Goal: Task Accomplishment & Management: Complete application form

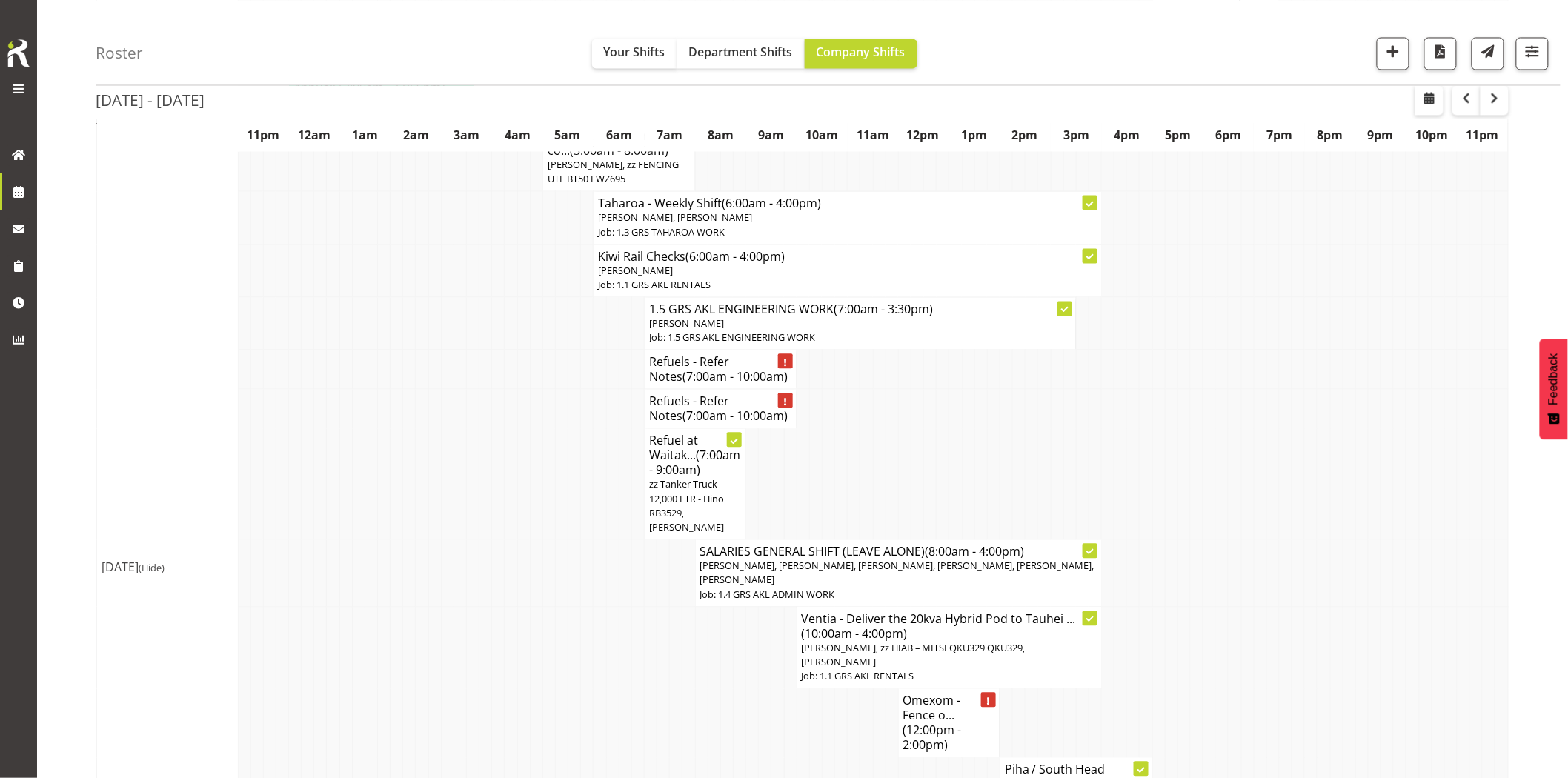
scroll to position [1152, 0]
drag, startPoint x: 1404, startPoint y: 50, endPoint x: 1397, endPoint y: 61, distance: 13.0
click at [1404, 50] on button "button" at bounding box center [1393, 53] width 33 height 33
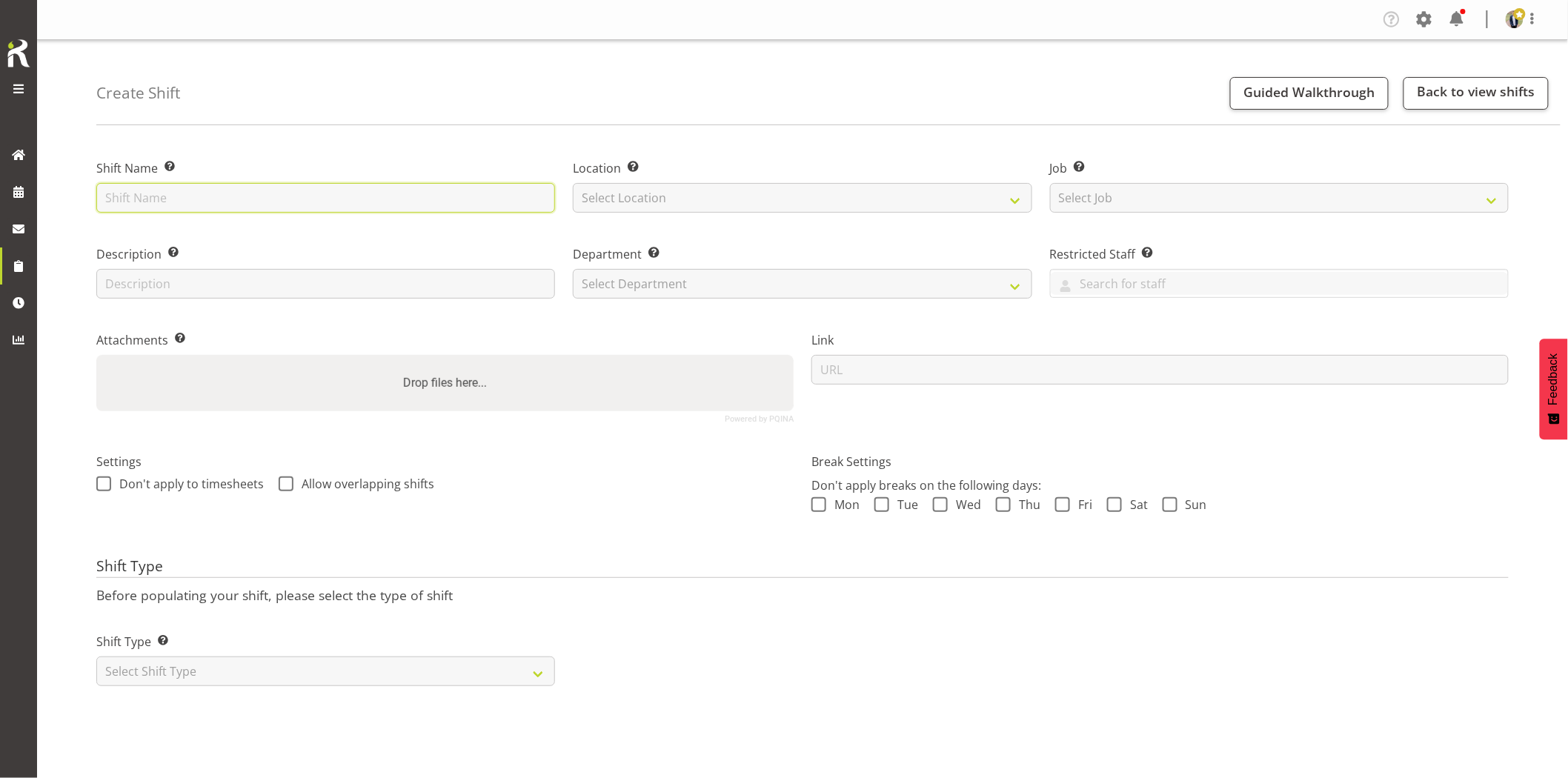
click at [396, 206] on input "text" at bounding box center [325, 198] width 458 height 30
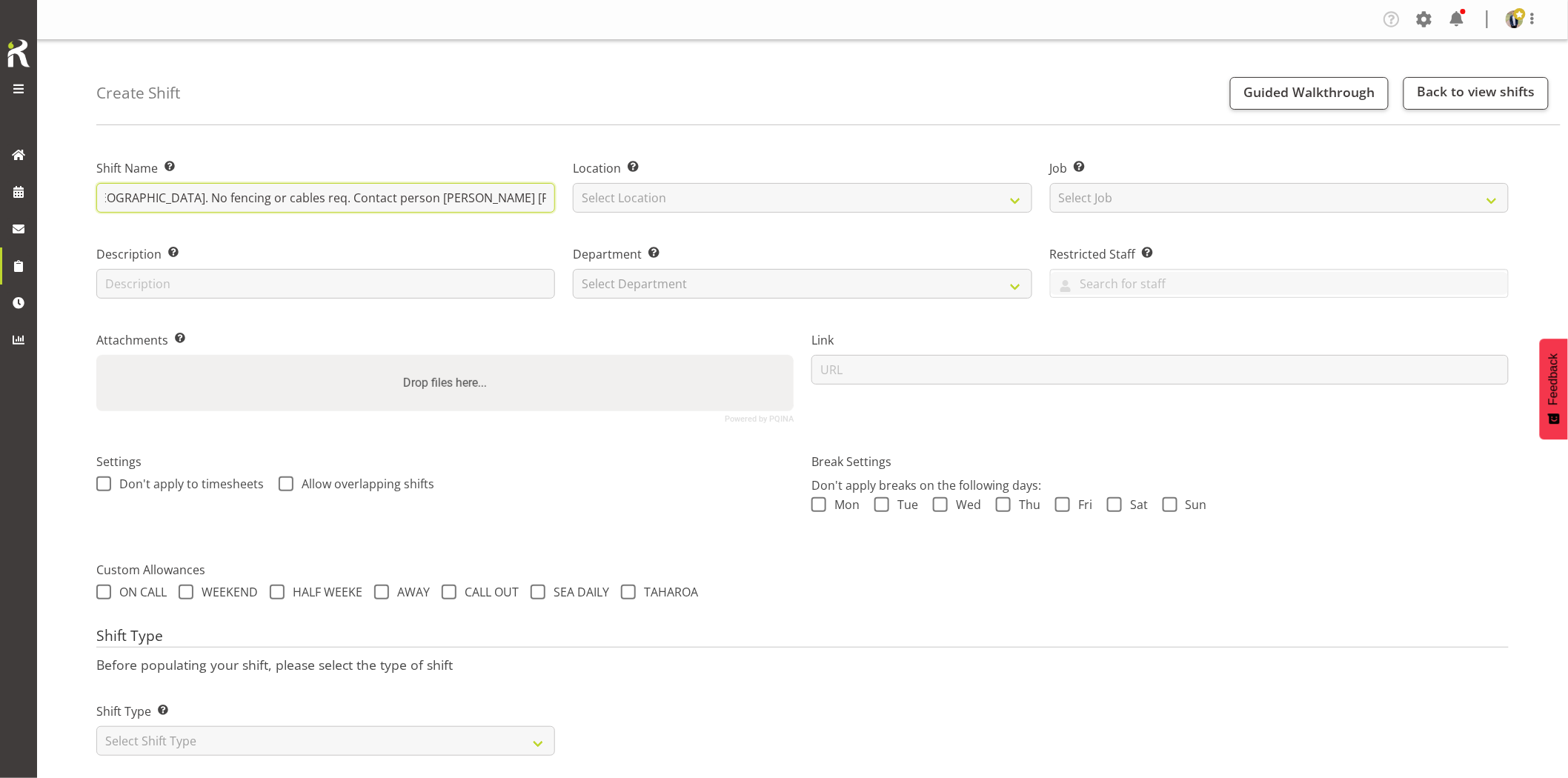
scroll to position [0, 214]
drag, startPoint x: 457, startPoint y: 198, endPoint x: 613, endPoint y: 198, distance: 156.0
click at [581, 198] on div "Shift Name Enter a name for the shift (e.g. Day Shift). Omexom - Deliver a 200k…" at bounding box center [803, 285] width 1431 height 294
type input "Omexom - Deliver a 200kVA to the [GEOGRAPHIC_DATA]. No fencing or cables req. C…"
click at [620, 198] on select "Select Location [GEOGRAPHIC_DATA] [GEOGRAPHIC_DATA] GRS [GEOGRAPHIC_DATA] [GEOG…" at bounding box center [802, 198] width 458 height 30
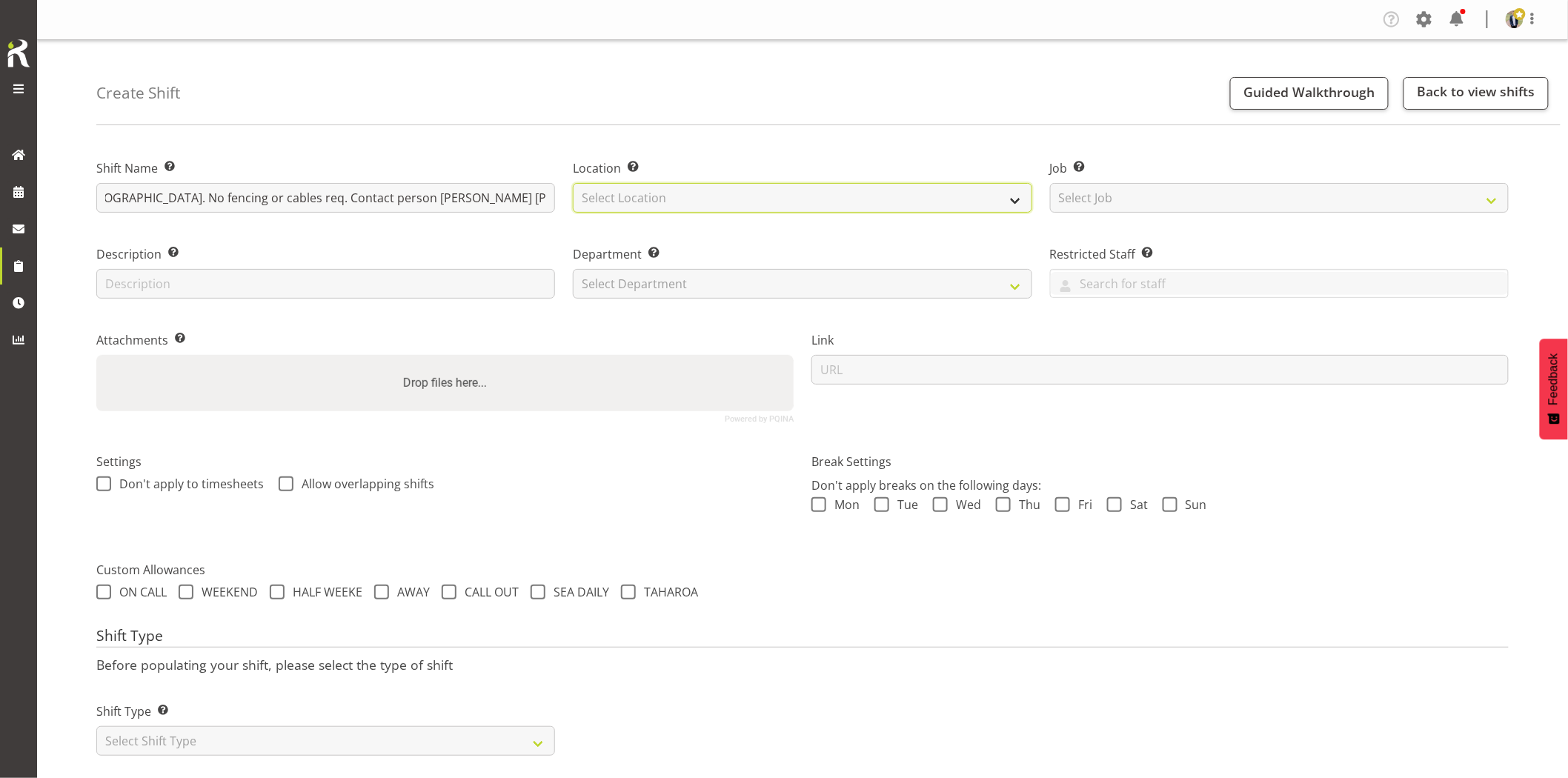
scroll to position [0, 0]
select select "28"
click at [573, 183] on select "Select Location [GEOGRAPHIC_DATA] [GEOGRAPHIC_DATA] GRS [GEOGRAPHIC_DATA] [GEOG…" at bounding box center [802, 198] width 458 height 30
drag, startPoint x: 1084, startPoint y: 196, endPoint x: 1104, endPoint y: 209, distance: 23.9
click at [1087, 198] on select "Select Job Create new job 1.1 GRS AKL RENTALS 1.1 GRS AKL RENTALS AC 1.1 GRS AK…" at bounding box center [1279, 198] width 458 height 30
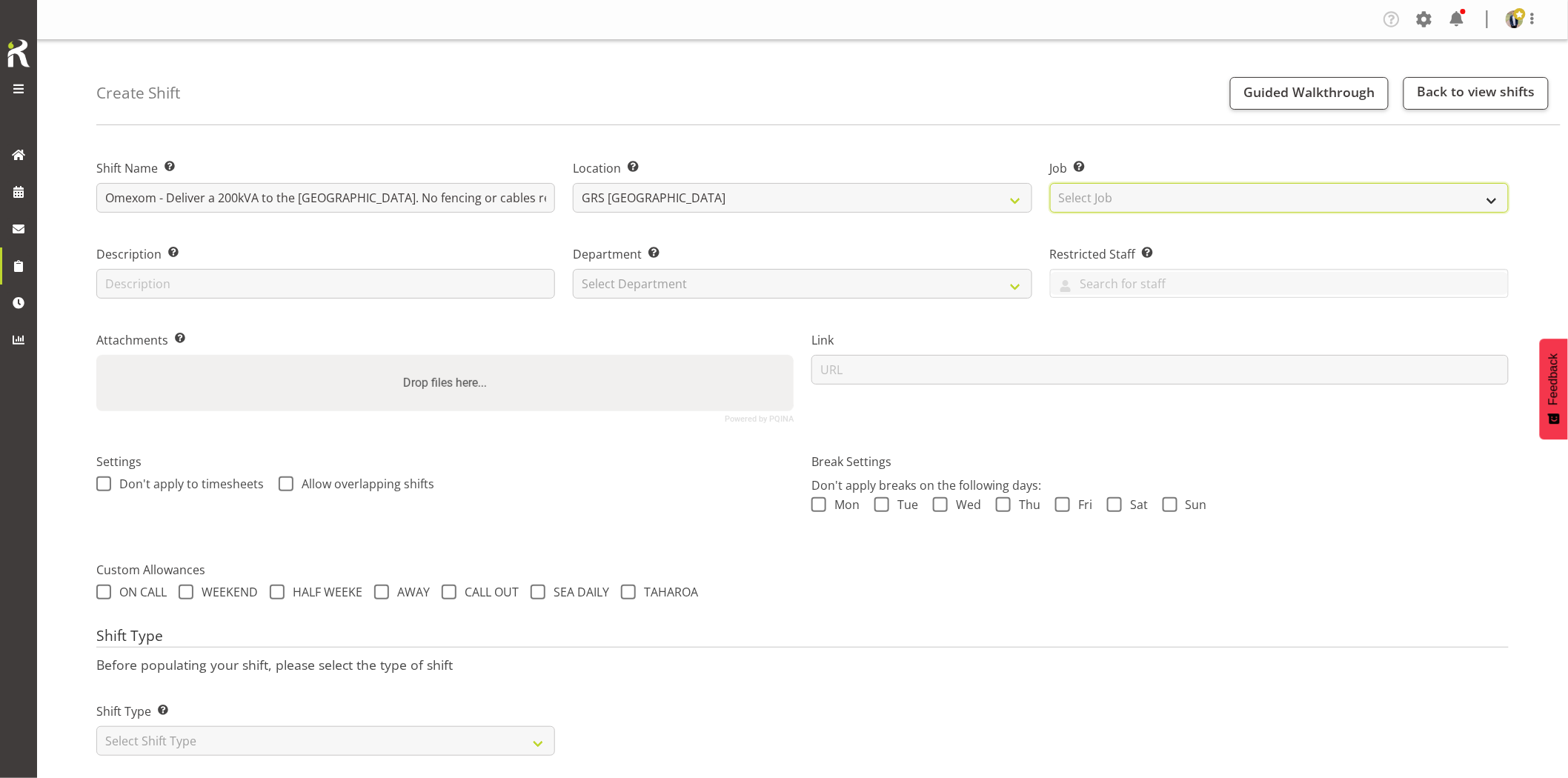
select select "7504"
click at [1050, 183] on select "Select Job Create new job 1.1 GRS AKL RENTALS 1.1 GRS AKL RENTALS AC 1.1 GRS AK…" at bounding box center [1279, 198] width 458 height 30
click at [670, 292] on select "Select Department GRS HIRE AKL GRS HIRE AKL GRS HIRE TGA GRS HIRE HST GRS SALES…" at bounding box center [802, 284] width 458 height 30
select select "20"
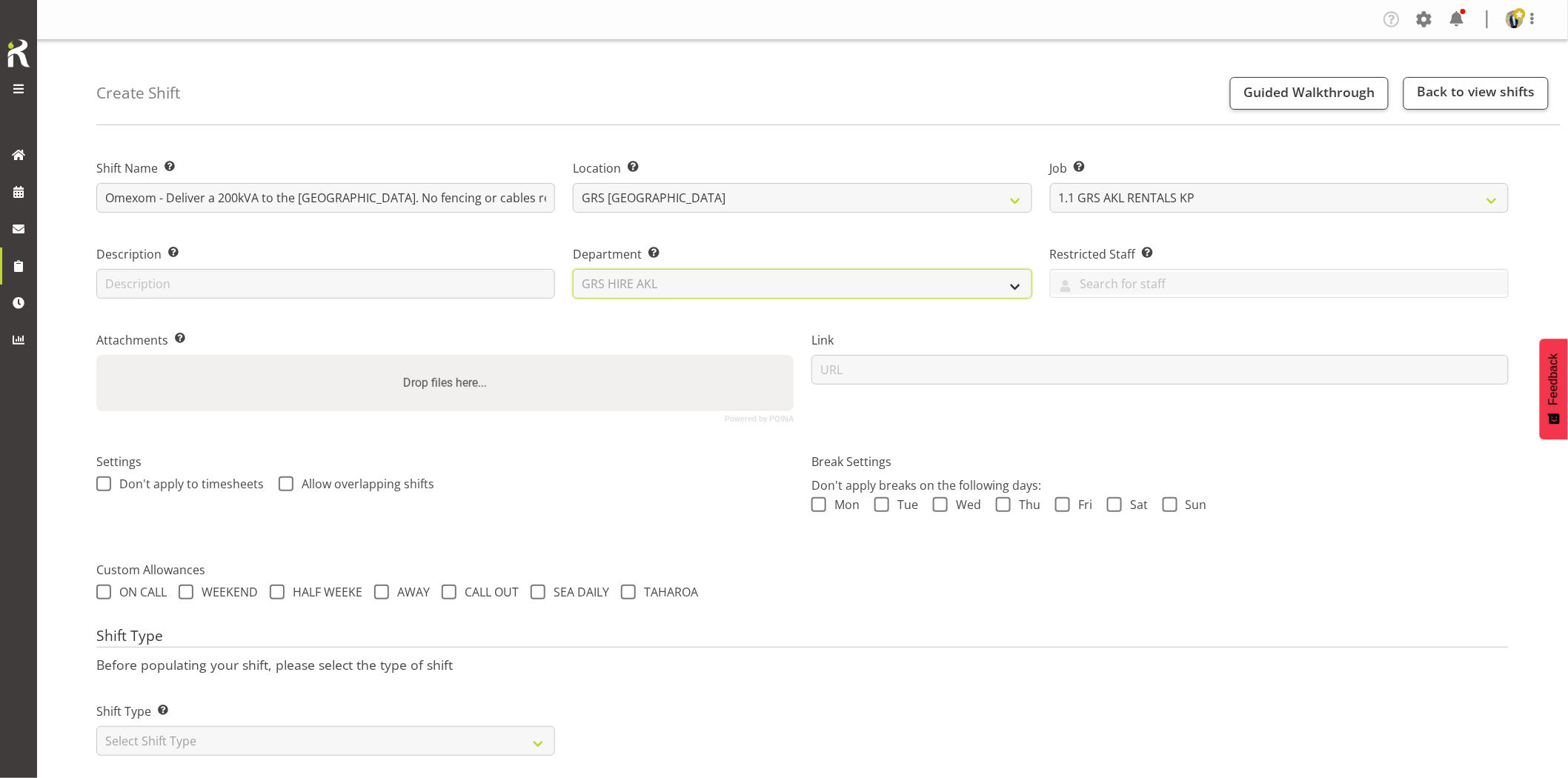
click at [573, 269] on select "Select Department GRS HIRE AKL GRS HIRE AKL GRS HIRE TGA GRS HIRE HST GRS SALES…" at bounding box center [802, 284] width 458 height 30
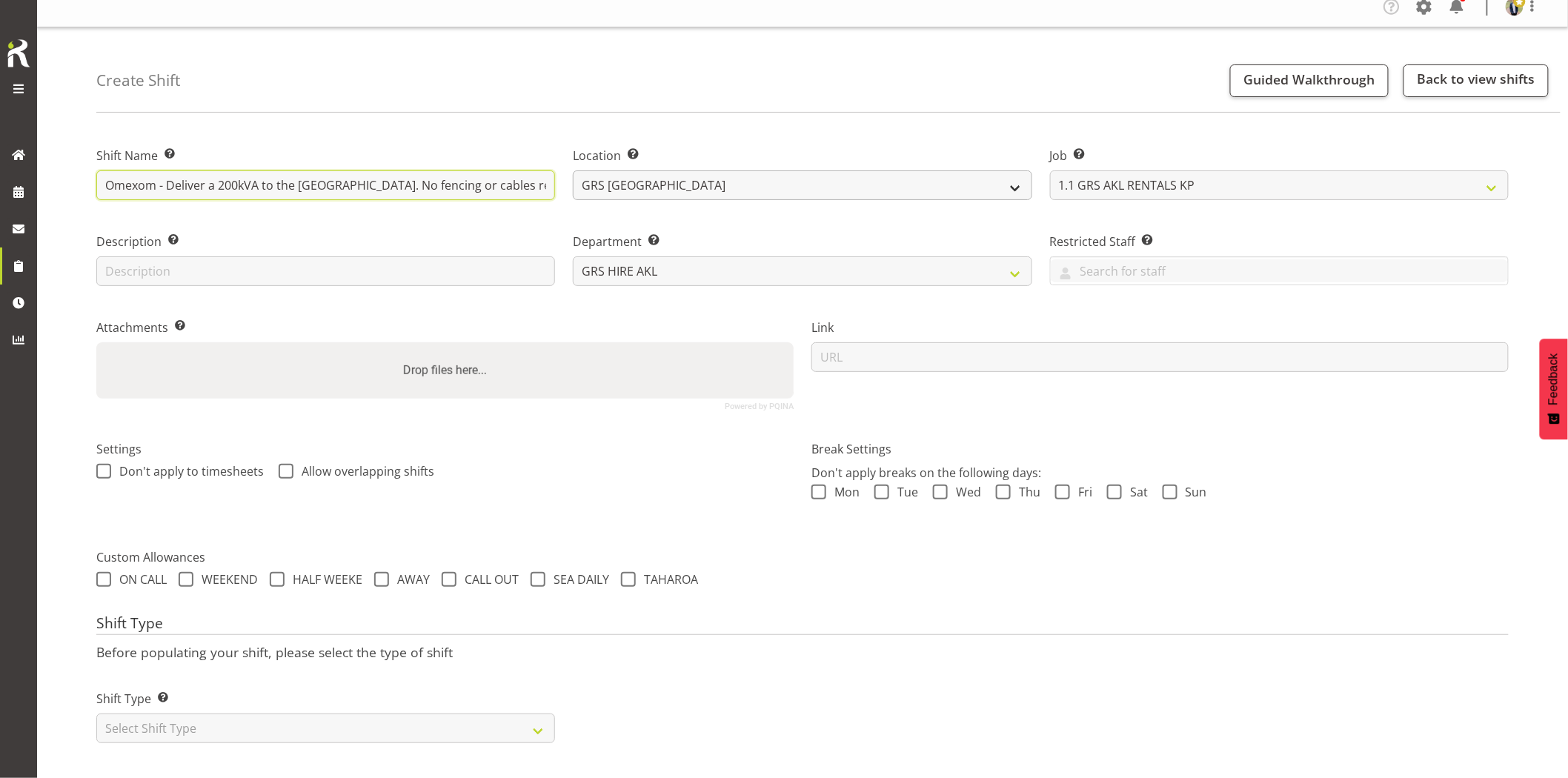
scroll to position [0, 214]
drag, startPoint x: 302, startPoint y: 167, endPoint x: 747, endPoint y: 186, distance: 445.4
click at [747, 186] on div "Shift Name Enter a name for the shift (e.g. Day Shift). Omexom - Deliver a 200k…" at bounding box center [803, 273] width 1431 height 294
click at [330, 170] on input "Omexom - Deliver a 200kVA to the Glenbrook Substation. No fencing or cables req…" at bounding box center [325, 185] width 458 height 30
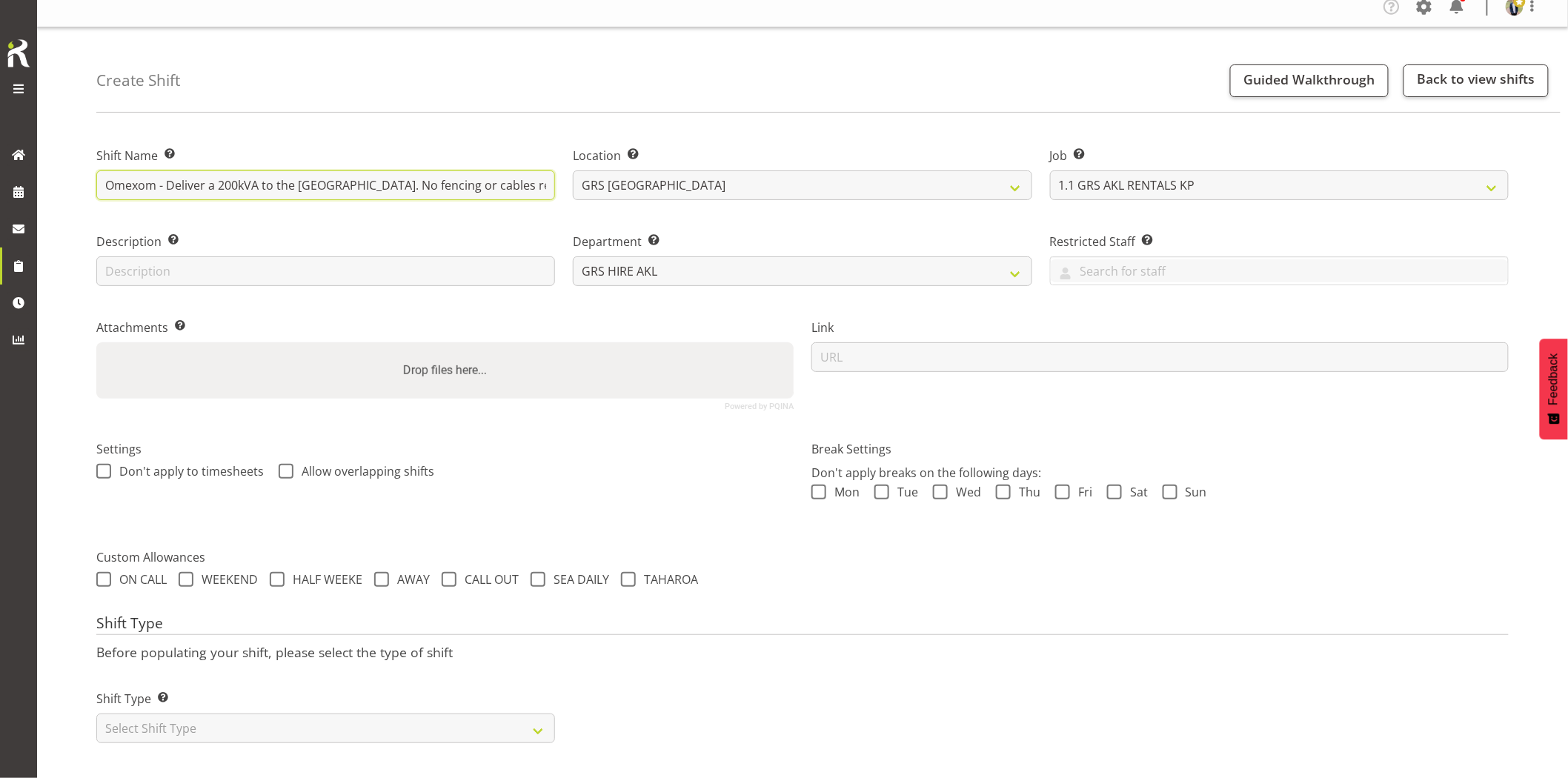
drag, startPoint x: 314, startPoint y: 176, endPoint x: 431, endPoint y: 175, distance: 117.0
click at [431, 175] on input "Omexom - Deliver a 200kVA to the Glenbrook Substation. No fencing or cables req…" at bounding box center [325, 185] width 458 height 30
click at [427, 174] on input "Omexom - Deliver a 200kVA to the Glenbrook Substation. No fencing or cables req…" at bounding box center [325, 185] width 458 height 30
type input "Omexom - Deliver a 200kVA to the Glenbrook Substation. 8 am onsite. No fencing …"
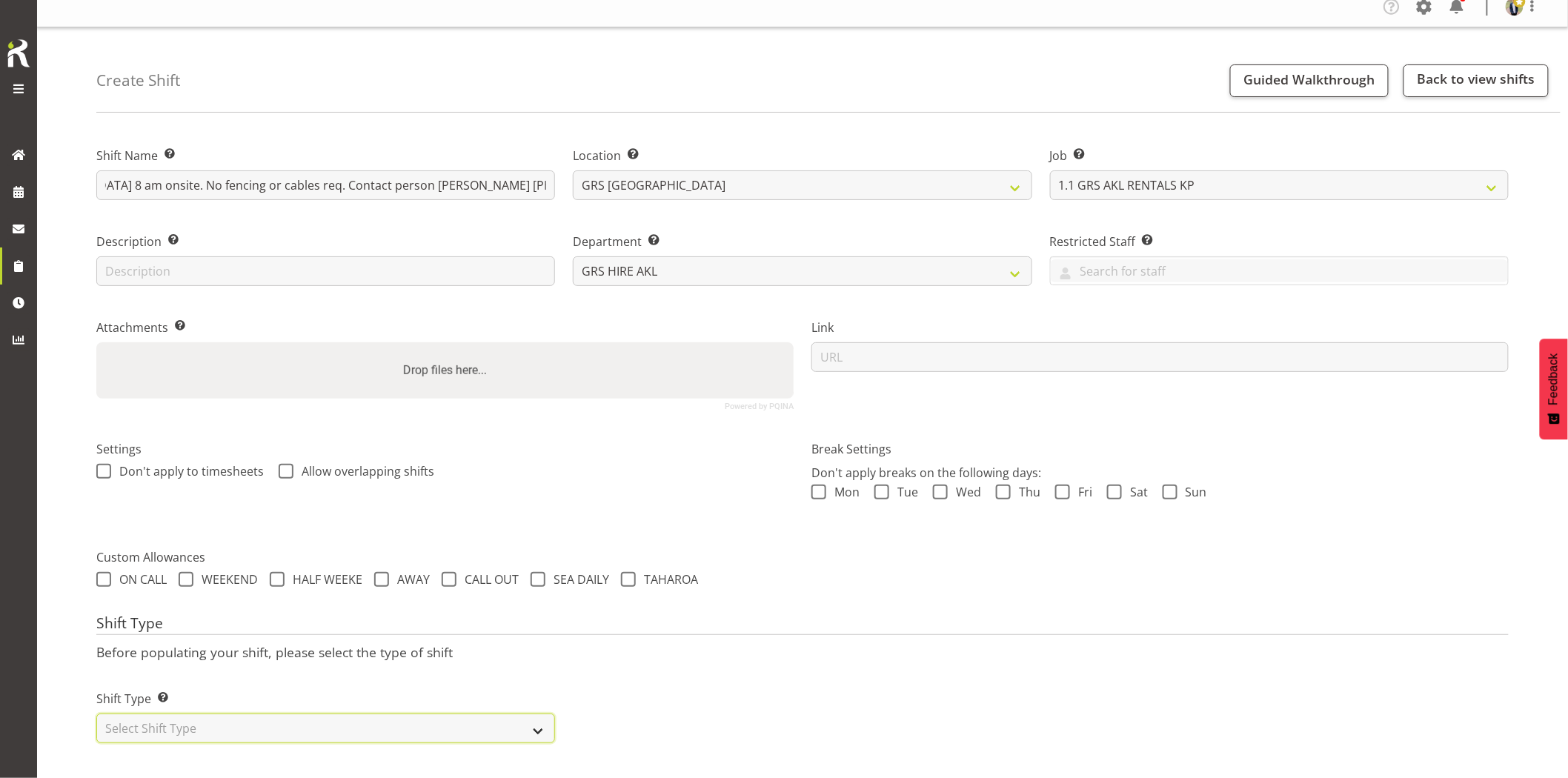
drag, startPoint x: 300, startPoint y: 719, endPoint x: 272, endPoint y: 707, distance: 30.5
click at [300, 719] on select "Select Shift Type One Off Shift Recurring Shift Rotating Shift" at bounding box center [325, 728] width 458 height 30
select select "one_off"
click at [96, 713] on select "Select Shift Type One Off Shift Recurring Shift Rotating Shift" at bounding box center [325, 728] width 458 height 30
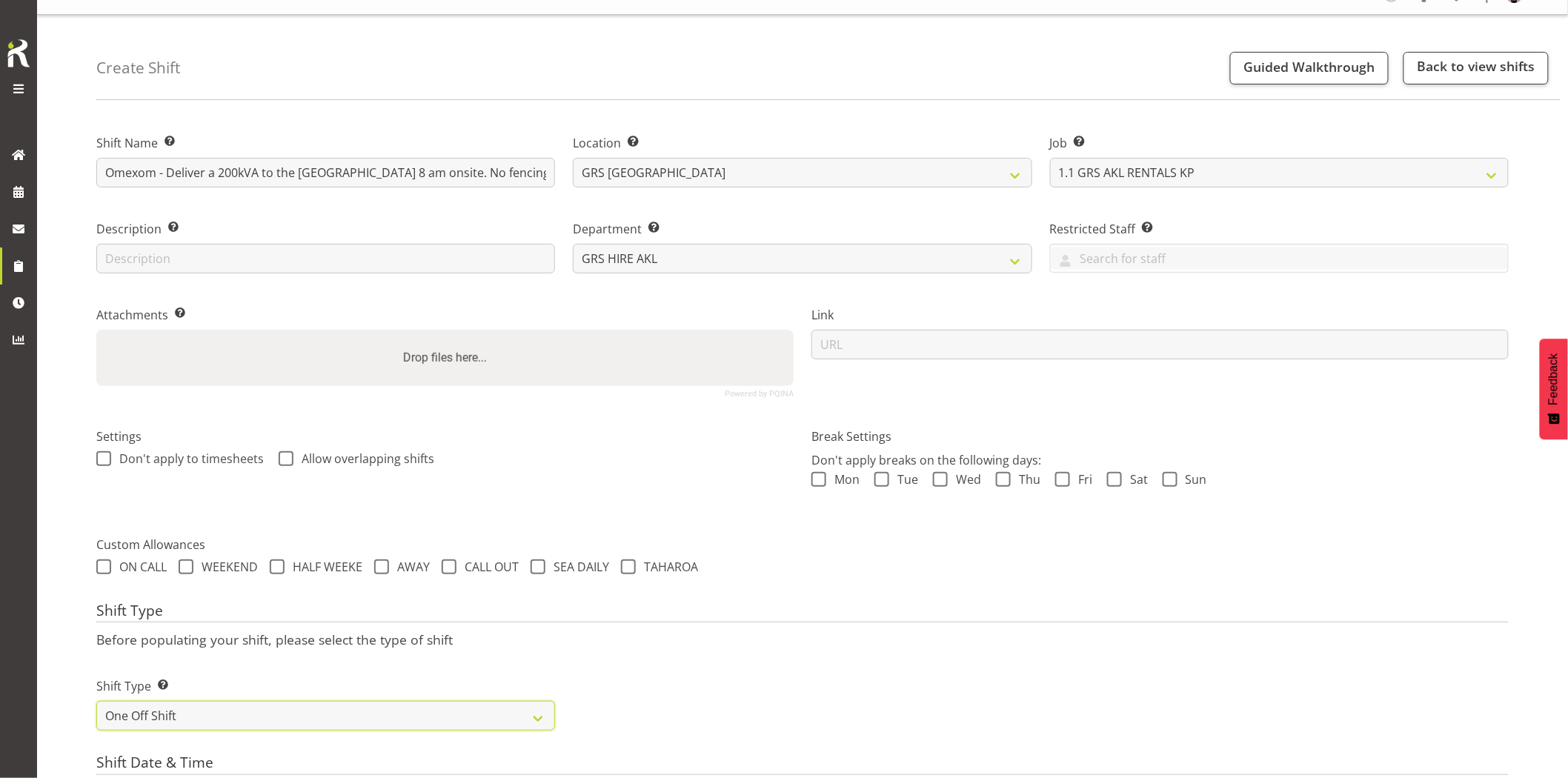
scroll to position [272, 0]
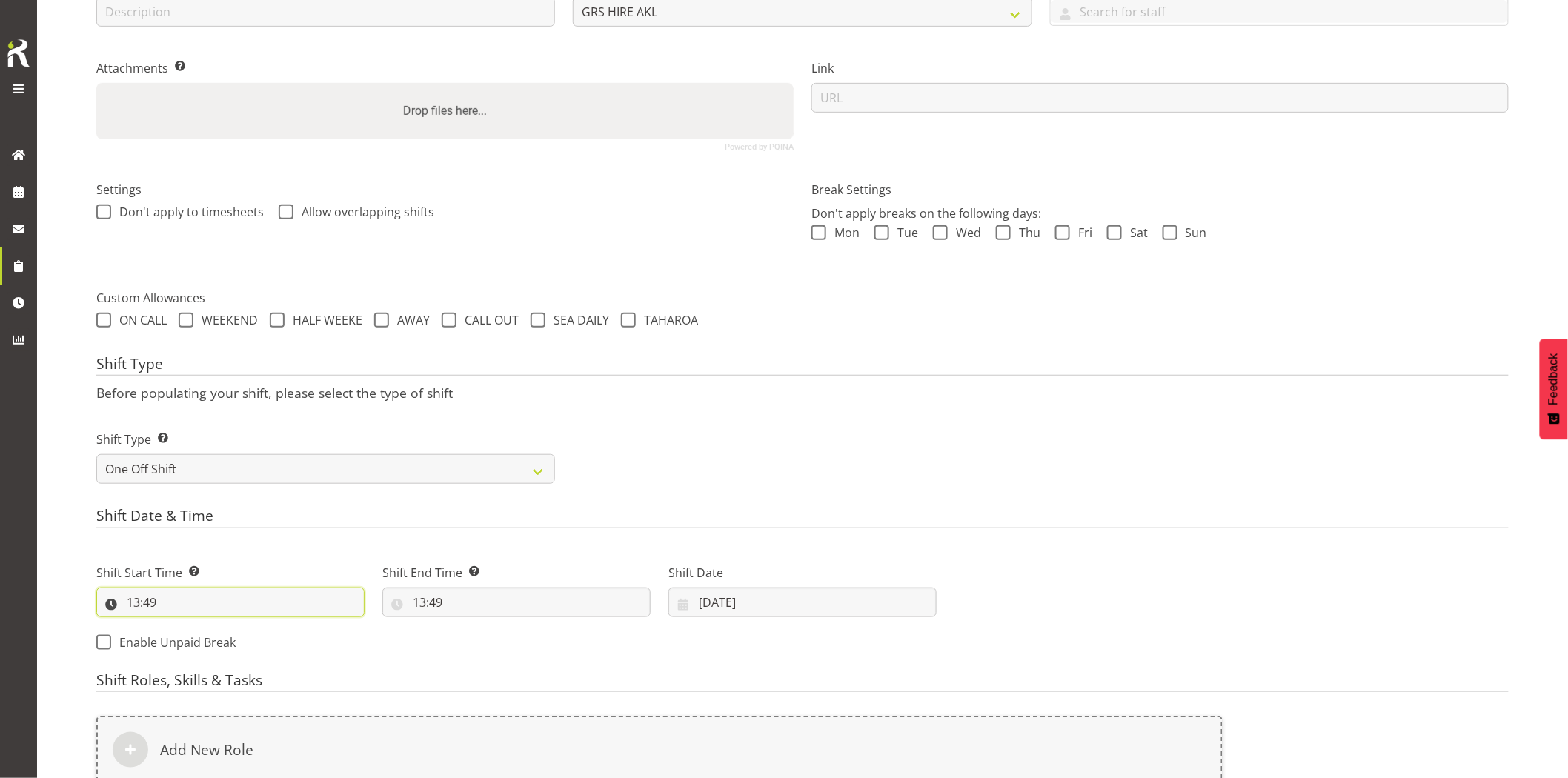
drag, startPoint x: 215, startPoint y: 611, endPoint x: 214, endPoint y: 620, distance: 9.1
click at [215, 611] on input "13:49" at bounding box center [230, 603] width 268 height 30
drag, startPoint x: 190, startPoint y: 643, endPoint x: 193, endPoint y: 626, distance: 17.3
click at [190, 643] on select "00 01 02 03 04 05 06 07 08 09 10 11 12 13 14 15 16 17 18 19 20 21 22 23" at bounding box center [197, 641] width 33 height 30
select select "7"
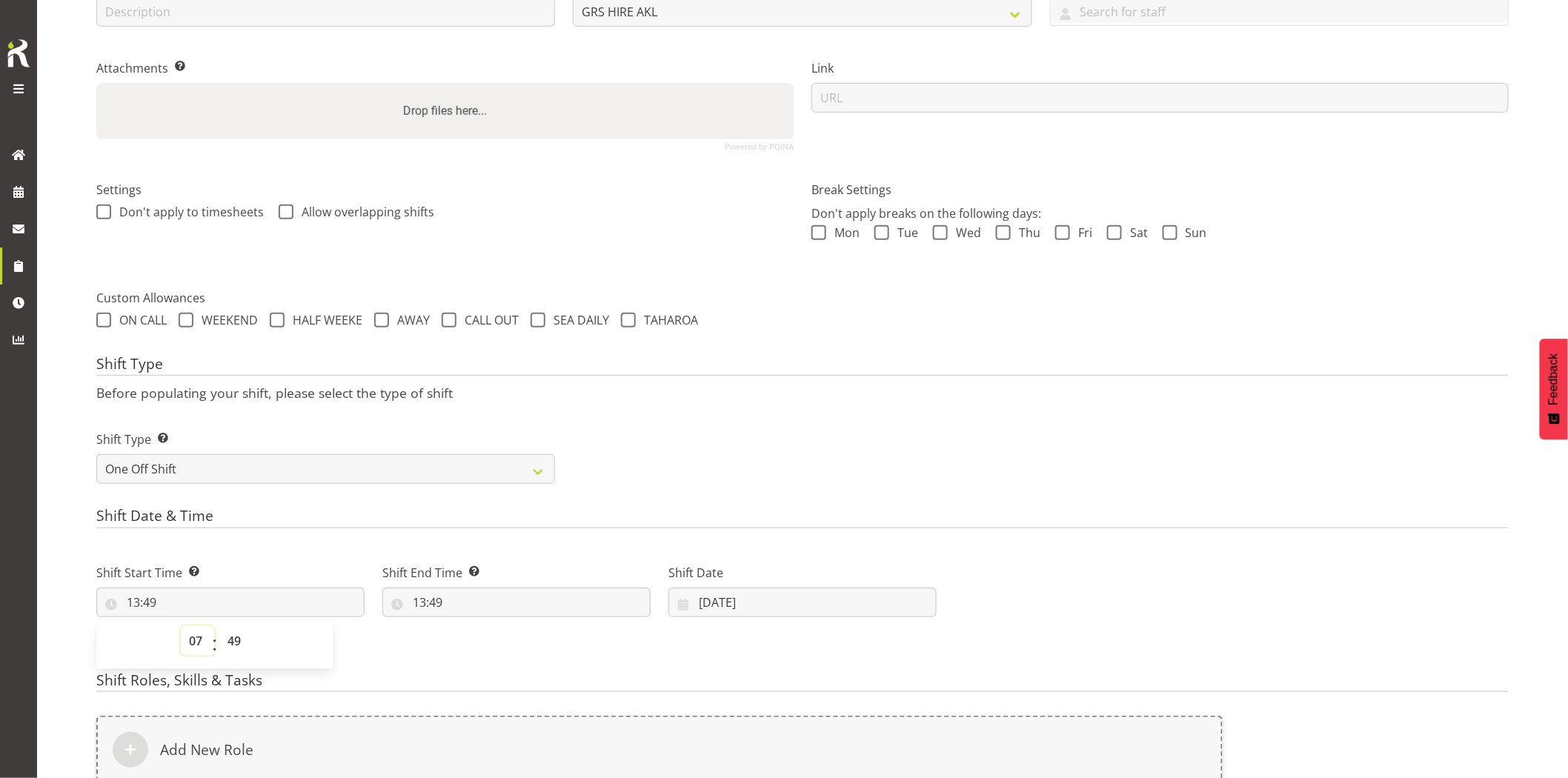
click at [181, 626] on select "00 01 02 03 04 05 06 07 08 09 10 11 12 13 14 15 16 17 18 19 20 21 22 23" at bounding box center [197, 641] width 33 height 30
type input "07:49"
click at [230, 649] on select "00 01 02 03 04 05 06 07 08 09 10 11 12 13 14 15 16 17 18 19 20 21 22 23 24 25 2…" at bounding box center [235, 641] width 33 height 30
select select "0"
click at [219, 626] on select "00 01 02 03 04 05 06 07 08 09 10 11 12 13 14 15 16 17 18 19 20 21 22 23 24 25 2…" at bounding box center [235, 641] width 33 height 30
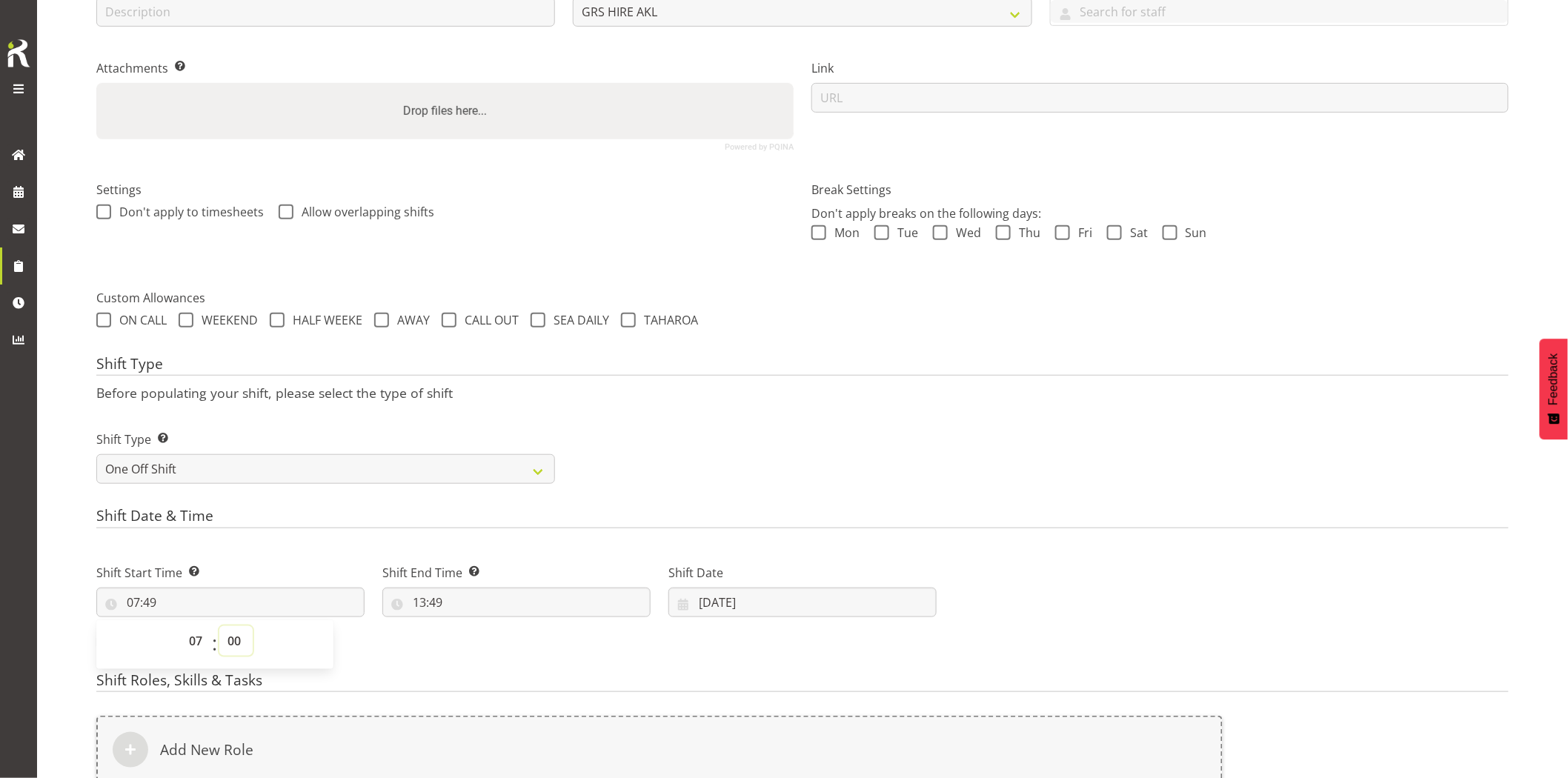
type input "07:00"
click at [503, 605] on input "13:49" at bounding box center [516, 603] width 268 height 30
click at [482, 635] on select "00 01 02 03 04 05 06 07 08 09 10 11 12 13 14 15 16 17 18 19 20 21 22 23" at bounding box center [483, 641] width 33 height 30
select select "9"
click at [467, 626] on select "00 01 02 03 04 05 06 07 08 09 10 11 12 13 14 15 16 17 18 19 20 21 22 23" at bounding box center [483, 641] width 33 height 30
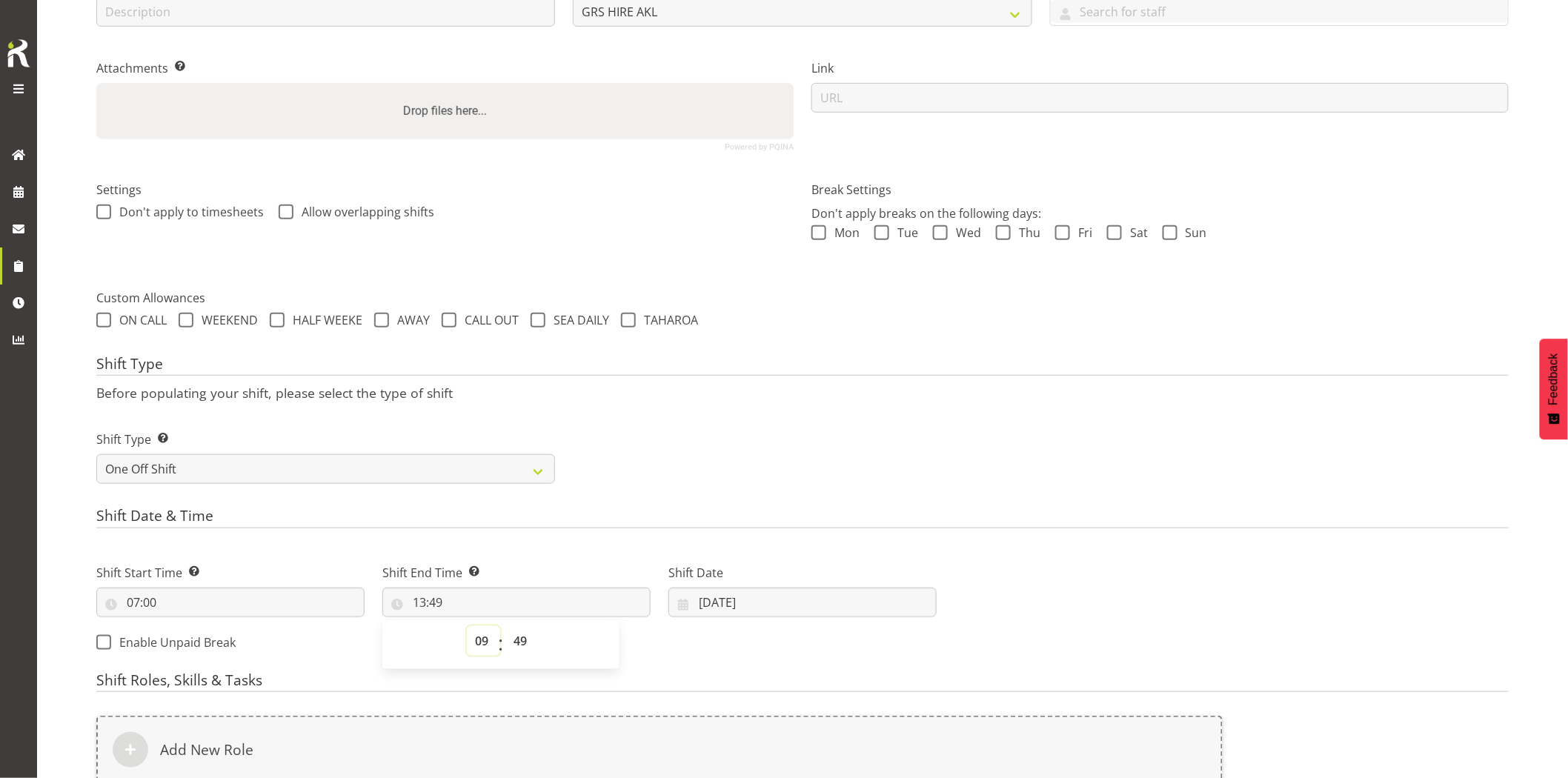
type input "09:49"
click at [516, 640] on select "00 01 02 03 04 05 06 07 08 09 10 11 12 13 14 15 16 17 18 19 20 21 22 23 24 25 2…" at bounding box center [521, 641] width 33 height 30
select select "30"
click at [505, 626] on select "00 01 02 03 04 05 06 07 08 09 10 11 12 13 14 15 16 17 18 19 20 21 22 23 24 25 2…" at bounding box center [521, 641] width 33 height 30
type input "09:30"
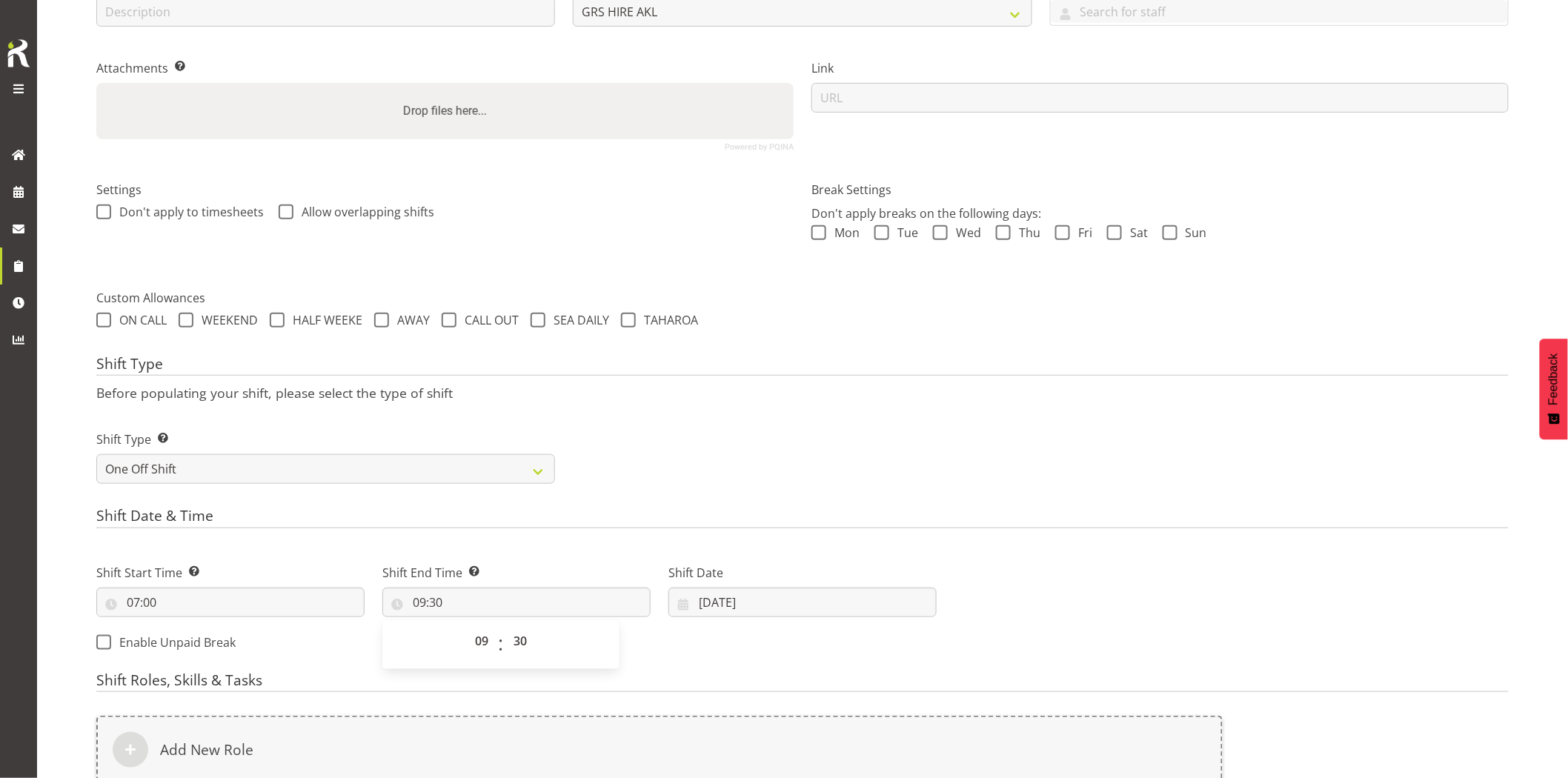
drag, startPoint x: 680, startPoint y: 498, endPoint x: 776, endPoint y: 576, distance: 123.7
click at [682, 500] on form "Shift Name Enter a name for the shift (e.g. Day Shift). Omexom - Deliver a 200k…" at bounding box center [802, 424] width 1413 height 1117
click at [781, 598] on input "19/08/2025" at bounding box center [802, 603] width 268 height 30
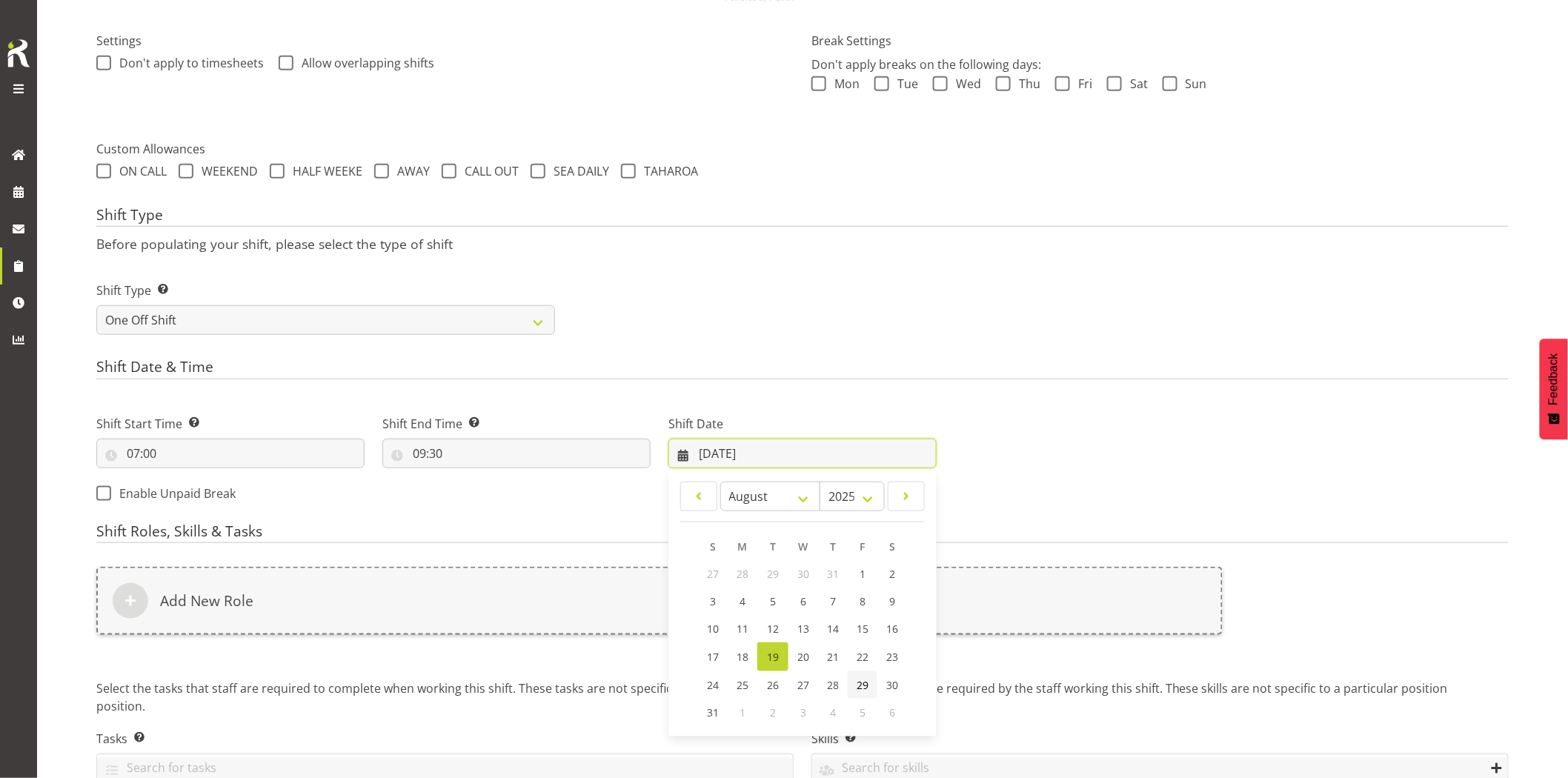
scroll to position [437, 0]
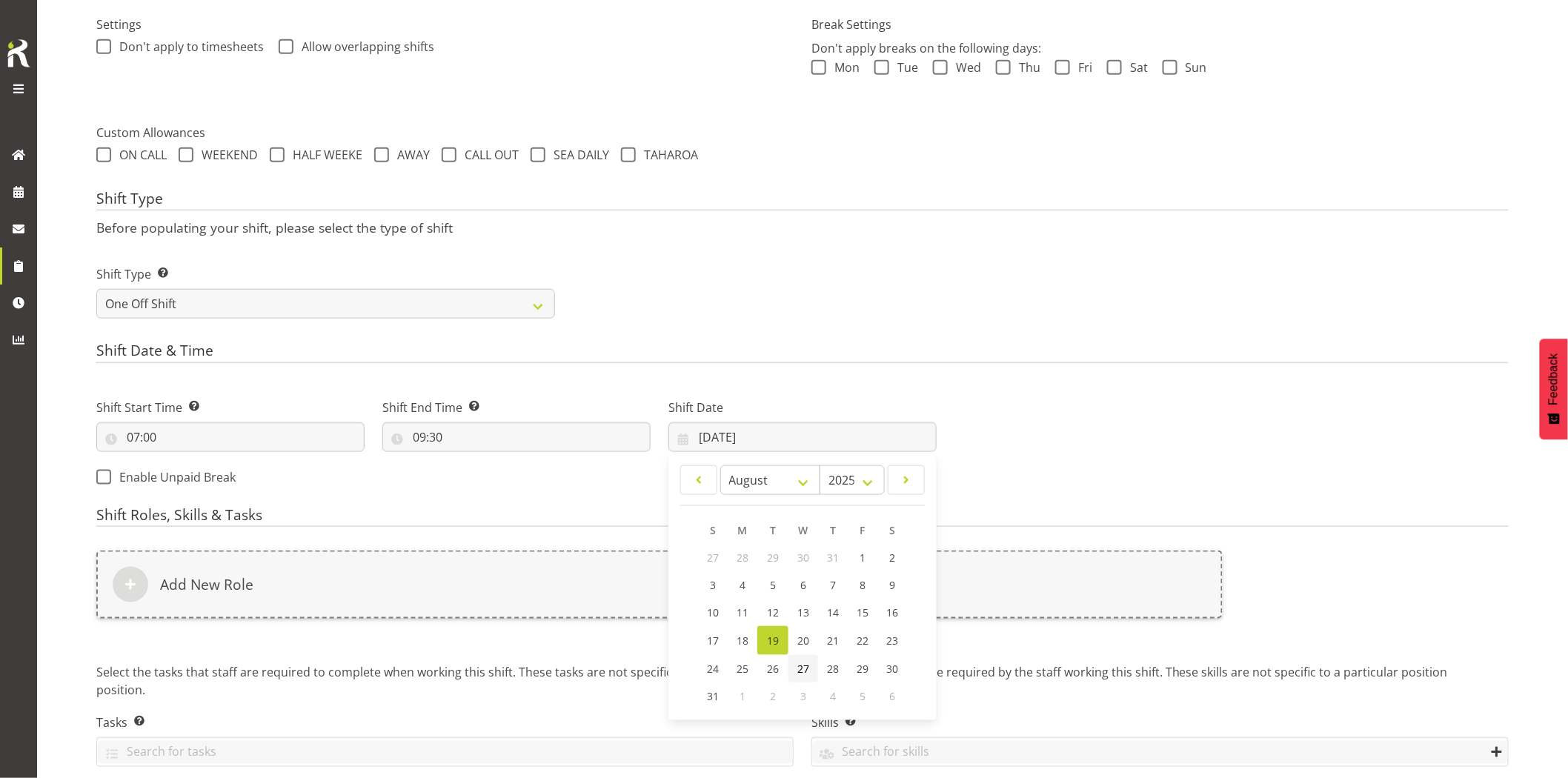
drag, startPoint x: 803, startPoint y: 661, endPoint x: 825, endPoint y: 708, distance: 51.9
click at [803, 661] on span "27" at bounding box center [803, 668] width 12 height 14
type input "27/08/2025"
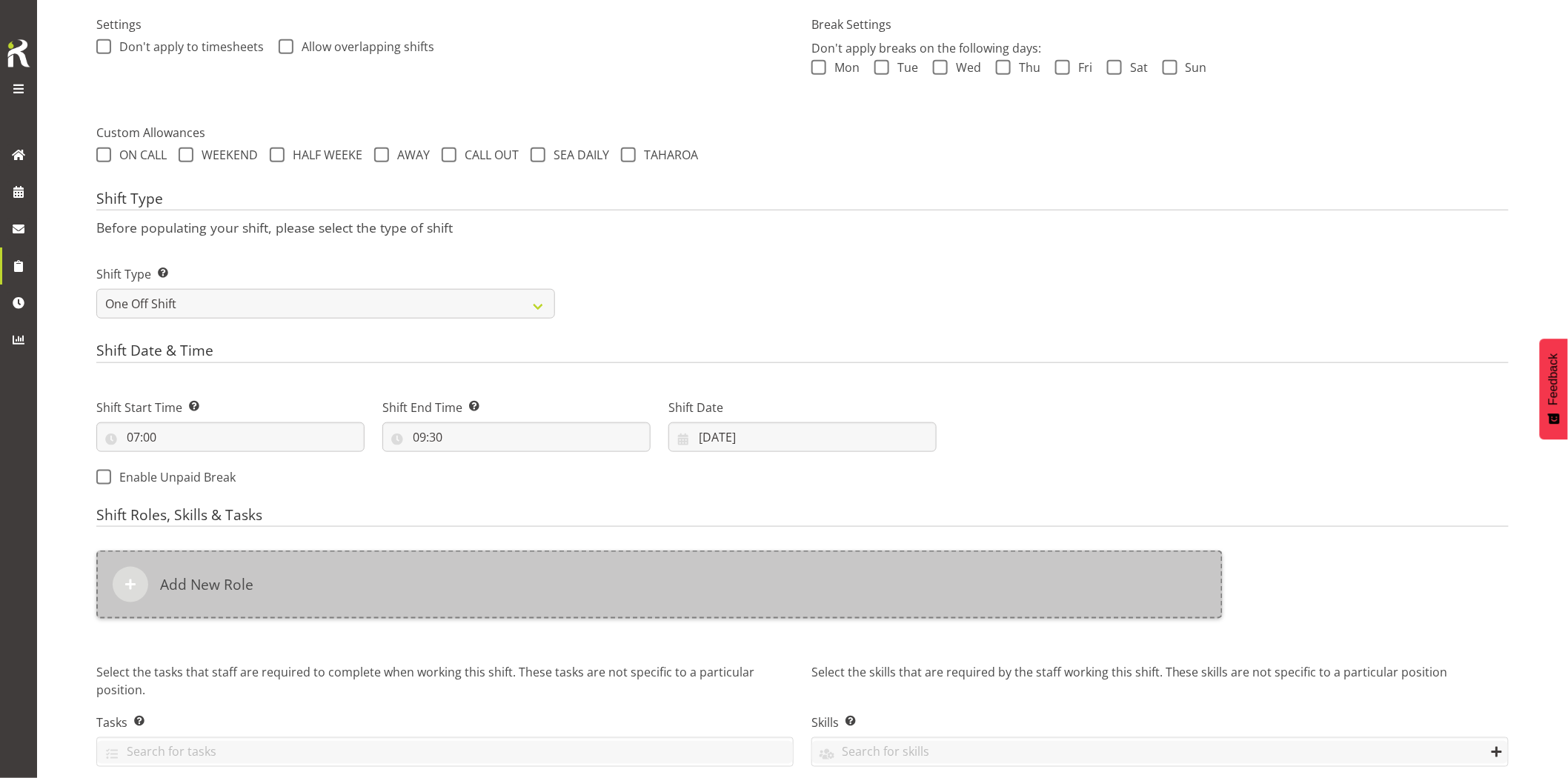
click at [604, 582] on div "Add New Role" at bounding box center [659, 584] width 1127 height 68
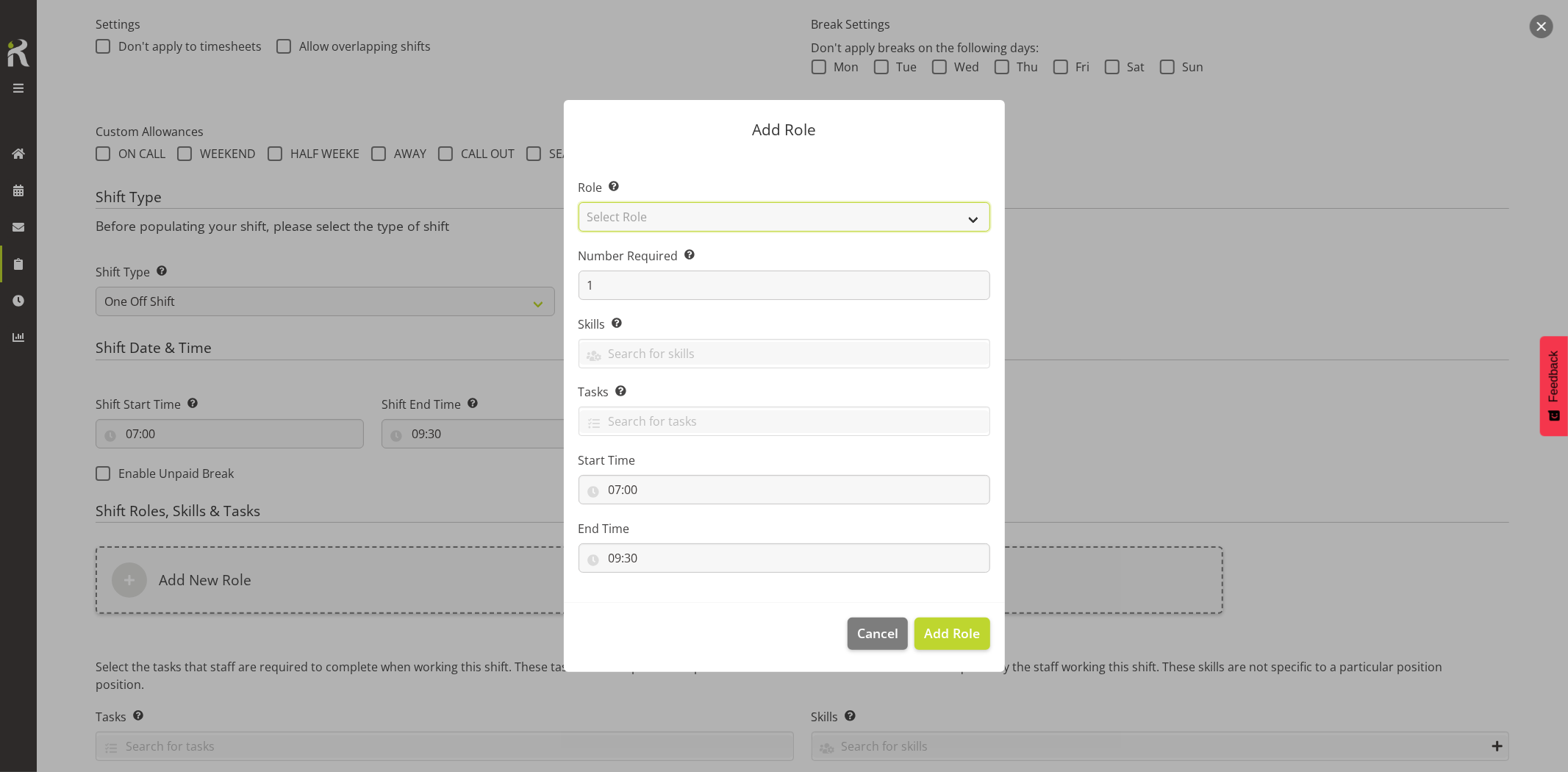
drag, startPoint x: 643, startPoint y: 209, endPoint x: 664, endPoint y: 230, distance: 29.7
click at [643, 209] on select "Select Role Account Manager Electrician Engineering GM HSEQ manager MECH Mechan…" at bounding box center [784, 218] width 412 height 30
select select "20"
click at [579, 203] on select "Select Role Account Manager Electrician Engineering GM HSEQ manager MECH Mechan…" at bounding box center [784, 218] width 412 height 30
click at [950, 634] on span "Add Role" at bounding box center [952, 633] width 56 height 18
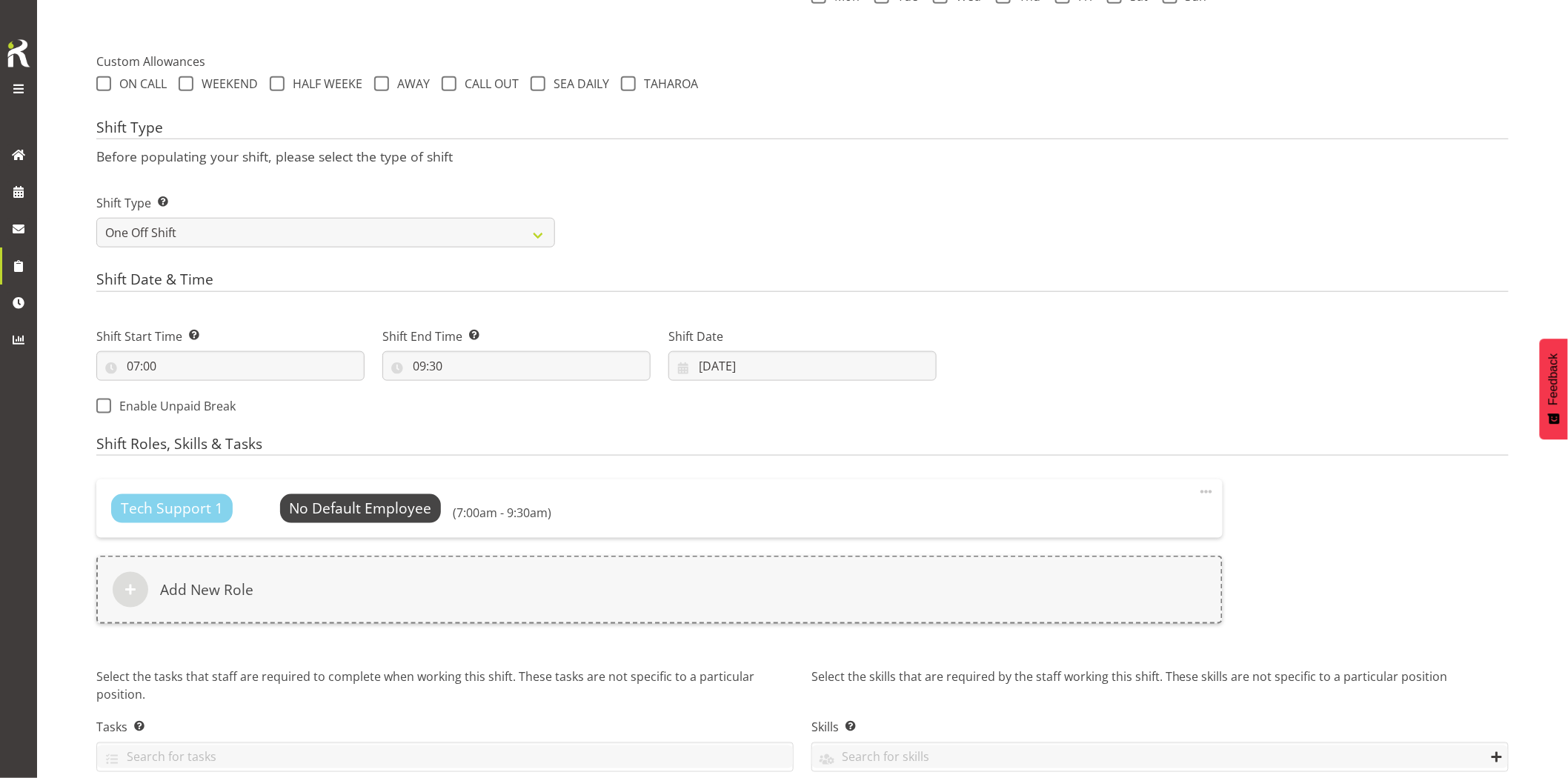
scroll to position [576, 0]
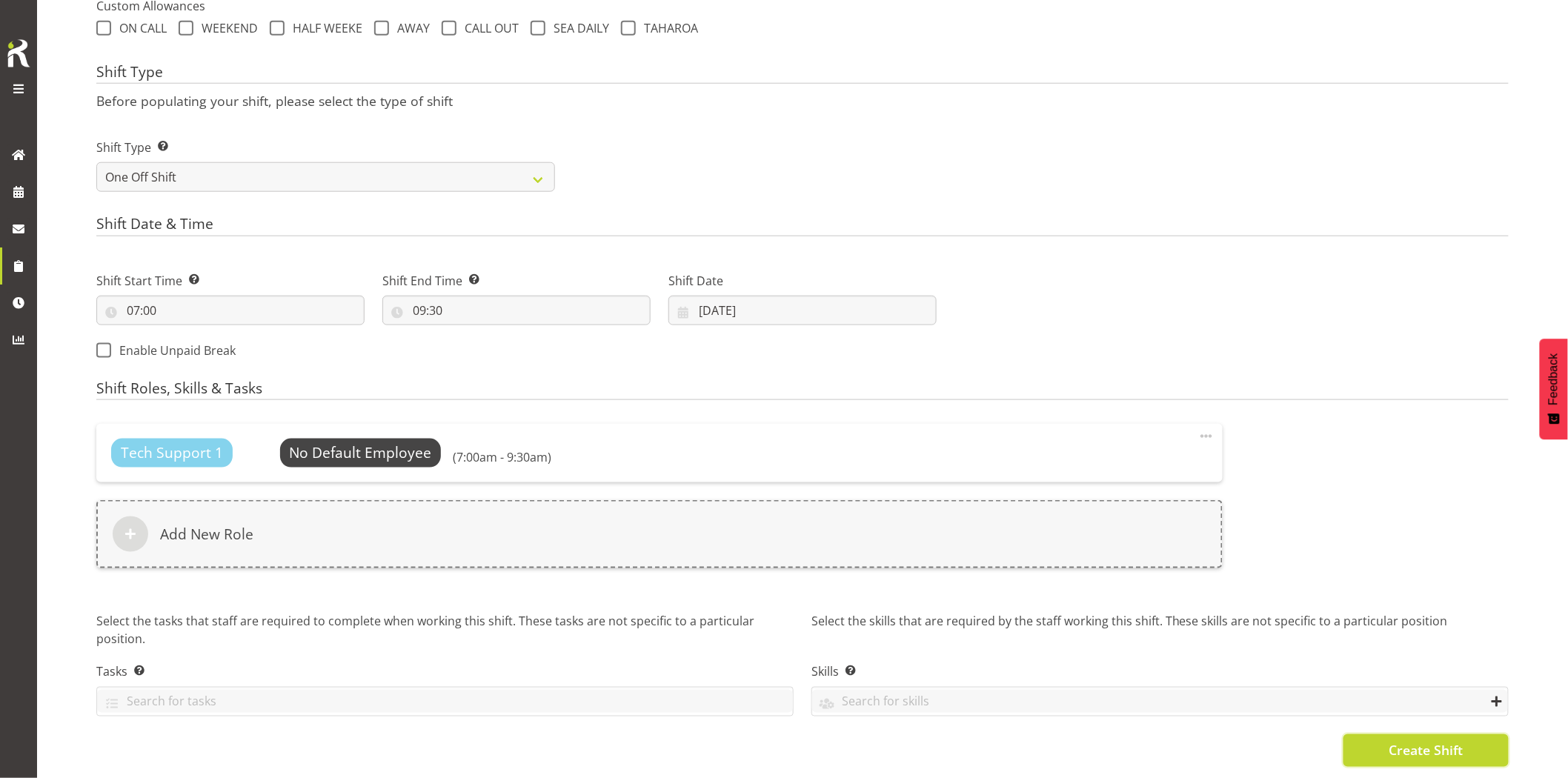
click at [1394, 741] on span "Create Shift" at bounding box center [1426, 751] width 74 height 19
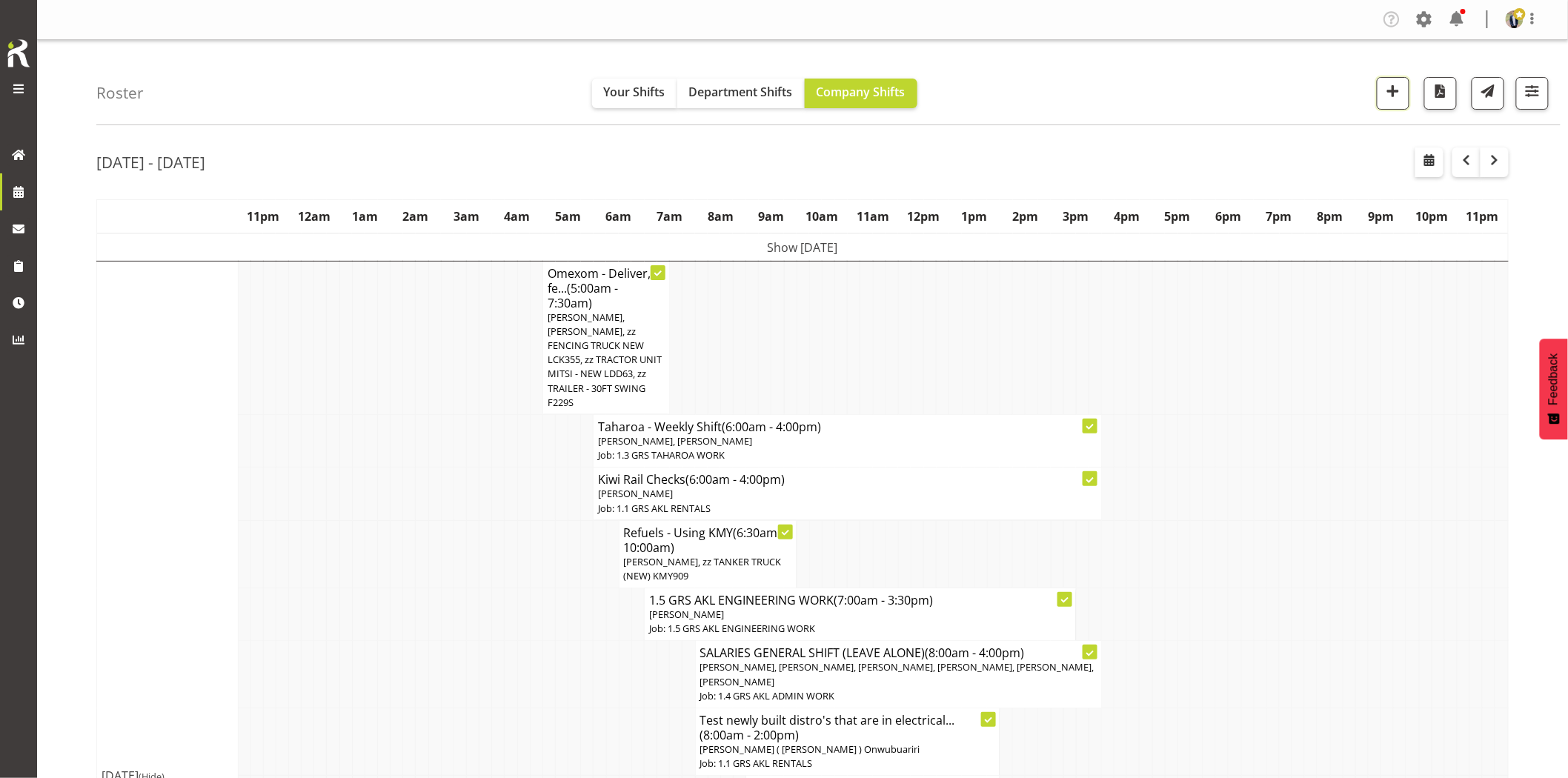
drag, startPoint x: 1390, startPoint y: 101, endPoint x: 1380, endPoint y: 122, distance: 23.3
click at [1390, 100] on span "button" at bounding box center [1393, 91] width 19 height 19
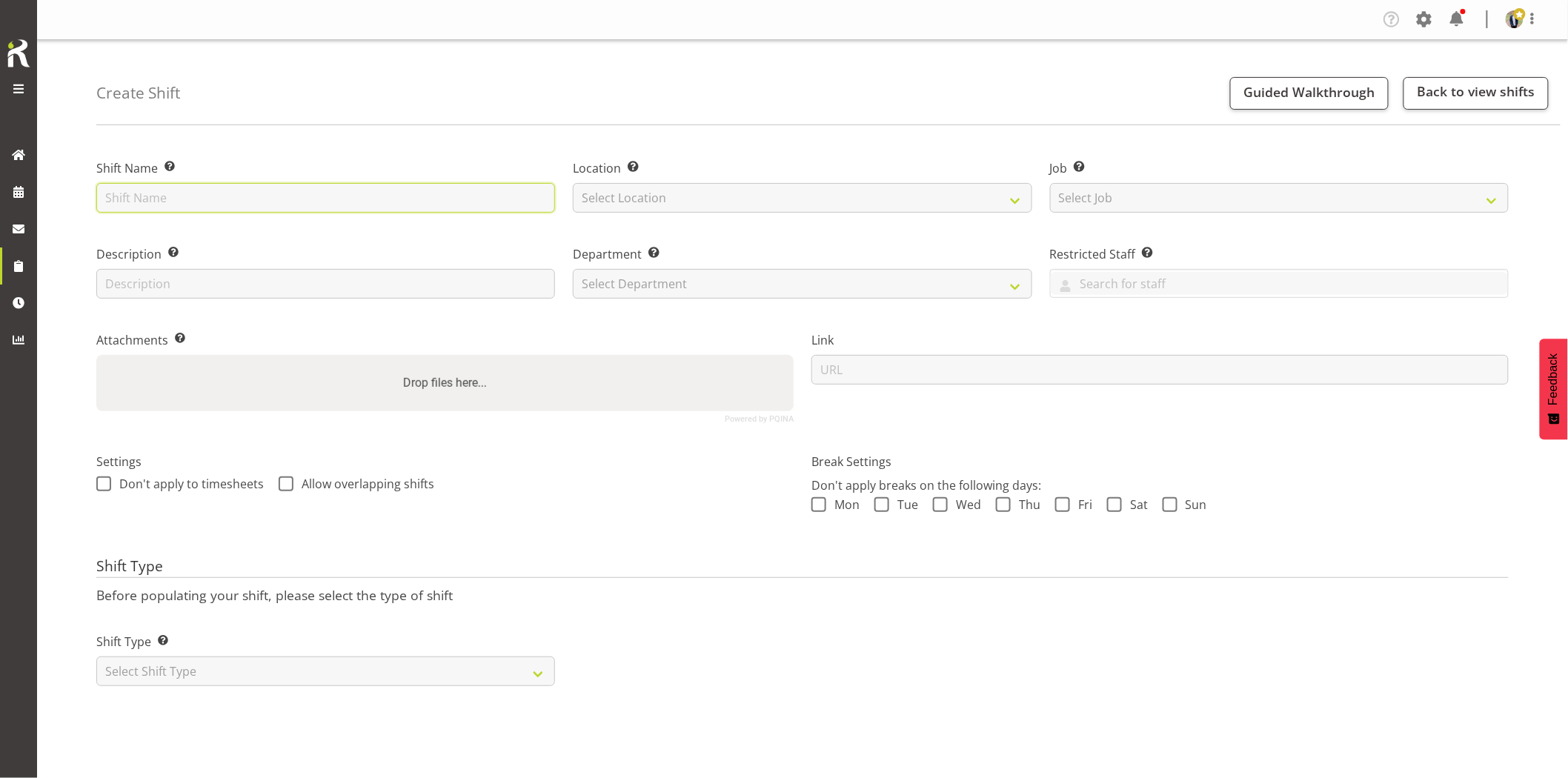
drag, startPoint x: 0, startPoint y: 0, endPoint x: 406, endPoint y: 197, distance: 451.3
click at [406, 196] on input "text" at bounding box center [325, 198] width 458 height 30
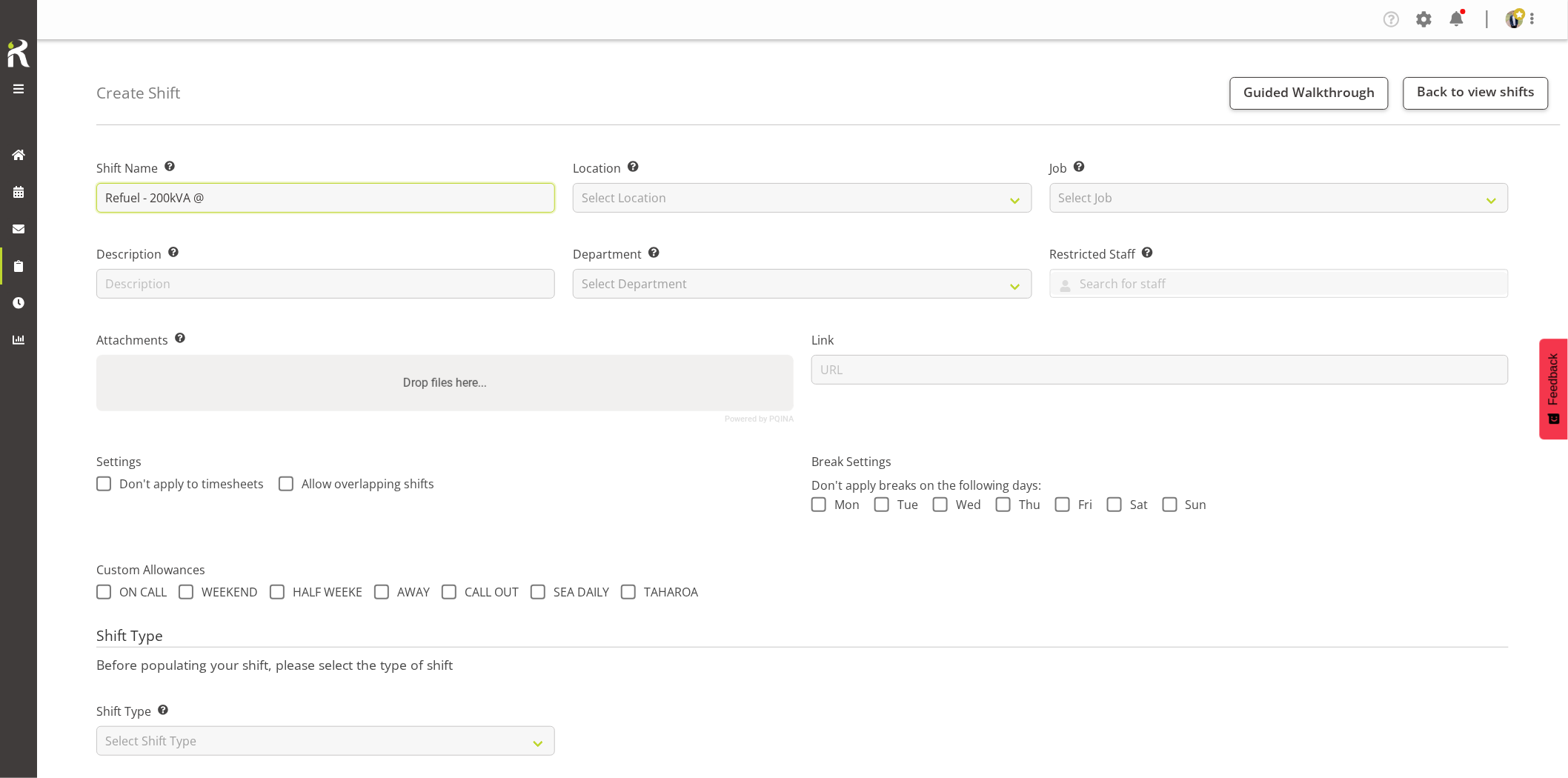
paste input "End of Whitham Rd, Glenbrook Substation"
click at [229, 197] on input "Refuel - 200kVA @ End of Whitham Rd, Glenbrook Substation" at bounding box center [325, 198] width 458 height 30
click at [386, 196] on input "Refuel - 200kVA @ End of Whitham Rd, Glenbrook Substation" at bounding box center [325, 198] width 458 height 30
type input "Refuel - 200kVA @ [GEOGRAPHIC_DATA][PERSON_NAME], [GEOGRAPHIC_DATA] (Substation)"
drag, startPoint x: 664, startPoint y: 204, endPoint x: 675, endPoint y: 211, distance: 13.0
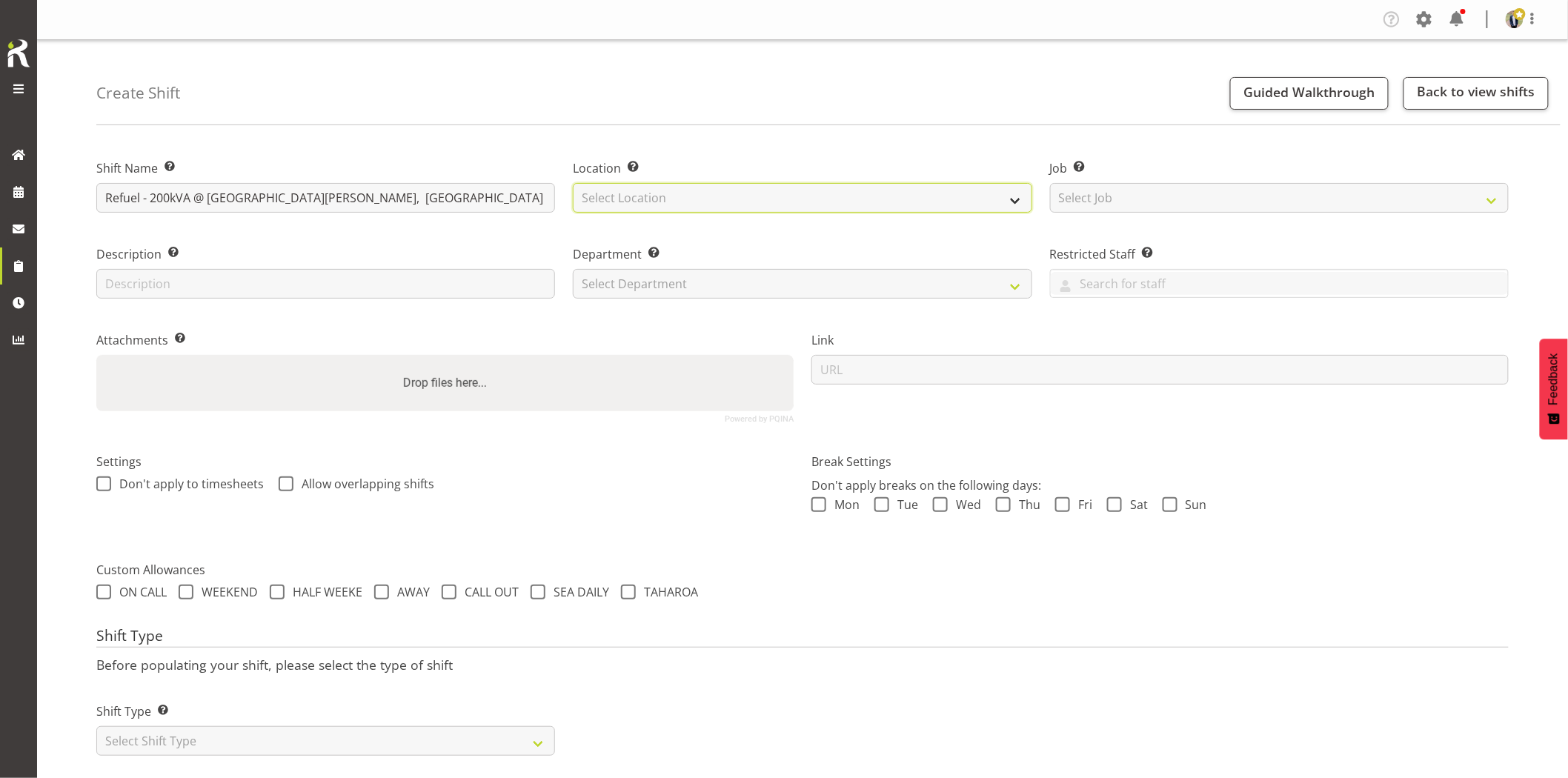
click at [664, 204] on select "Select Location GRS Auckland GRS Hastings GRS Tauranga" at bounding box center [802, 198] width 458 height 30
select select "28"
click at [573, 183] on select "Select Location GRS Auckland GRS Hastings GRS Tauranga" at bounding box center [802, 198] width 458 height 30
click at [1179, 204] on select "Select Job Create new job 1.1 GRS AKL RENTALS 1.1 GRS AKL RENTALS AC 1.1 GRS AK…" at bounding box center [1279, 198] width 458 height 30
select select "7504"
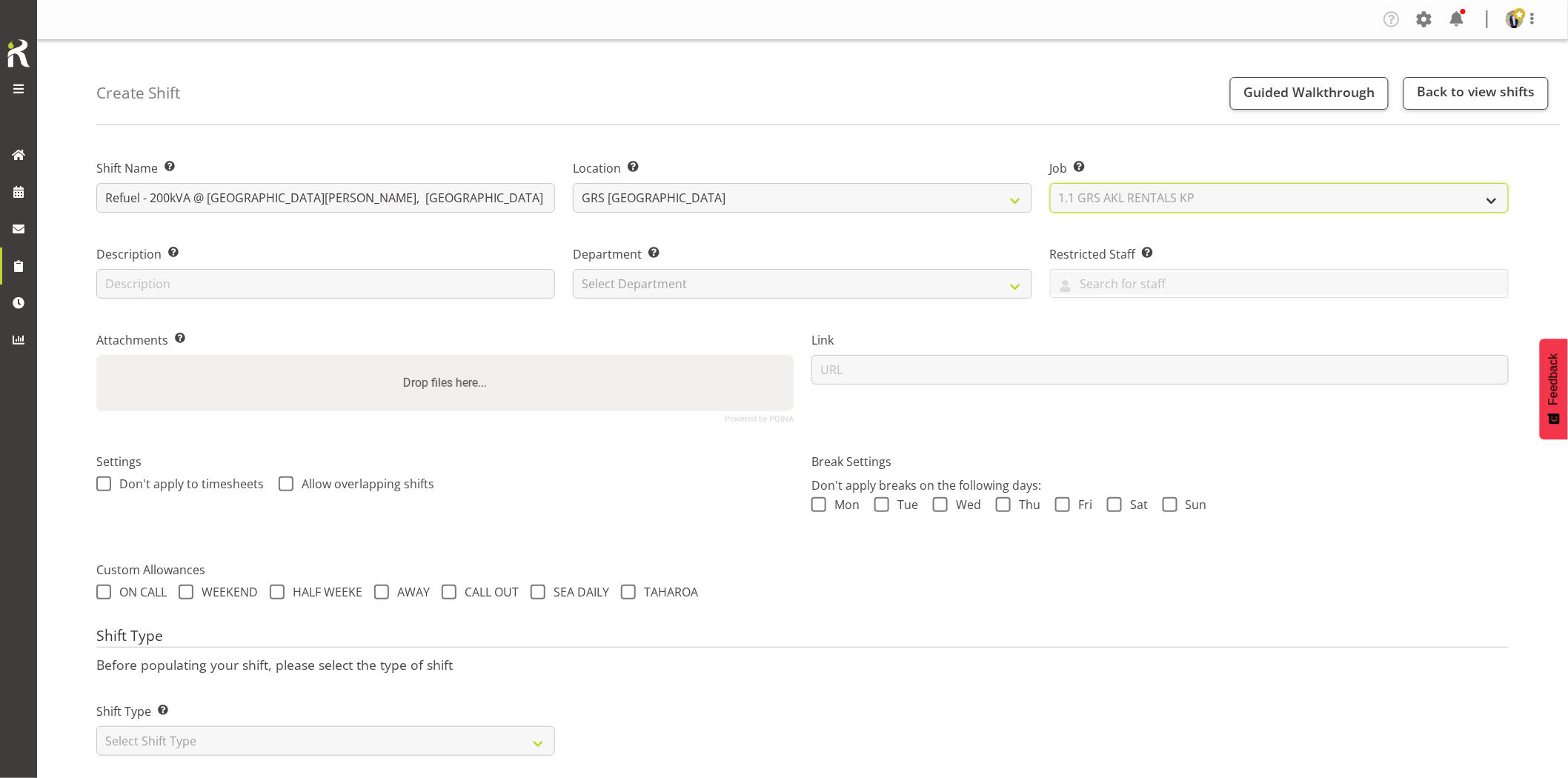
click at [1050, 183] on select "Select Job Create new job 1.1 GRS AKL RENTALS 1.1 GRS AKL RENTALS AC 1.1 GRS AK…" at bounding box center [1279, 198] width 458 height 30
drag, startPoint x: 716, startPoint y: 278, endPoint x: 712, endPoint y: 294, distance: 16.5
click at [716, 278] on select "Select Department GRS HIRE AKL GRS HIRE AKL GRS HIRE TGA GRS HIRE HST GRS SALES…" at bounding box center [802, 284] width 458 height 30
select select "20"
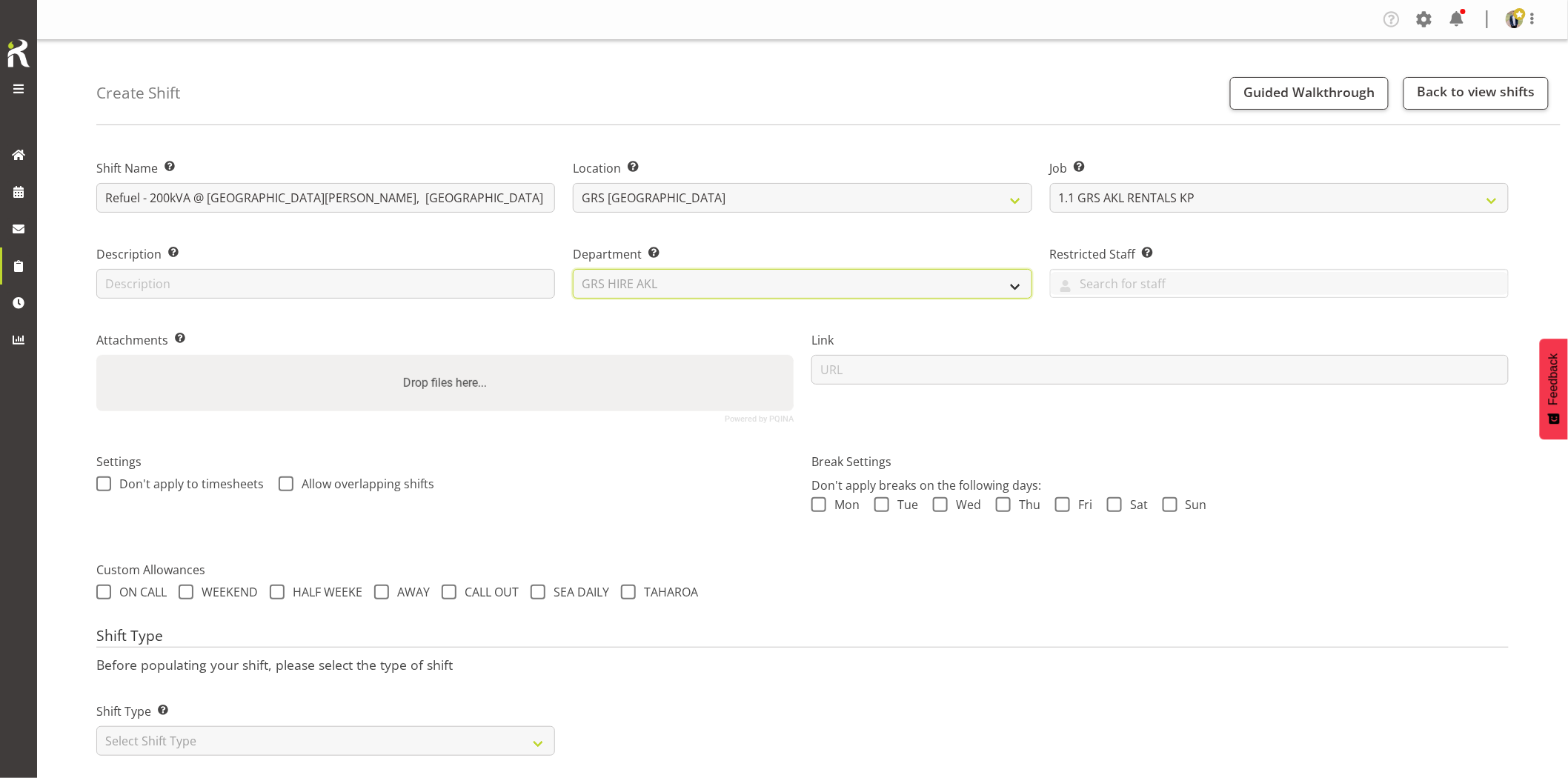
click at [573, 269] on select "Select Department GRS HIRE AKL GRS HIRE AKL GRS HIRE TGA GRS HIRE HST GRS SALES…" at bounding box center [802, 284] width 458 height 30
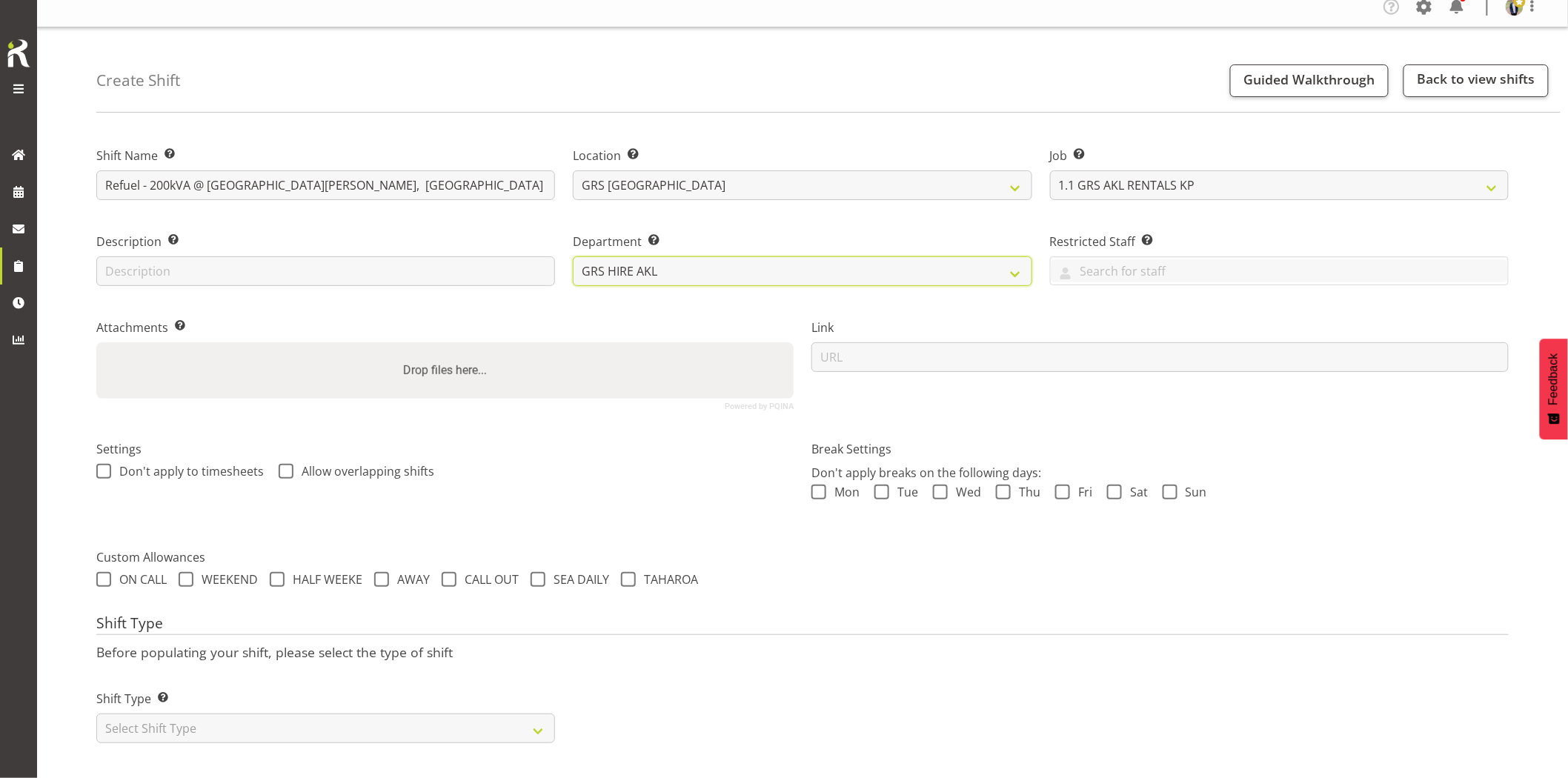
scroll to position [25, 0]
click at [218, 713] on select "Select Shift Type One Off Shift Recurring Shift Rotating Shift" at bounding box center [325, 728] width 458 height 30
select select "one_off"
click at [96, 713] on select "Select Shift Type One Off Shift Recurring Shift Rotating Shift" at bounding box center [325, 728] width 458 height 30
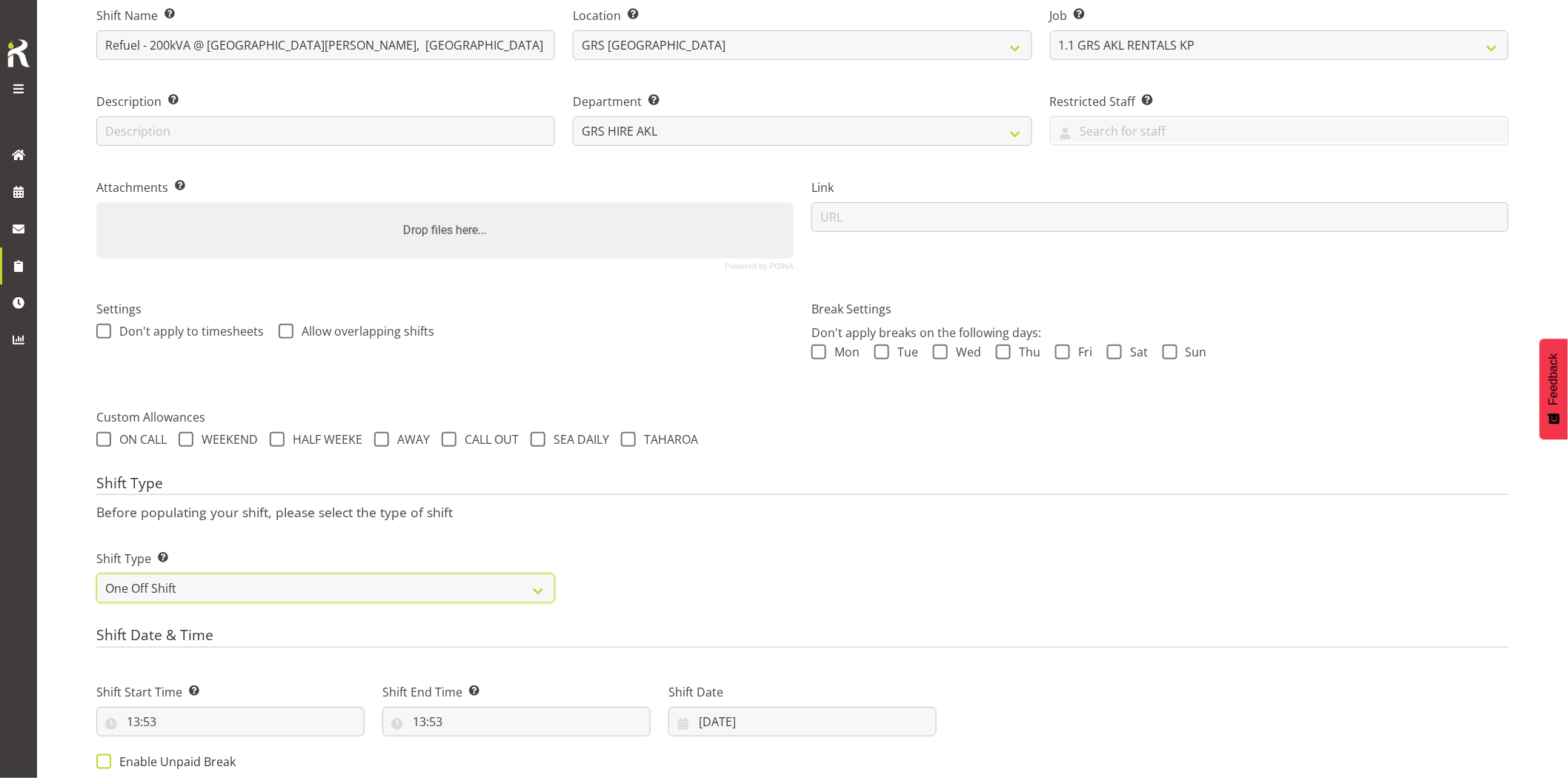
scroll to position [190, 0]
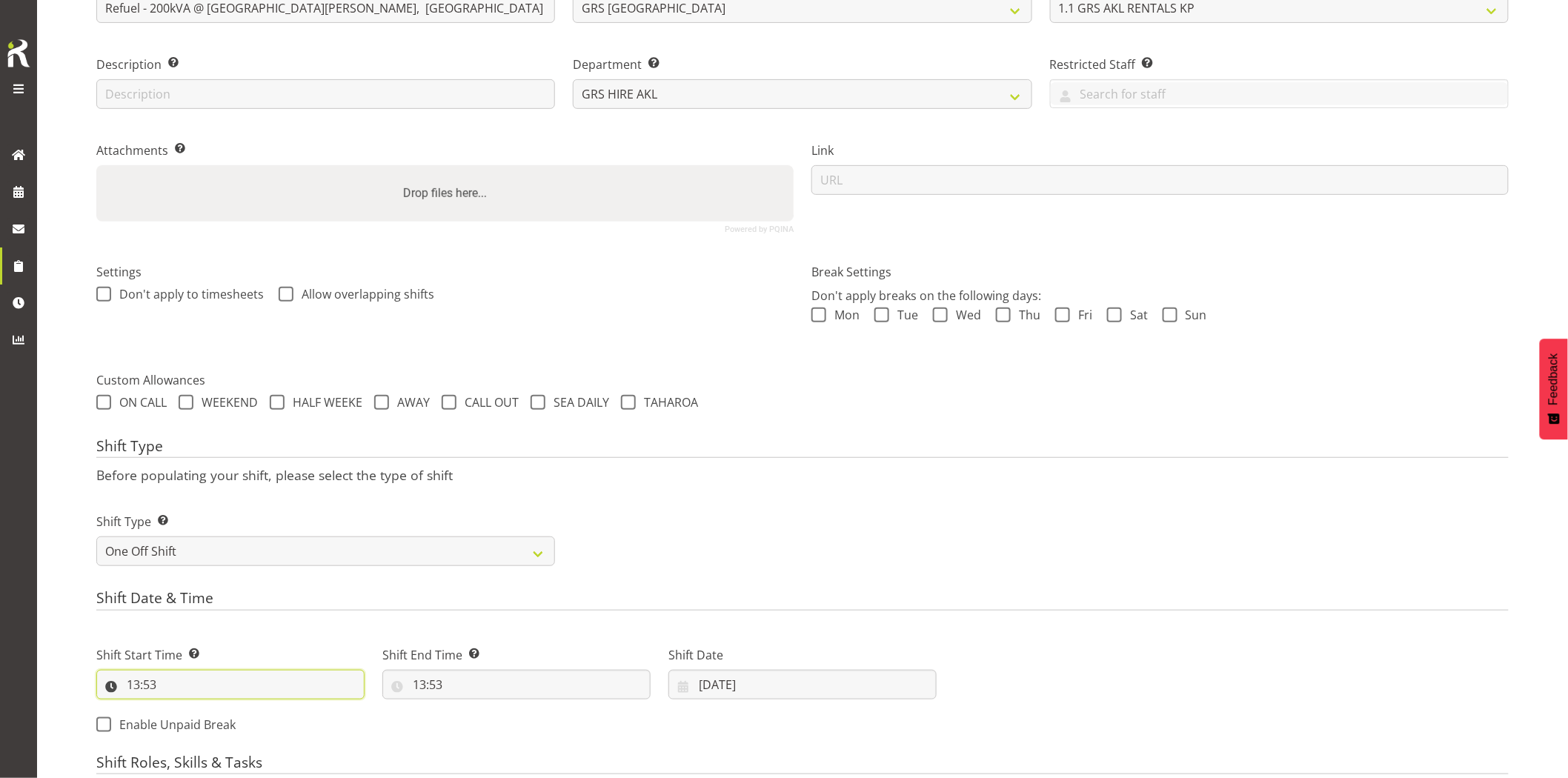
click at [218, 687] on input "13:53" at bounding box center [230, 685] width 268 height 30
click at [201, 722] on select "00 01 02 03 04 05 06 07 08 09 10 11 12 13 14 15 16 17 18 19 20 21 22 23" at bounding box center [197, 723] width 33 height 30
select select "7"
click at [181, 708] on select "00 01 02 03 04 05 06 07 08 09 10 11 12 13 14 15 16 17 18 19 20 21 22 23" at bounding box center [197, 723] width 33 height 30
type input "07:53"
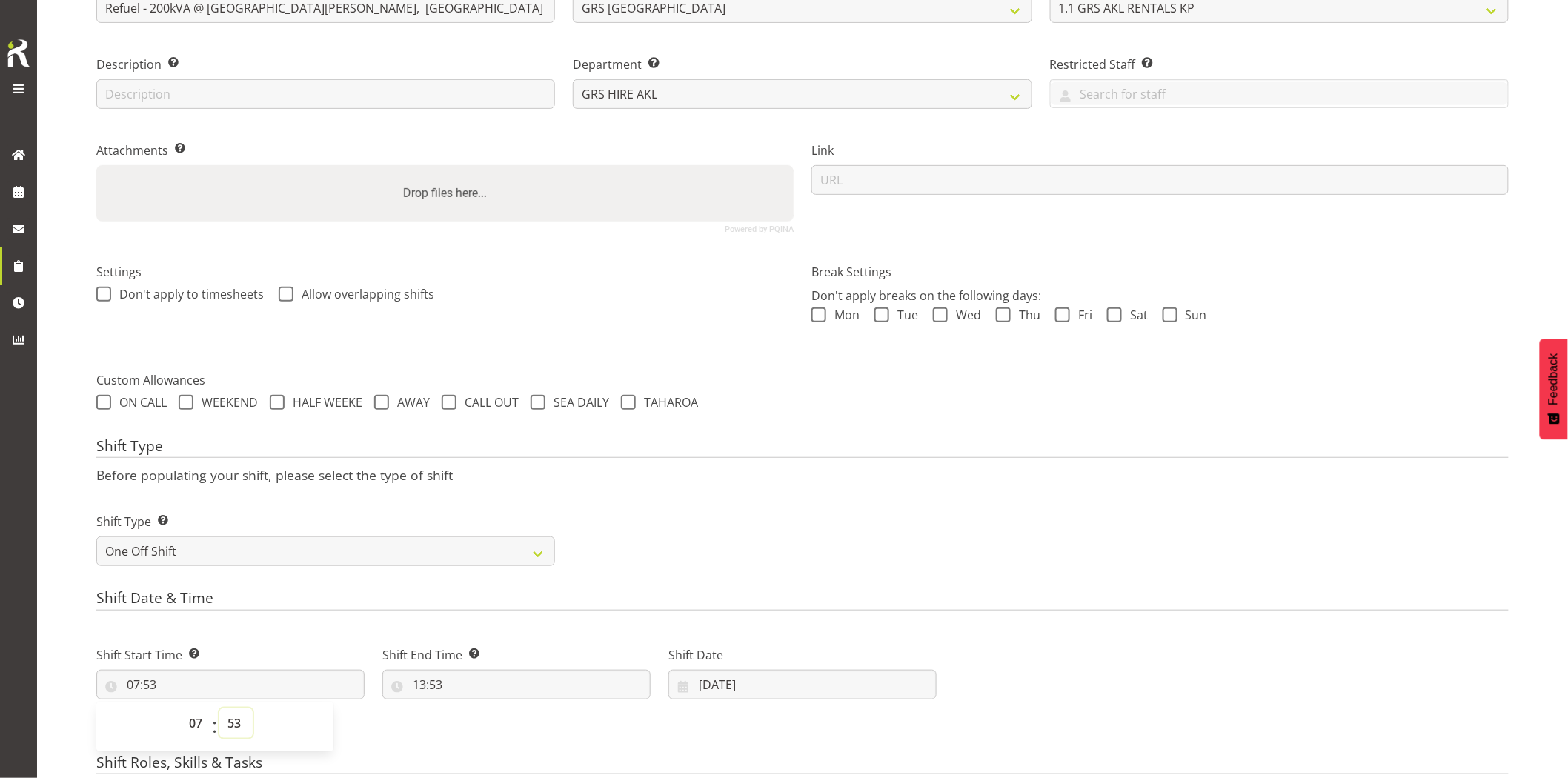
drag, startPoint x: 239, startPoint y: 722, endPoint x: 239, endPoint y: 712, distance: 10.0
click at [237, 727] on select "00 01 02 03 04 05 06 07 08 09 10 11 12 13 14 15 16 17 18 19 20 21 22 23 24 25 2…" at bounding box center [235, 723] width 33 height 30
select select "0"
click at [219, 708] on select "00 01 02 03 04 05 06 07 08 09 10 11 12 13 14 15 16 17 18 19 20 21 22 23 24 25 2…" at bounding box center [235, 723] width 33 height 30
type input "07:00"
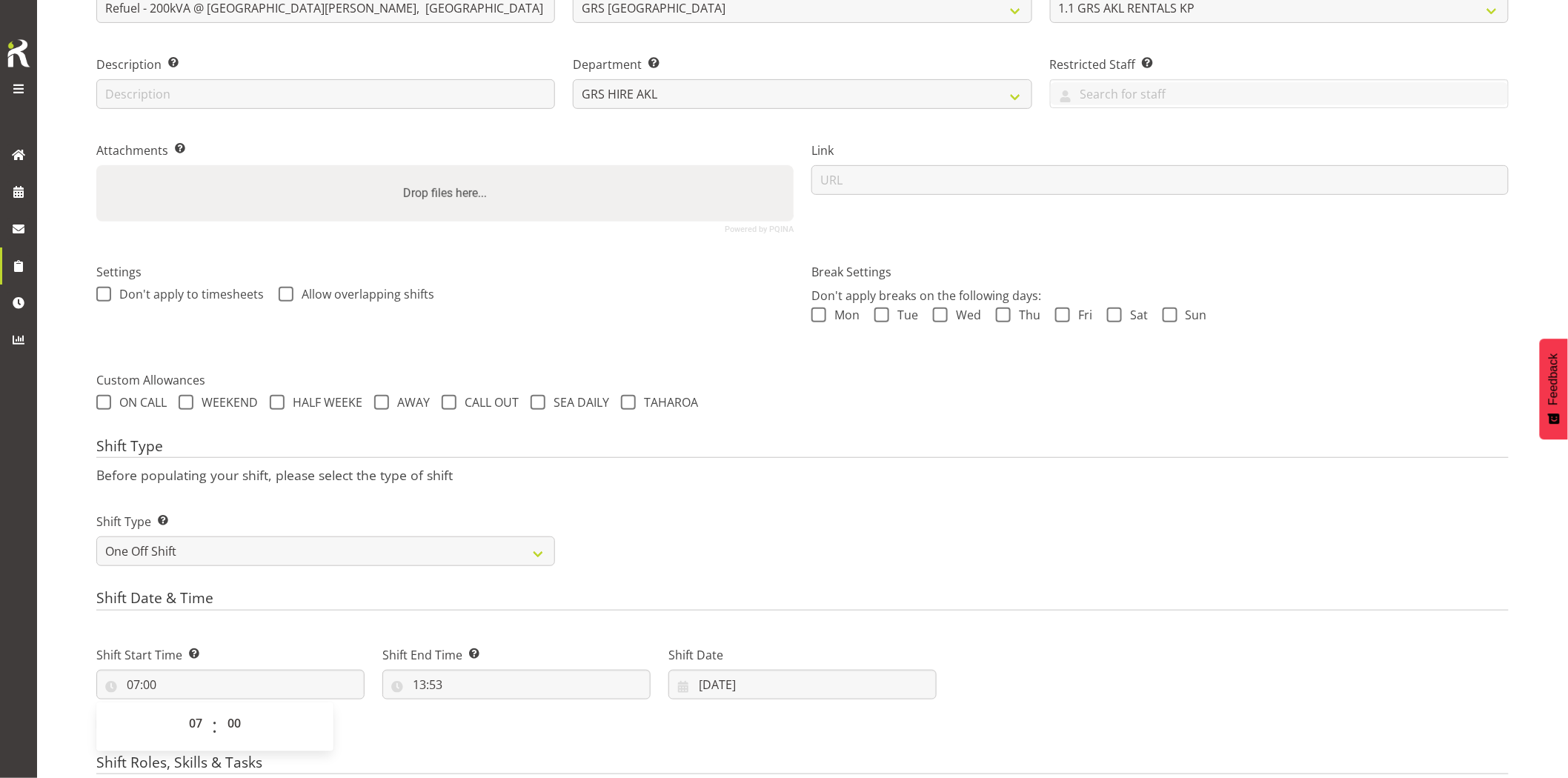
click at [789, 502] on div "Shift Type Shift Types: One Off – Select this if you would like a single shift …" at bounding box center [803, 533] width 1431 height 83
click at [520, 679] on input "13:53" at bounding box center [516, 685] width 268 height 30
click at [491, 721] on select "00 01 02 03 04 05 06 07 08 09 10 11 12 13 14 15 16 17 18 19 20 21 22 23" at bounding box center [483, 723] width 33 height 30
select select "9"
click at [467, 708] on select "00 01 02 03 04 05 06 07 08 09 10 11 12 13 14 15 16 17 18 19 20 21 22 23" at bounding box center [483, 723] width 33 height 30
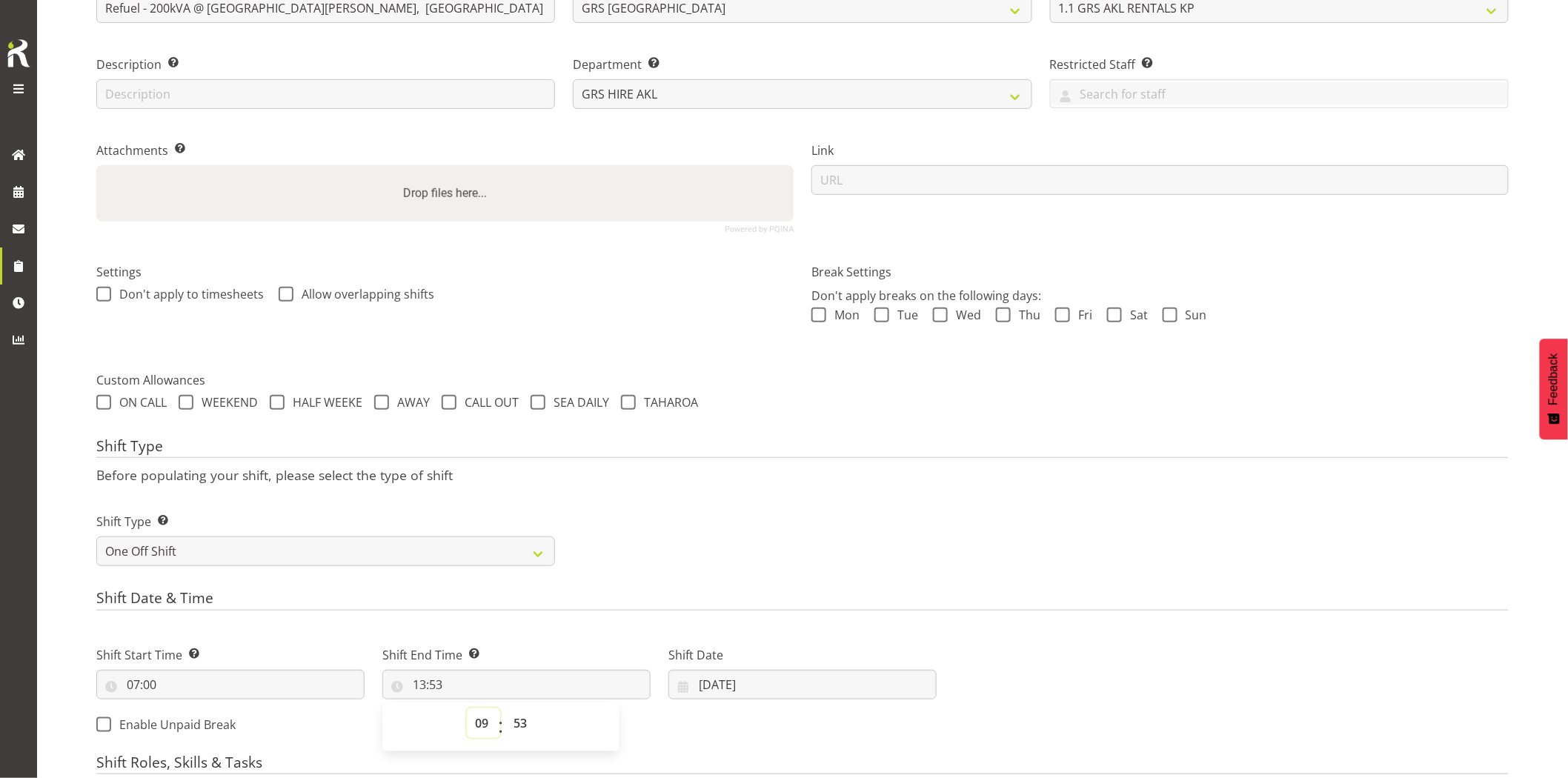
type input "09:53"
drag, startPoint x: 520, startPoint y: 734, endPoint x: 521, endPoint y: 723, distance: 11.0
click at [520, 734] on select "00 01 02 03 04 05 06 07 08 09 10 11 12 13 14 15 16 17 18 19 20 21 22 23 24 25 2…" at bounding box center [521, 723] width 33 height 30
drag, startPoint x: 840, startPoint y: 497, endPoint x: 851, endPoint y: 521, distance: 26.4
click at [841, 499] on div "Shift Type Shift Types: One Off – Select this if you would like a single shift …" at bounding box center [803, 533] width 1431 height 83
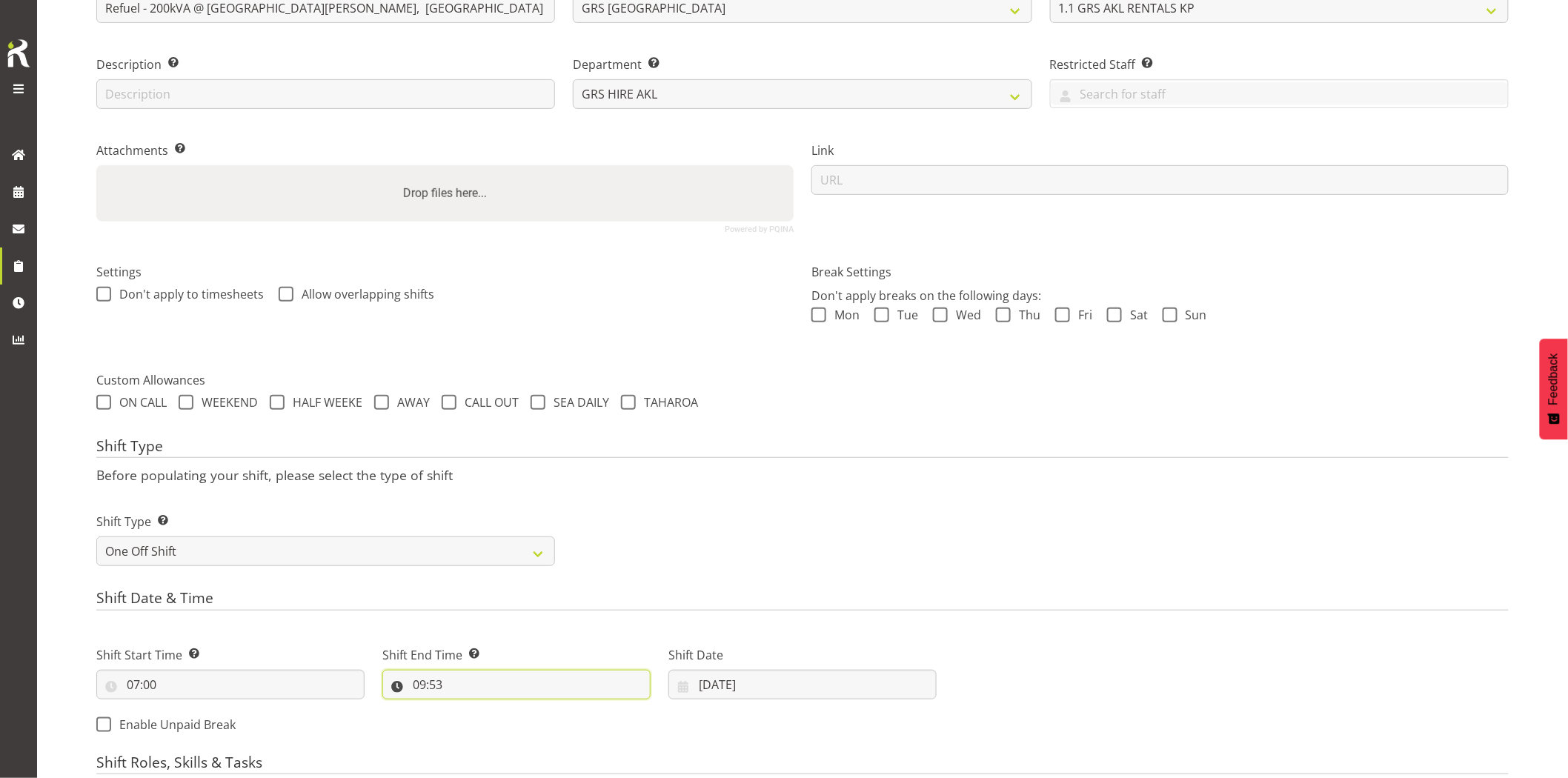
click at [535, 698] on input "09:53" at bounding box center [516, 685] width 268 height 30
click at [522, 715] on select "00 01 02 03 04 05 06 07 08 09 10 11 12 13 14 15 16 17 18 19 20 21 22 23 24 25 2…" at bounding box center [521, 723] width 33 height 30
select select "0"
click at [505, 708] on select "00 01 02 03 04 05 06 07 08 09 10 11 12 13 14 15 16 17 18 19 20 21 22 23 24 25 2…" at bounding box center [521, 723] width 33 height 30
type input "09:00"
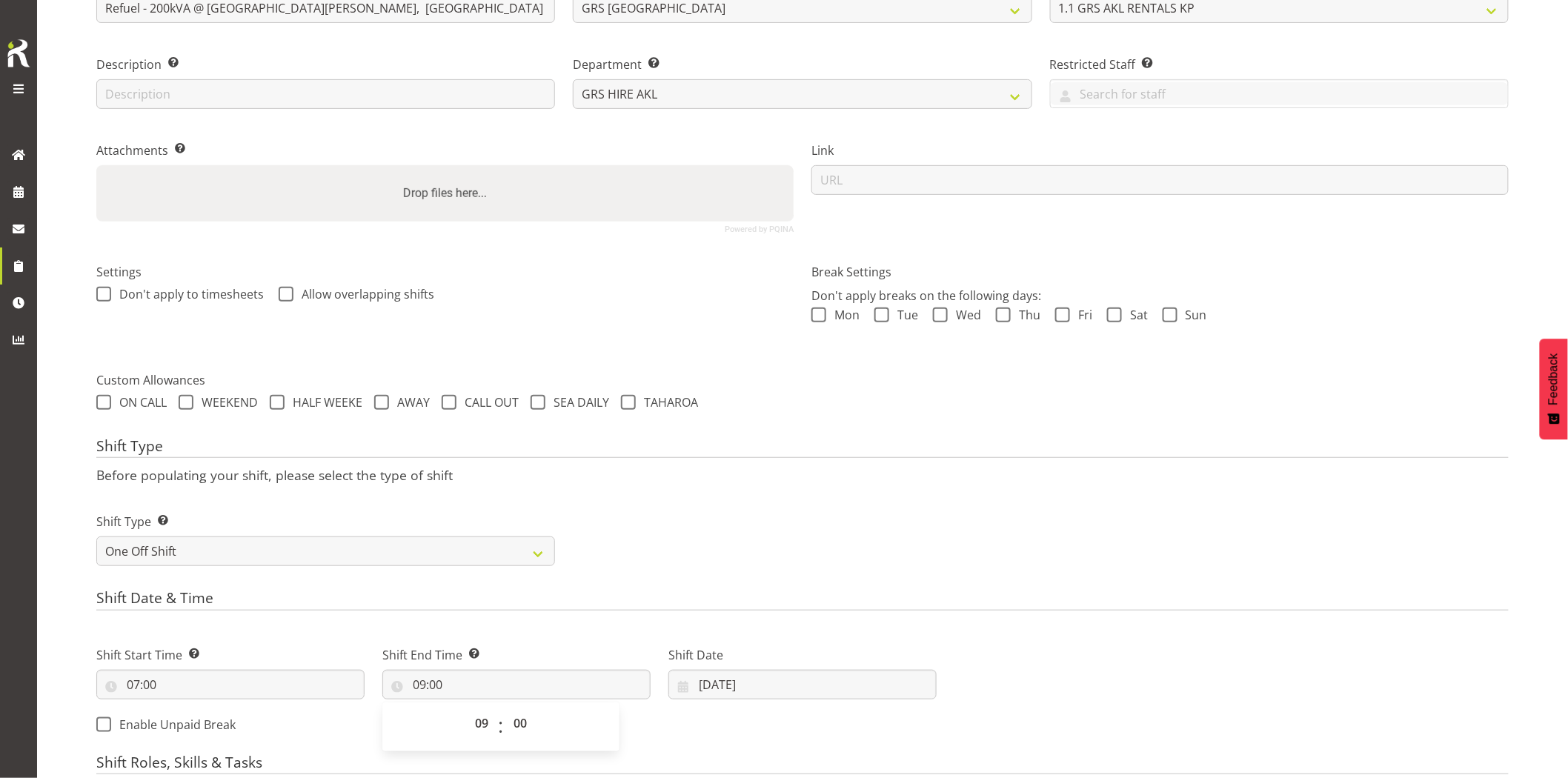
click at [905, 502] on div "Shift Type Shift Types: One Off – Select this if you would like a single shift …" at bounding box center [803, 533] width 1431 height 83
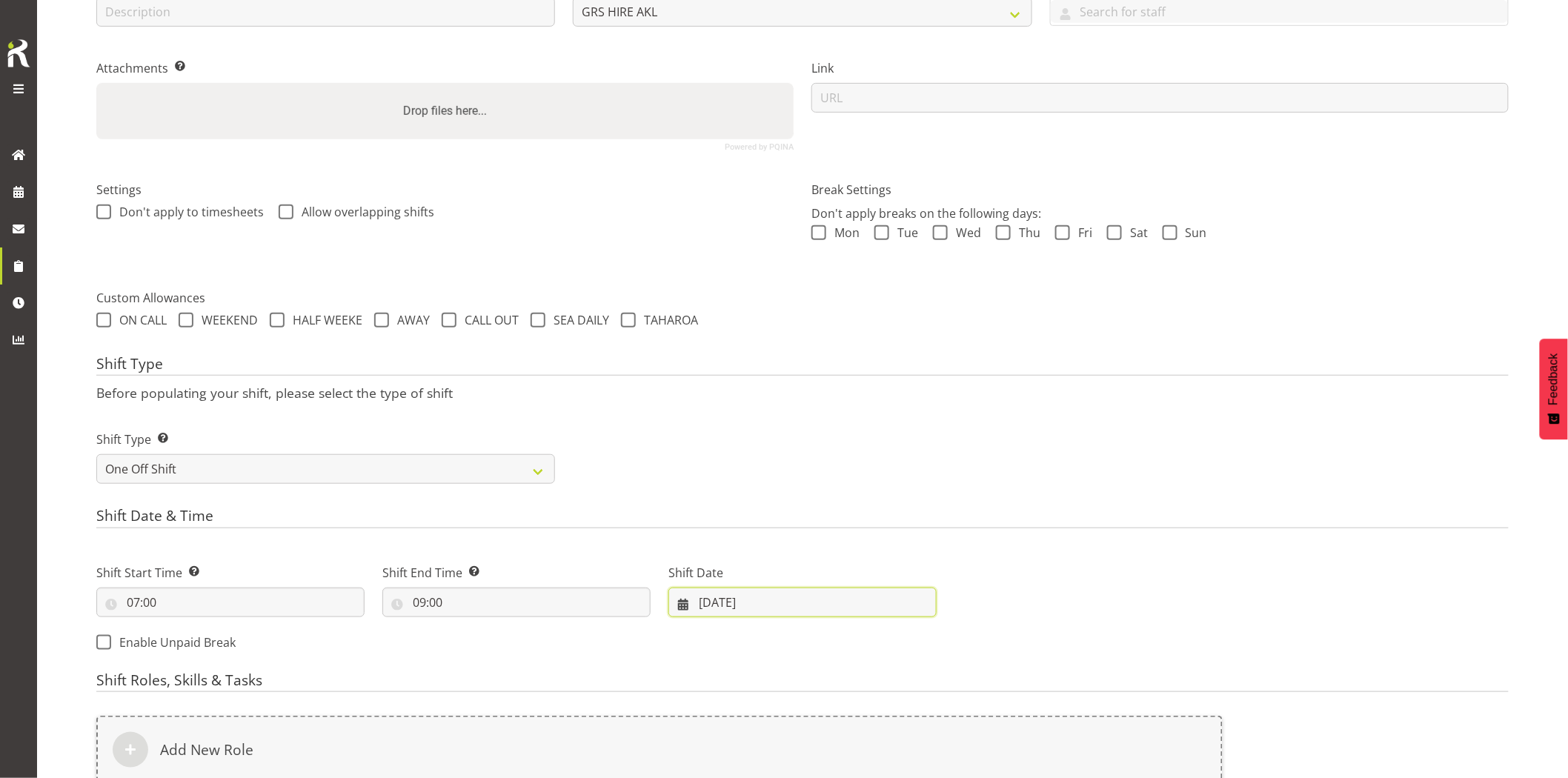
click at [802, 593] on input "19/08/2025" at bounding box center [802, 603] width 268 height 30
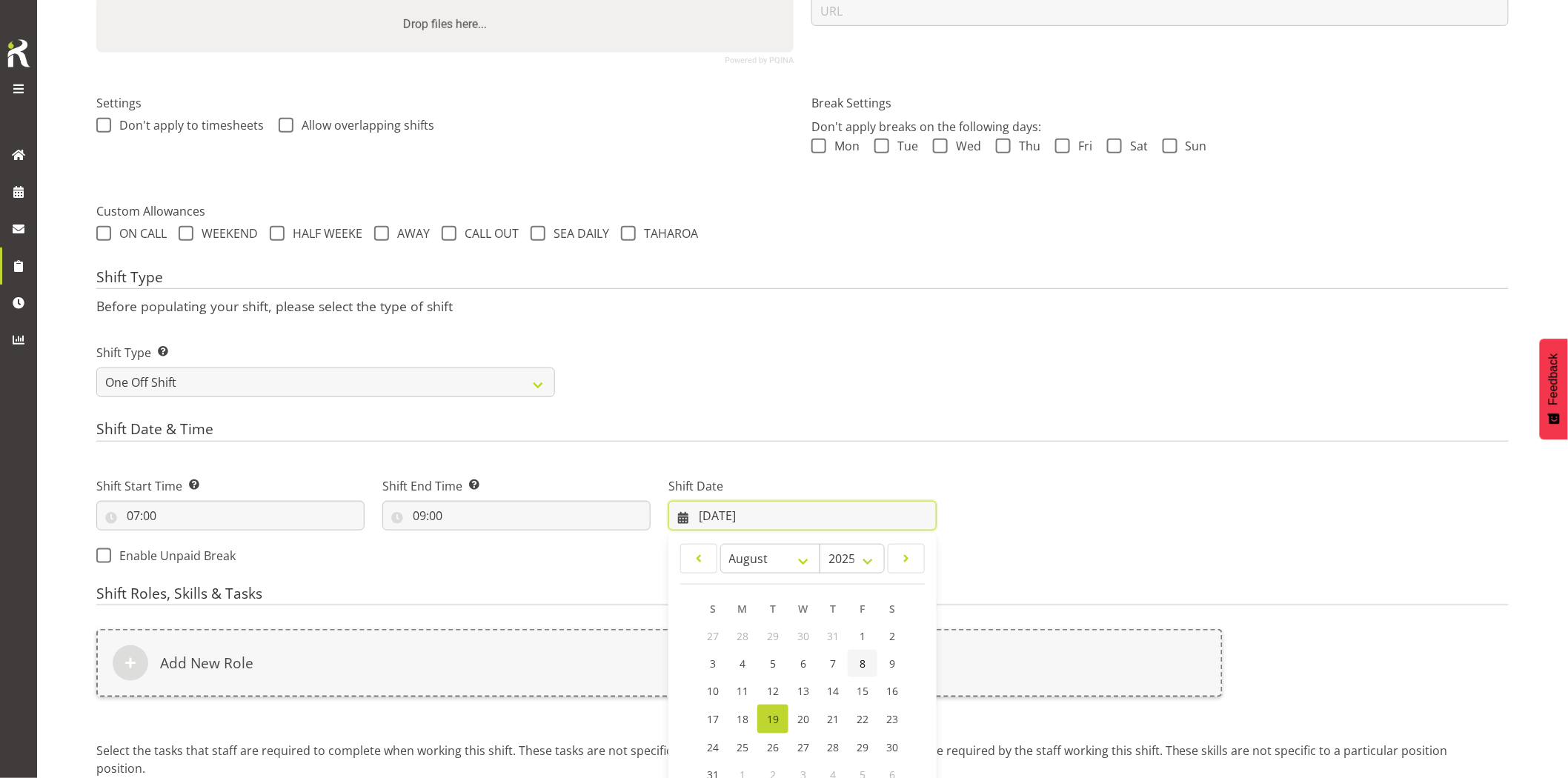
scroll to position [437, 0]
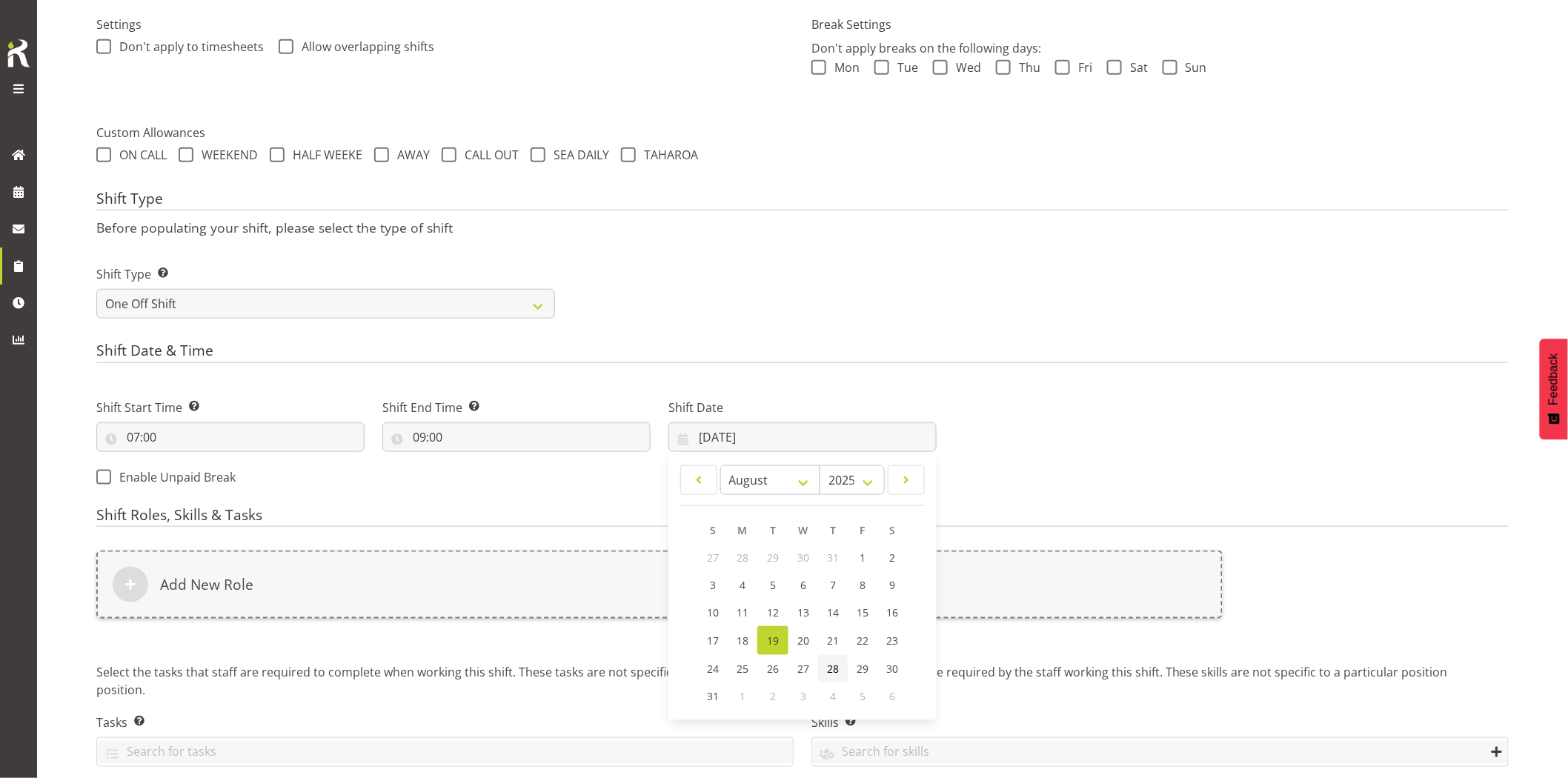
click at [828, 672] on span "28" at bounding box center [833, 668] width 12 height 14
type input "28/08/2025"
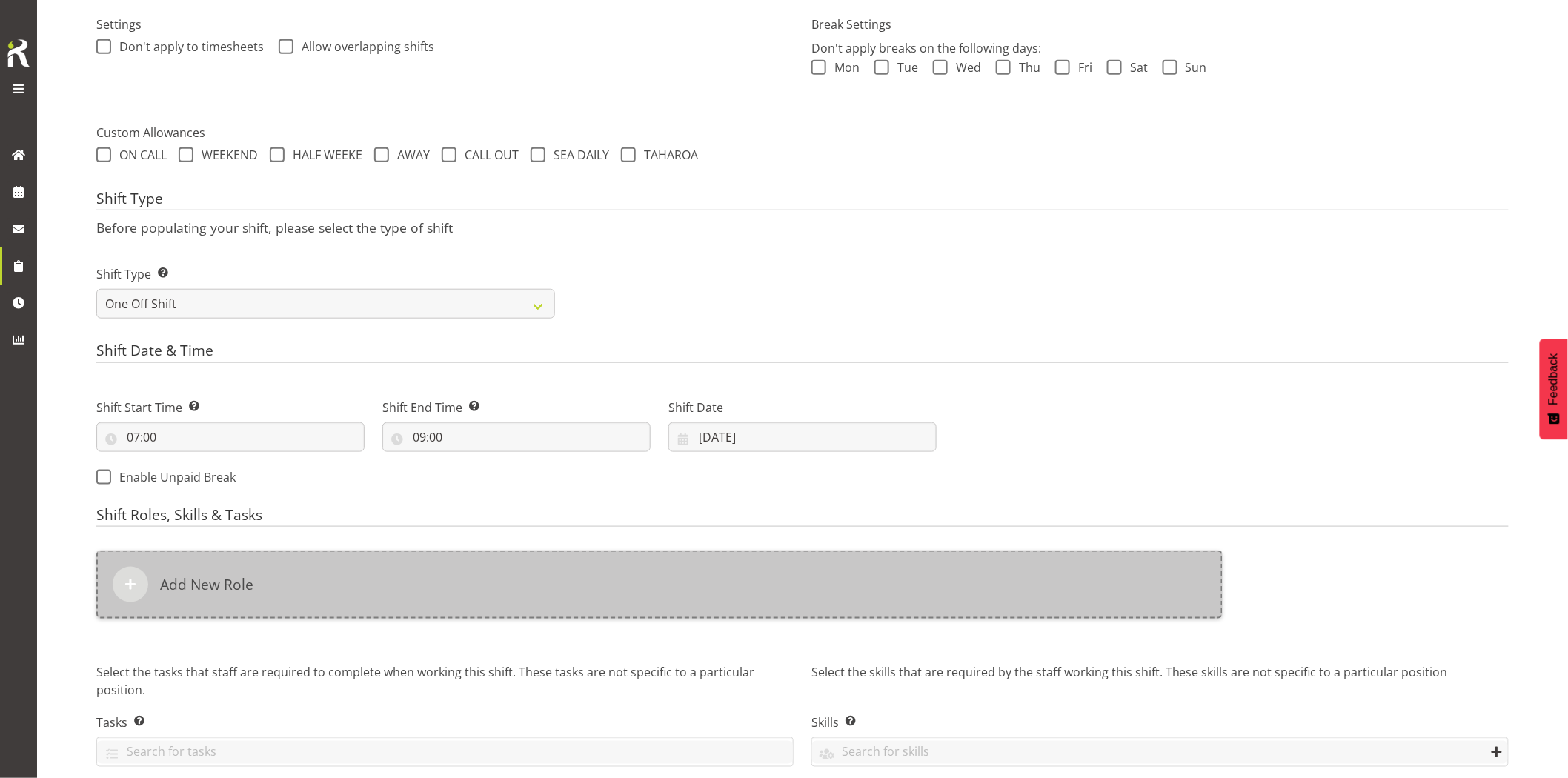
click at [734, 605] on div "Add New Role" at bounding box center [659, 584] width 1127 height 68
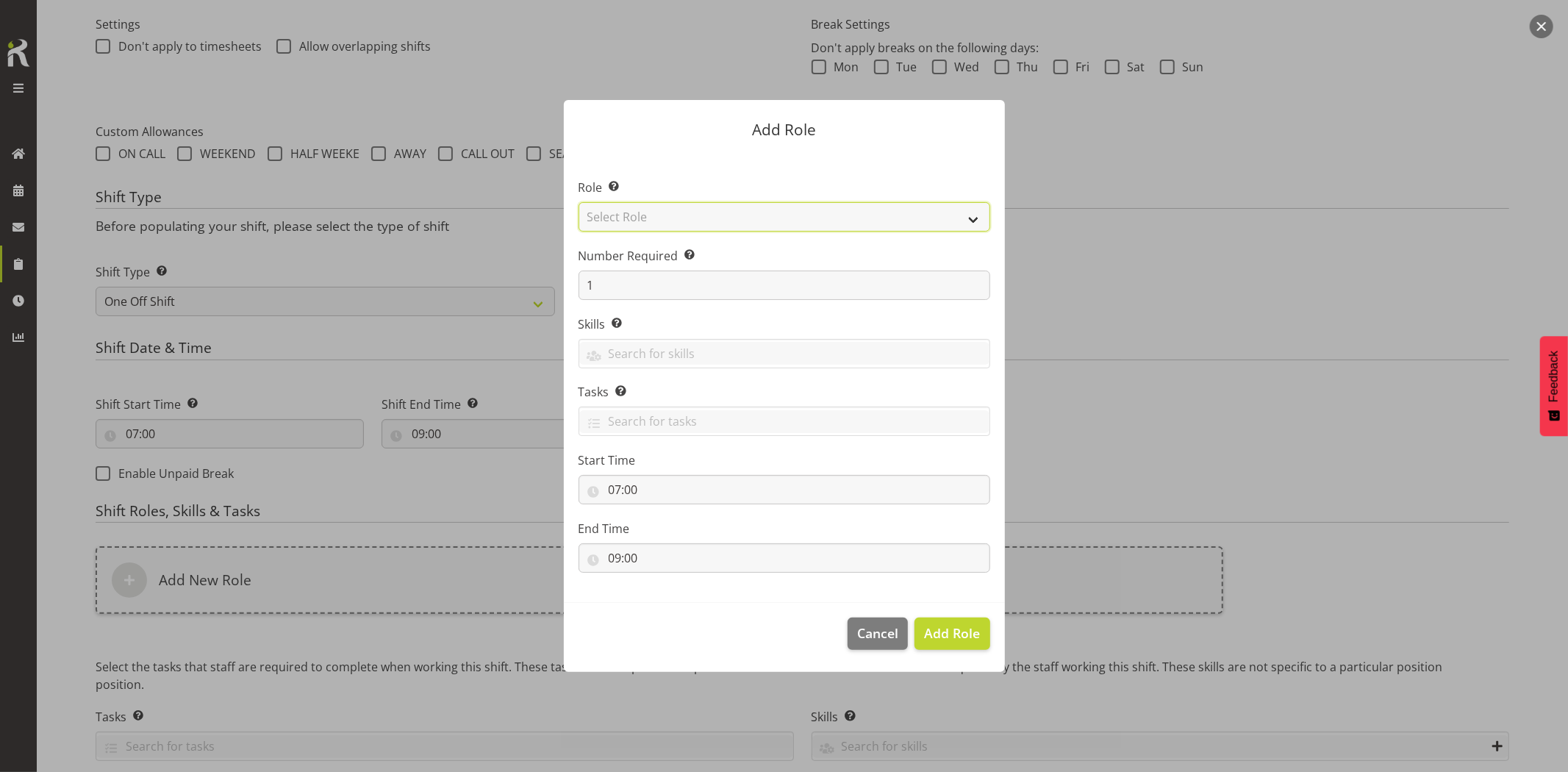
click at [649, 221] on select "Select Role Account Manager Electrician Engineering GM HSEQ manager MECH Mechan…" at bounding box center [784, 218] width 412 height 30
select select "20"
click at [579, 203] on select "Select Role Account Manager Electrician Engineering GM HSEQ manager MECH Mechan…" at bounding box center [784, 218] width 412 height 30
click at [953, 632] on span "Add Role" at bounding box center [952, 633] width 56 height 18
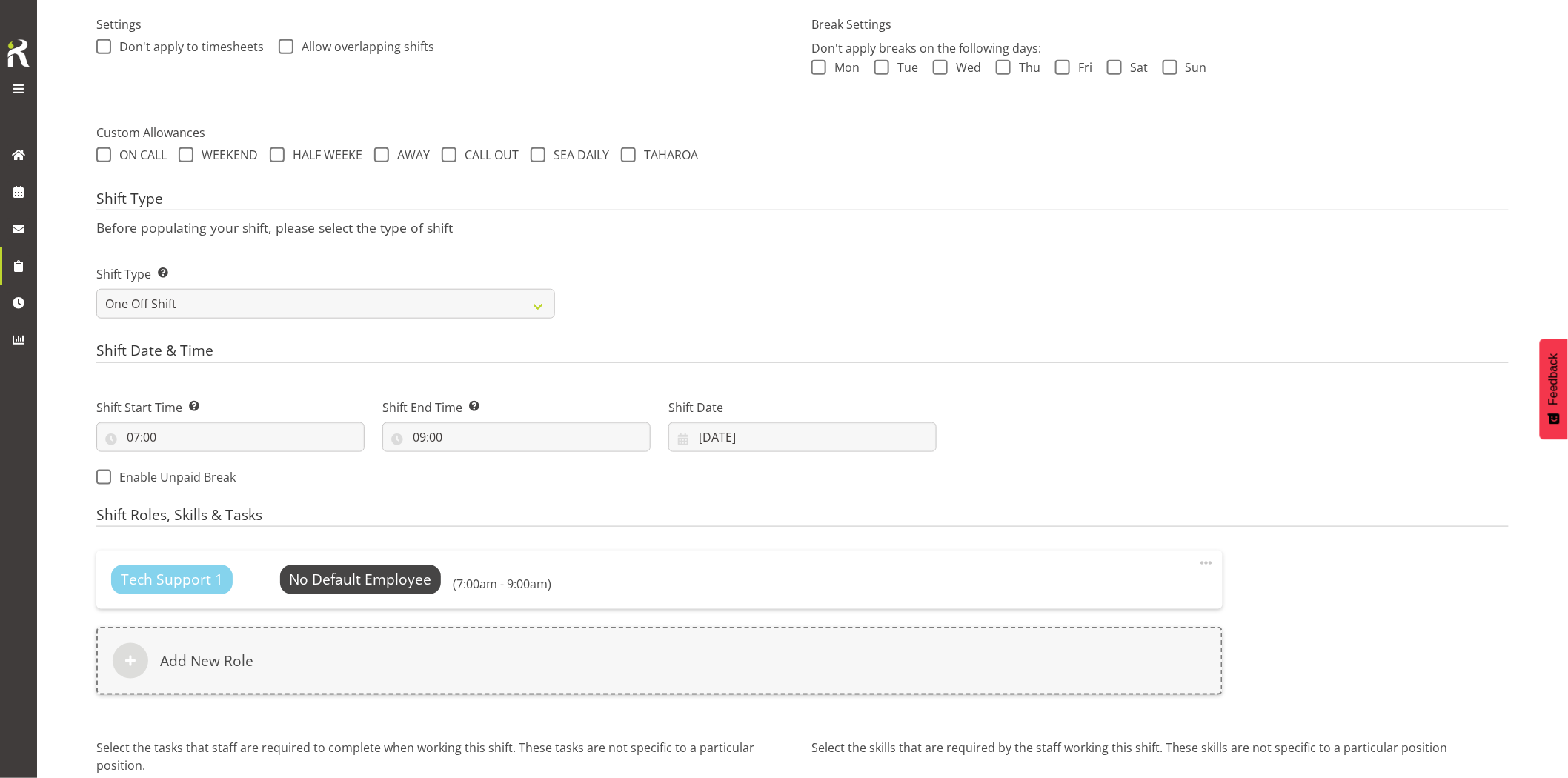
scroll to position [25, 0]
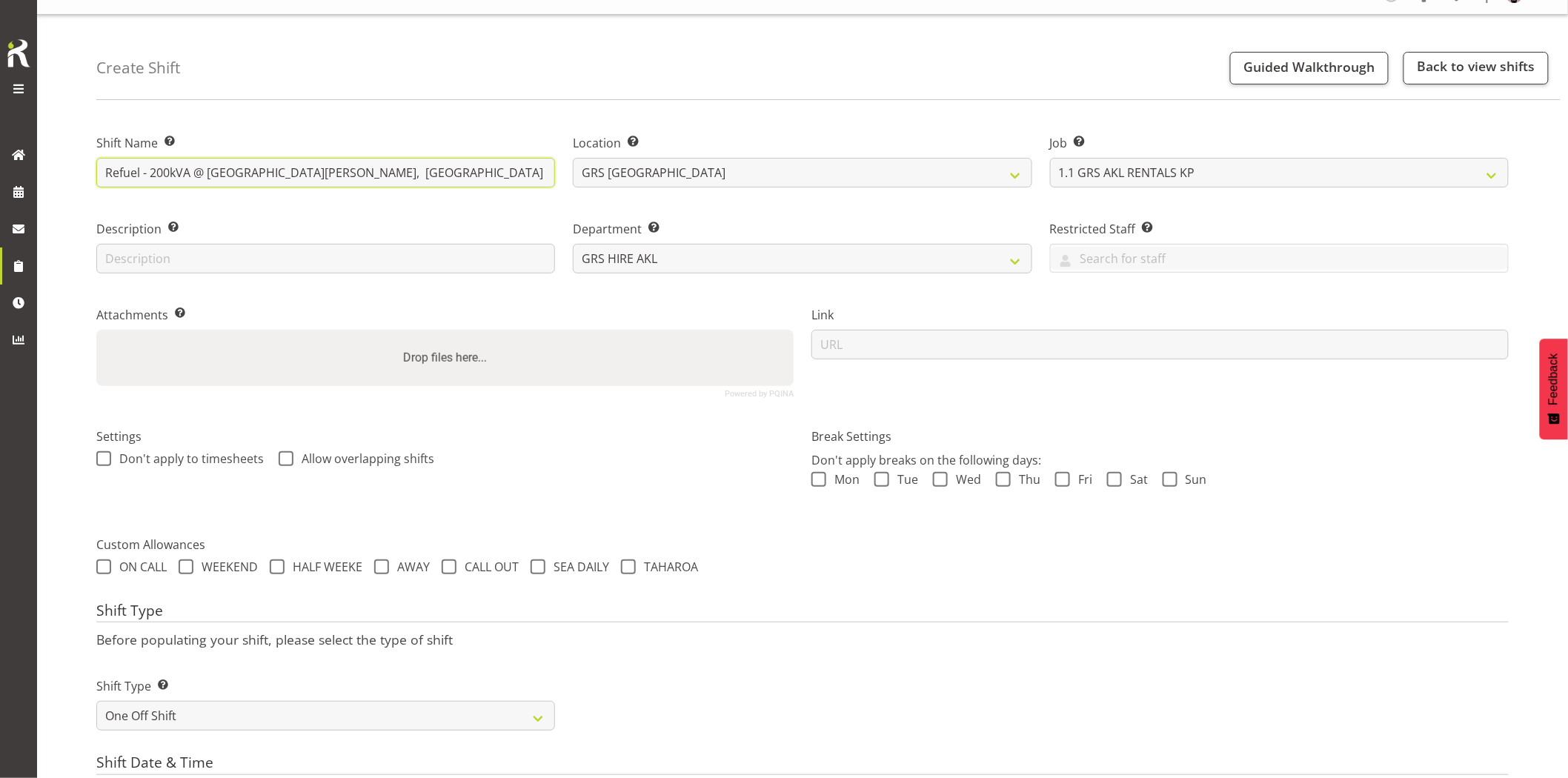
drag, startPoint x: 472, startPoint y: 173, endPoint x: 150, endPoint y: 173, distance: 322.0
click at [150, 173] on input "Refuel - 200kVA @ [GEOGRAPHIC_DATA][PERSON_NAME], [GEOGRAPHIC_DATA] (Substation)" at bounding box center [325, 173] width 458 height 30
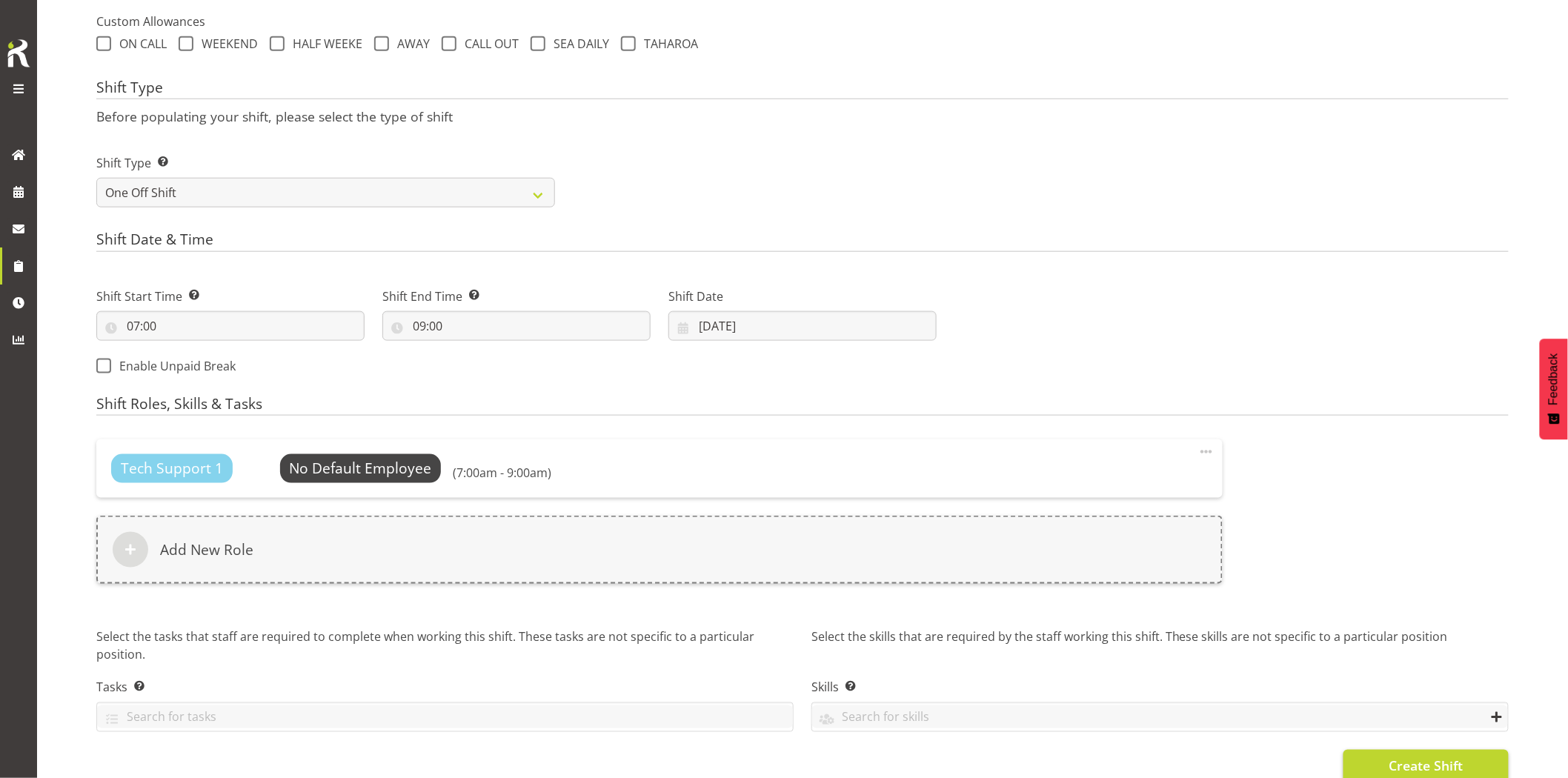
scroll to position [576, 0]
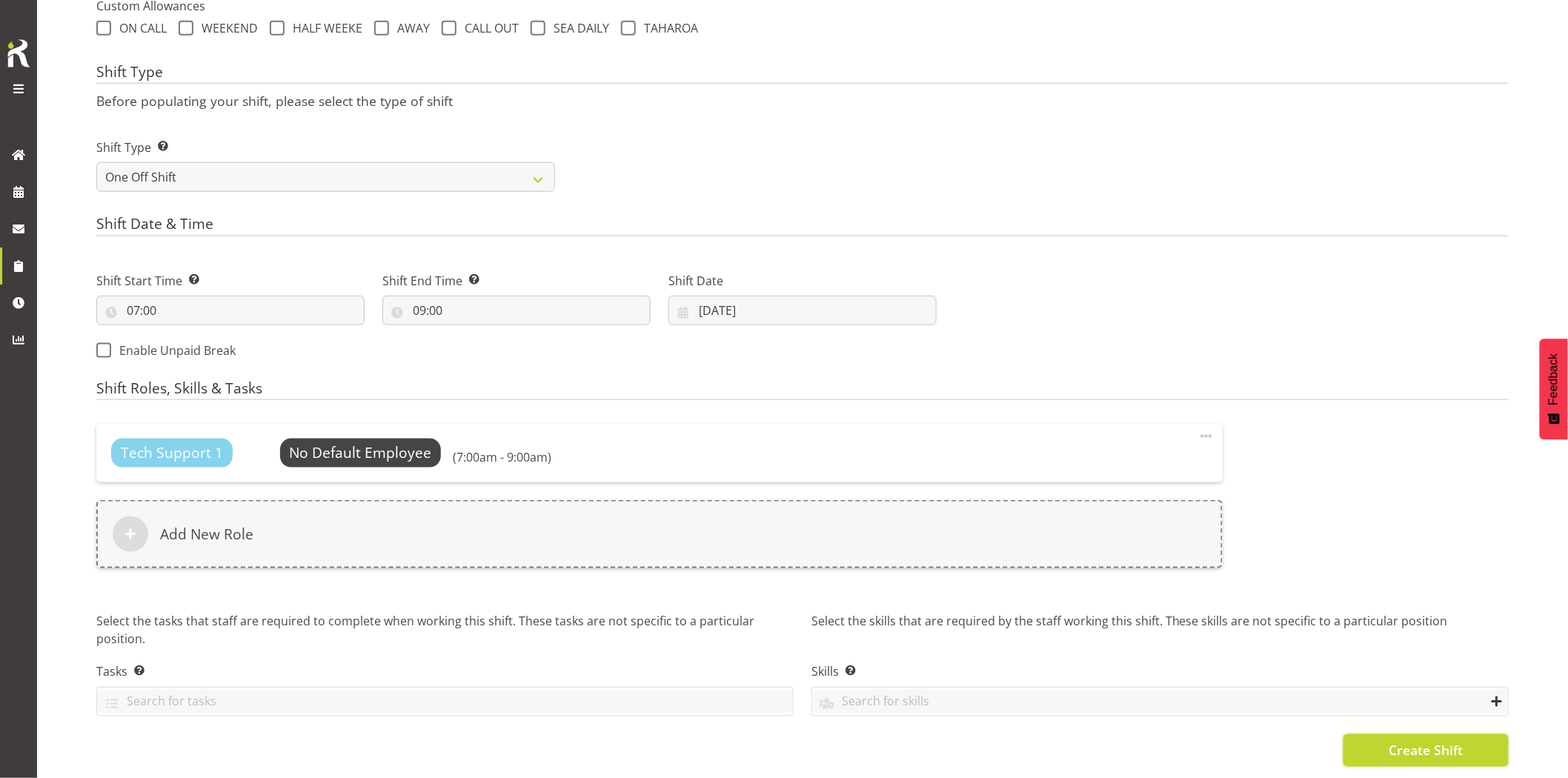
click at [1411, 742] on span "Create Shift" at bounding box center [1426, 751] width 74 height 19
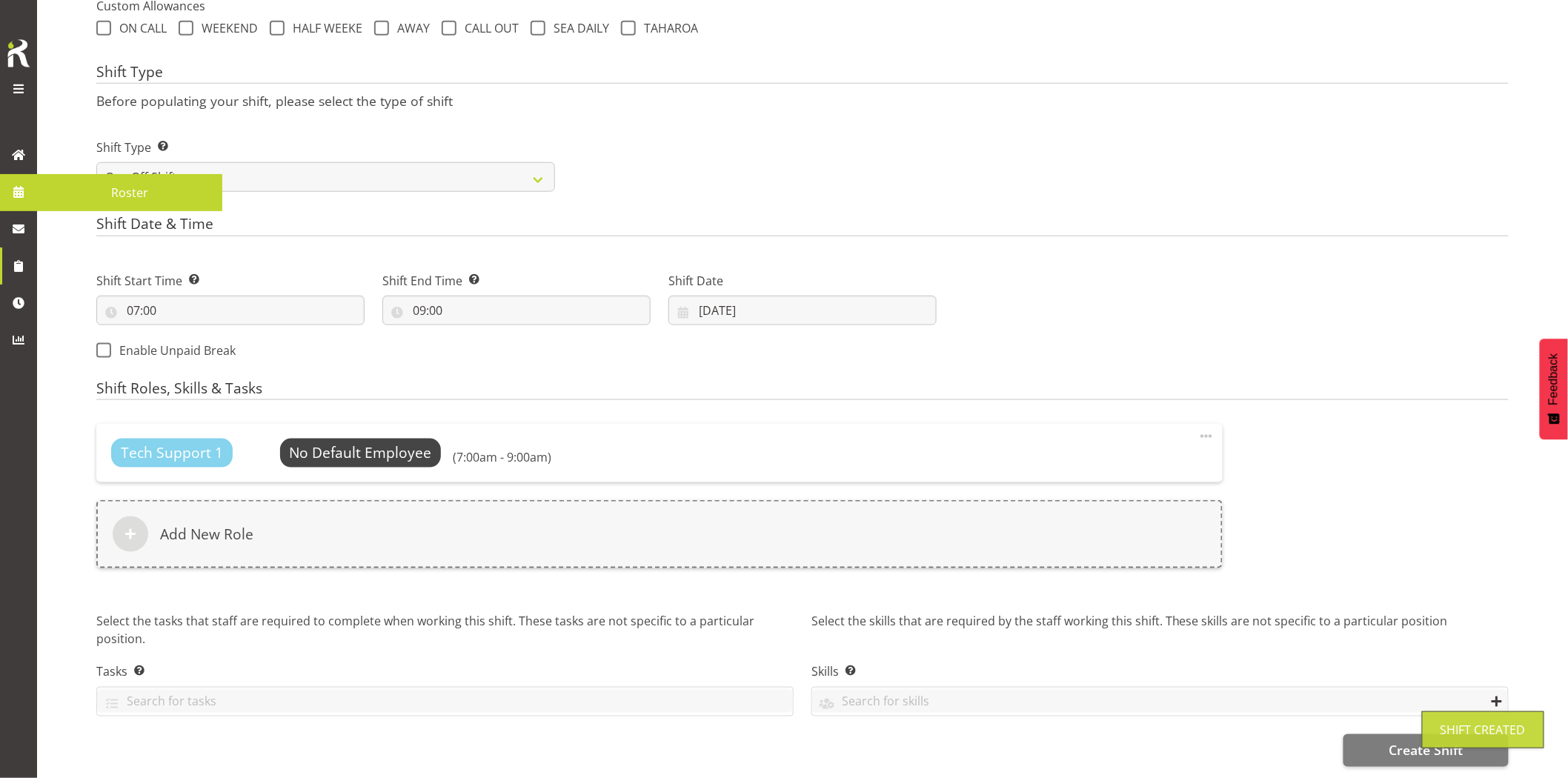
click at [15, 190] on span at bounding box center [19, 192] width 23 height 23
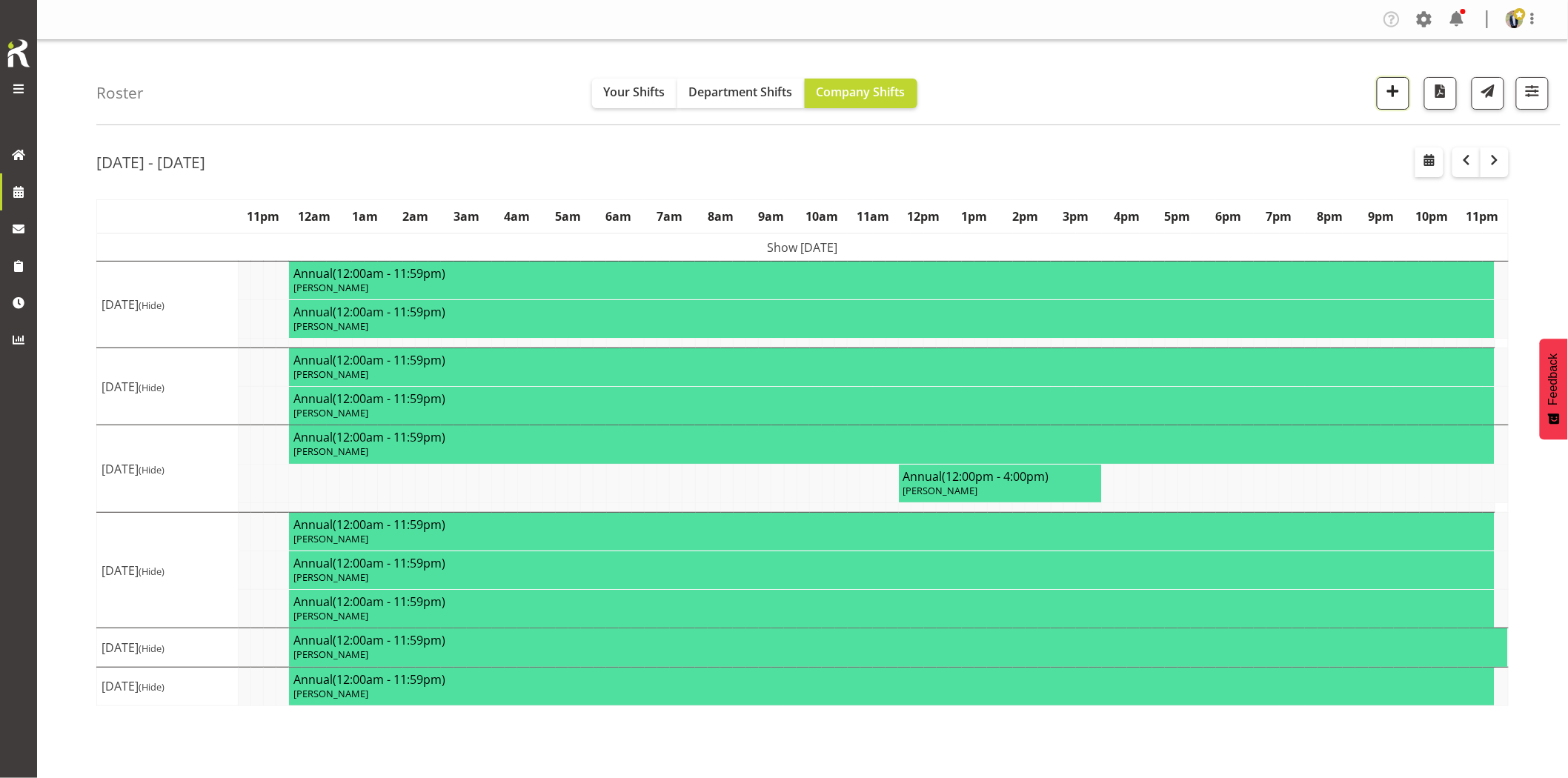
drag, startPoint x: 1389, startPoint y: 92, endPoint x: 1384, endPoint y: 141, distance: 49.3
click at [1389, 92] on span "button" at bounding box center [1393, 91] width 19 height 19
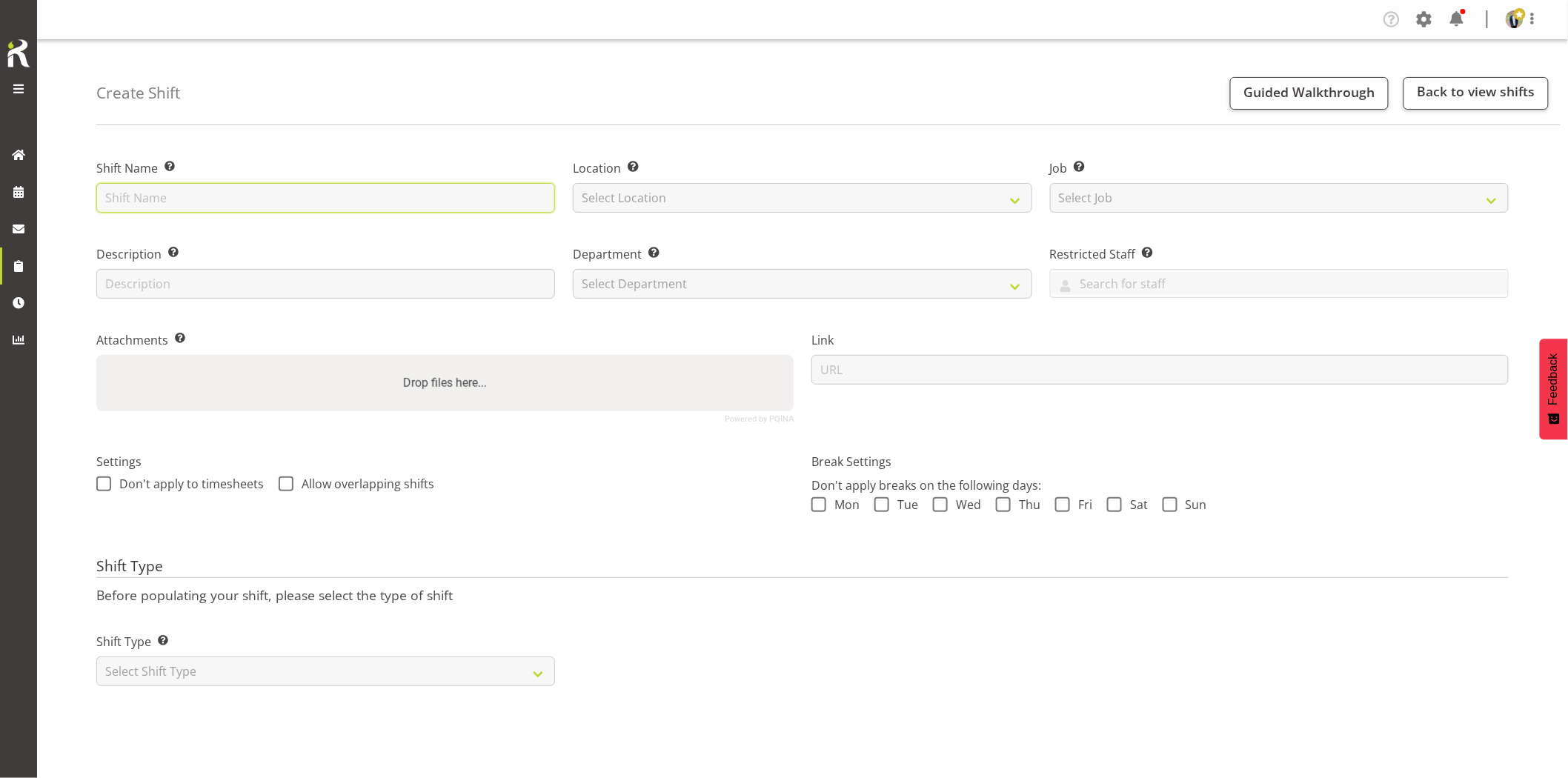
paste input "200kVA @ [GEOGRAPHIC_DATA][PERSON_NAME], [GEOGRAPHIC_DATA] (Substation)"
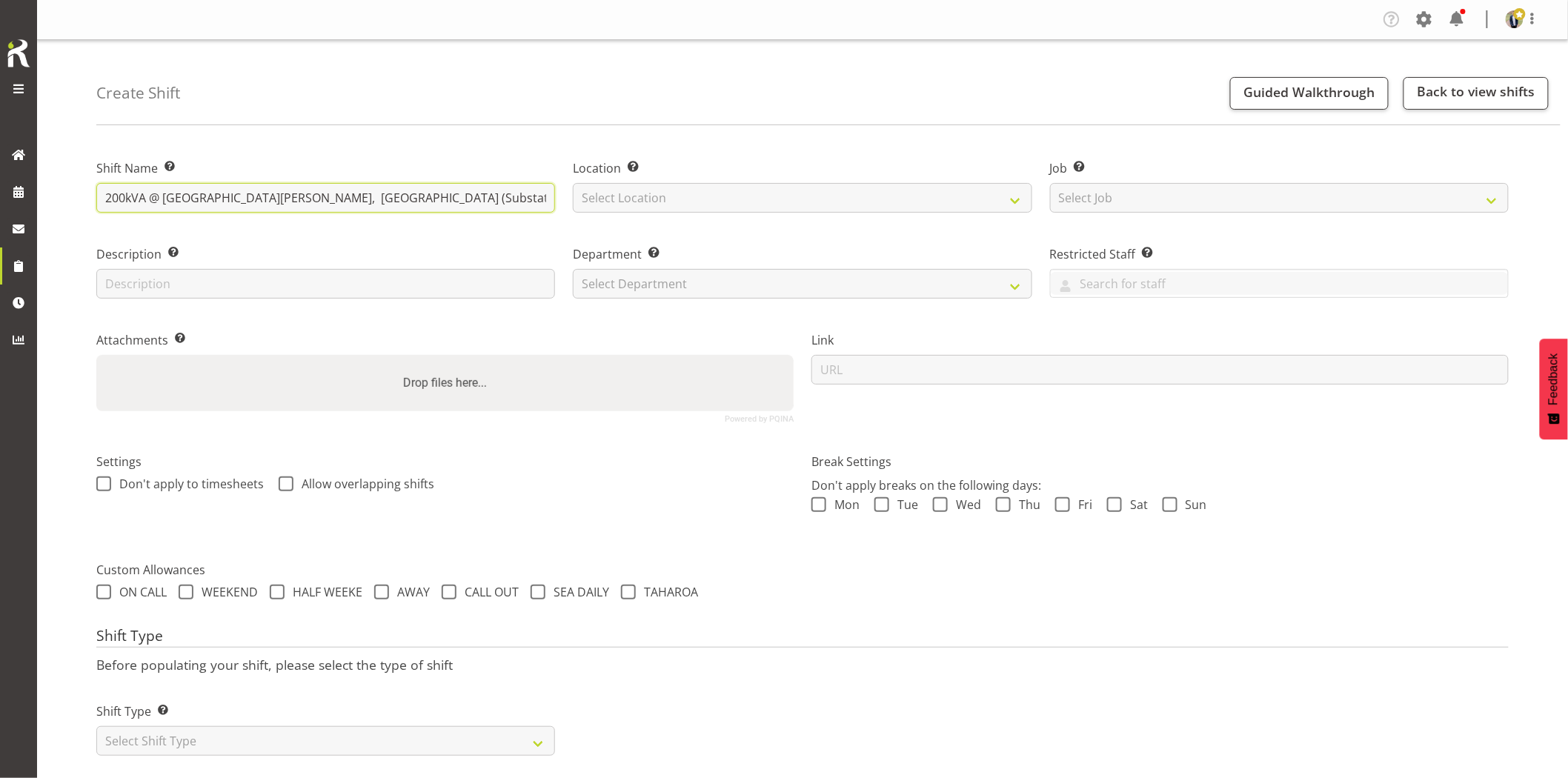
drag, startPoint x: 69, startPoint y: 190, endPoint x: 54, endPoint y: 191, distance: 15.0
click at [54, 190] on div "Create Shift Guided Walkthrough Back to view shifts Shift Name Enter a name for…" at bounding box center [802, 416] width 1531 height 752
type input "Omexom - Collect the 200kVA trailer from End of Whitham Rd, Glenbrook (Substati…"
click at [786, 209] on select "Select Location GRS Auckland GRS Hastings GRS Tauranga" at bounding box center [802, 198] width 458 height 30
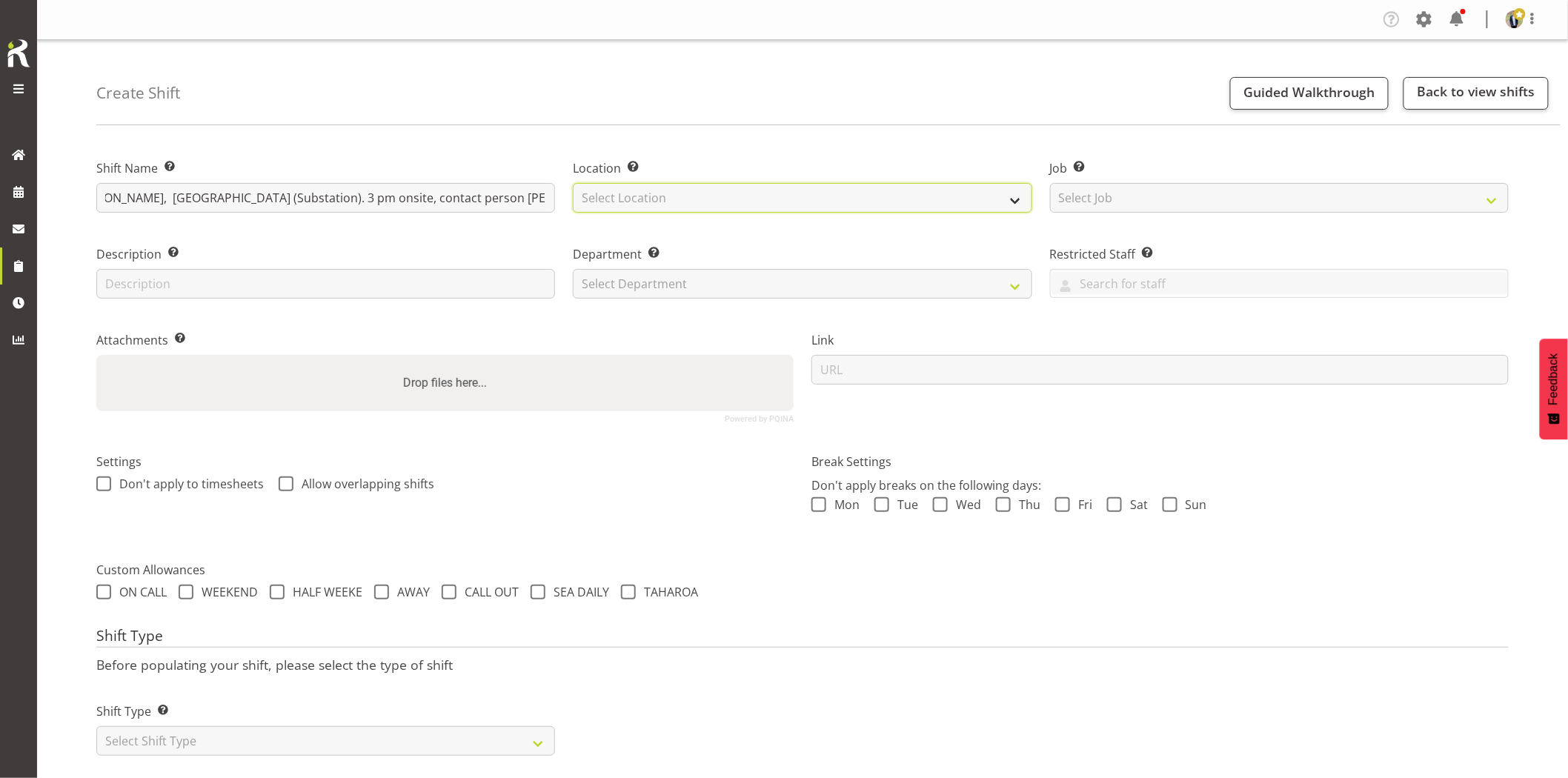
scroll to position [0, 0]
select select "28"
click at [573, 183] on select "Select Location GRS Auckland GRS Hastings GRS Tauranga" at bounding box center [802, 198] width 458 height 30
click at [1269, 195] on select "Select Job Create new job 1.1 GRS AKL RENTALS 1.1 GRS AKL RENTALS AC 1.1 GRS AK…" at bounding box center [1279, 198] width 458 height 30
select select "7504"
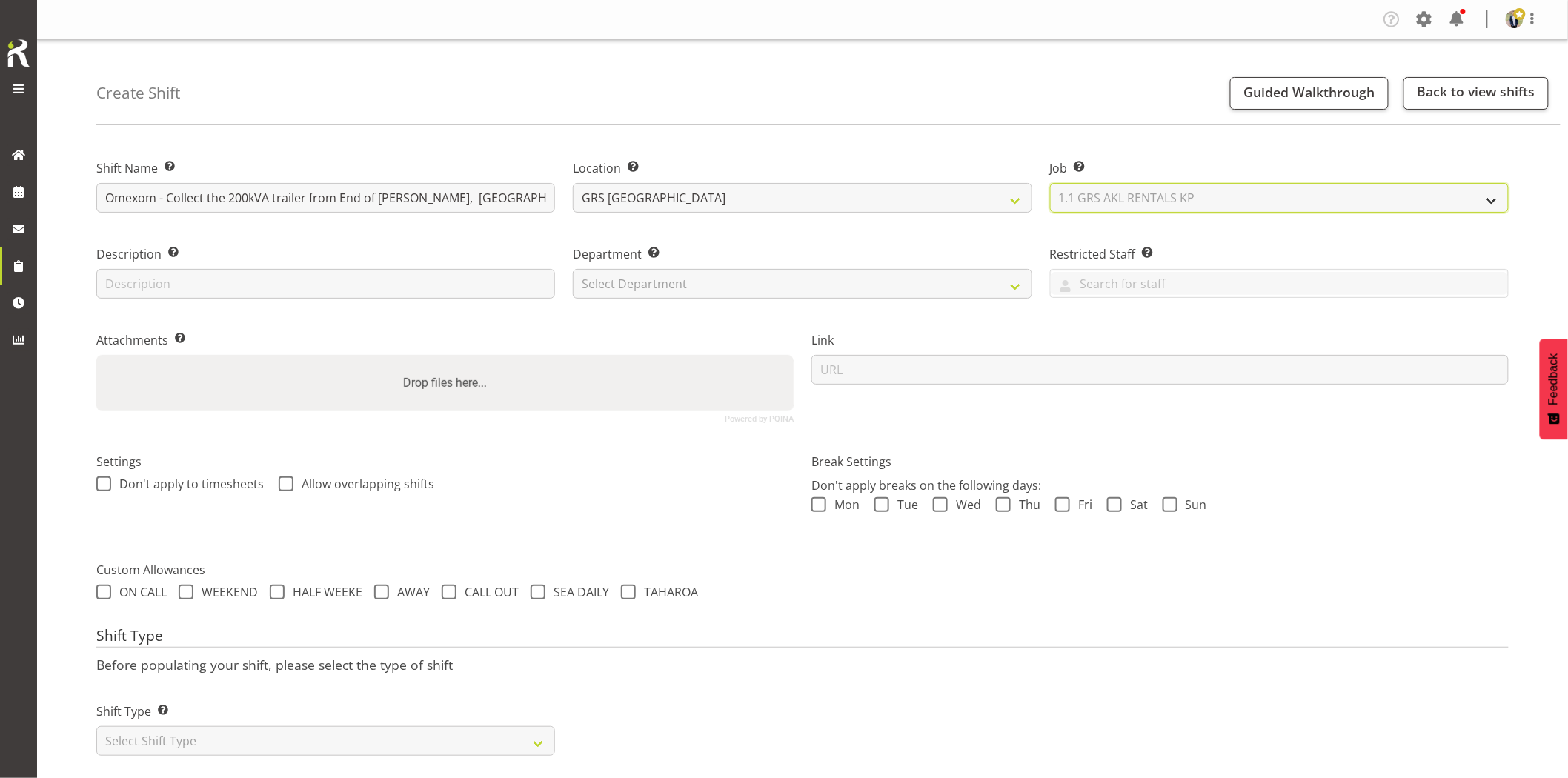
click at [1050, 183] on select "Select Job Create new job 1.1 GRS AKL RENTALS 1.1 GRS AKL RENTALS AC 1.1 GRS AK…" at bounding box center [1279, 198] width 458 height 30
click at [670, 284] on select "Select Department GRS HIRE AKL GRS HIRE AKL GRS HIRE TGA GRS HIRE HST GRS SALES…" at bounding box center [802, 284] width 458 height 30
select select "20"
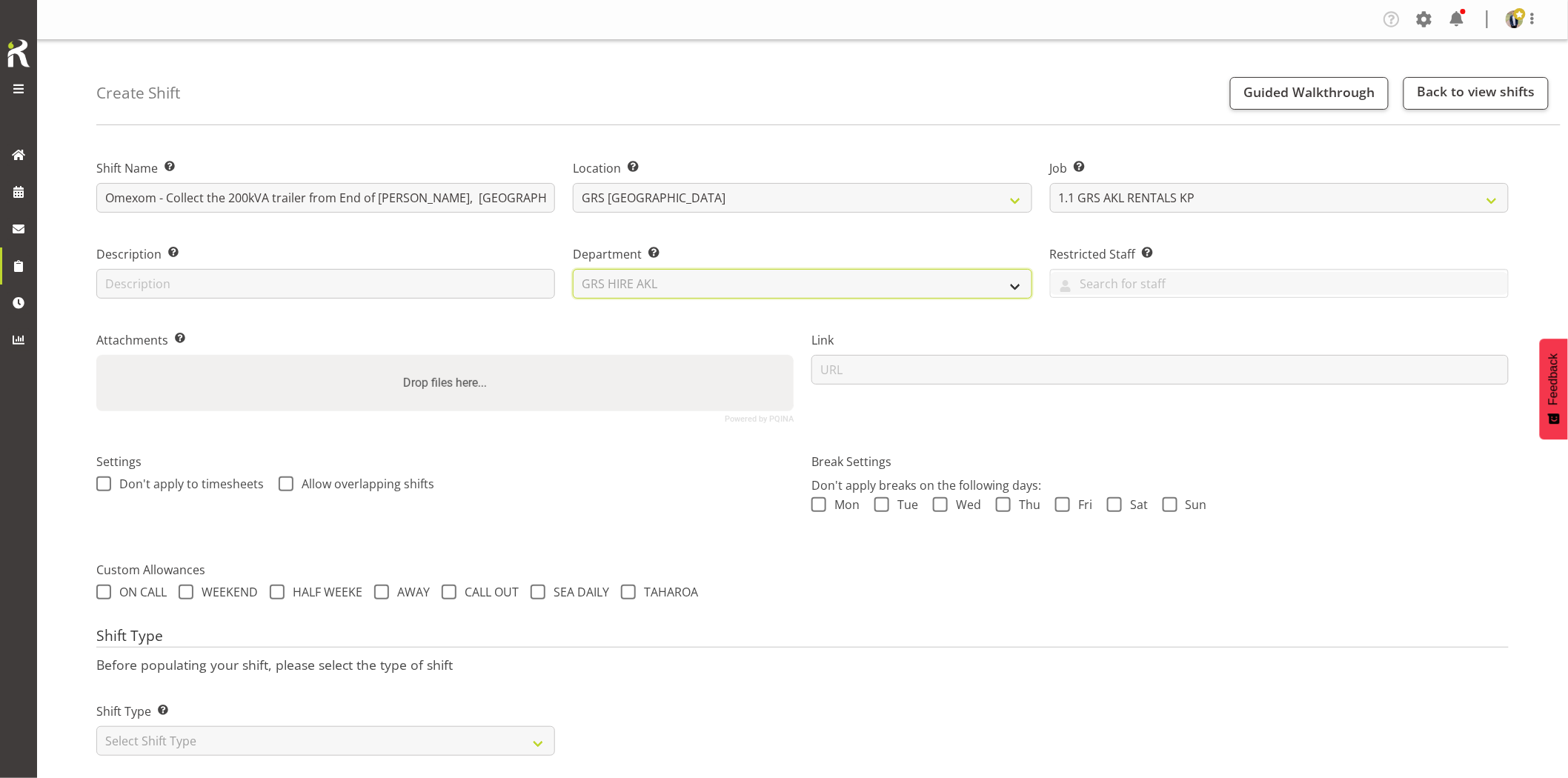
click at [573, 269] on select "Select Department GRS HIRE AKL GRS HIRE AKL GRS HIRE TGA GRS HIRE HST GRS SALES…" at bounding box center [802, 284] width 458 height 30
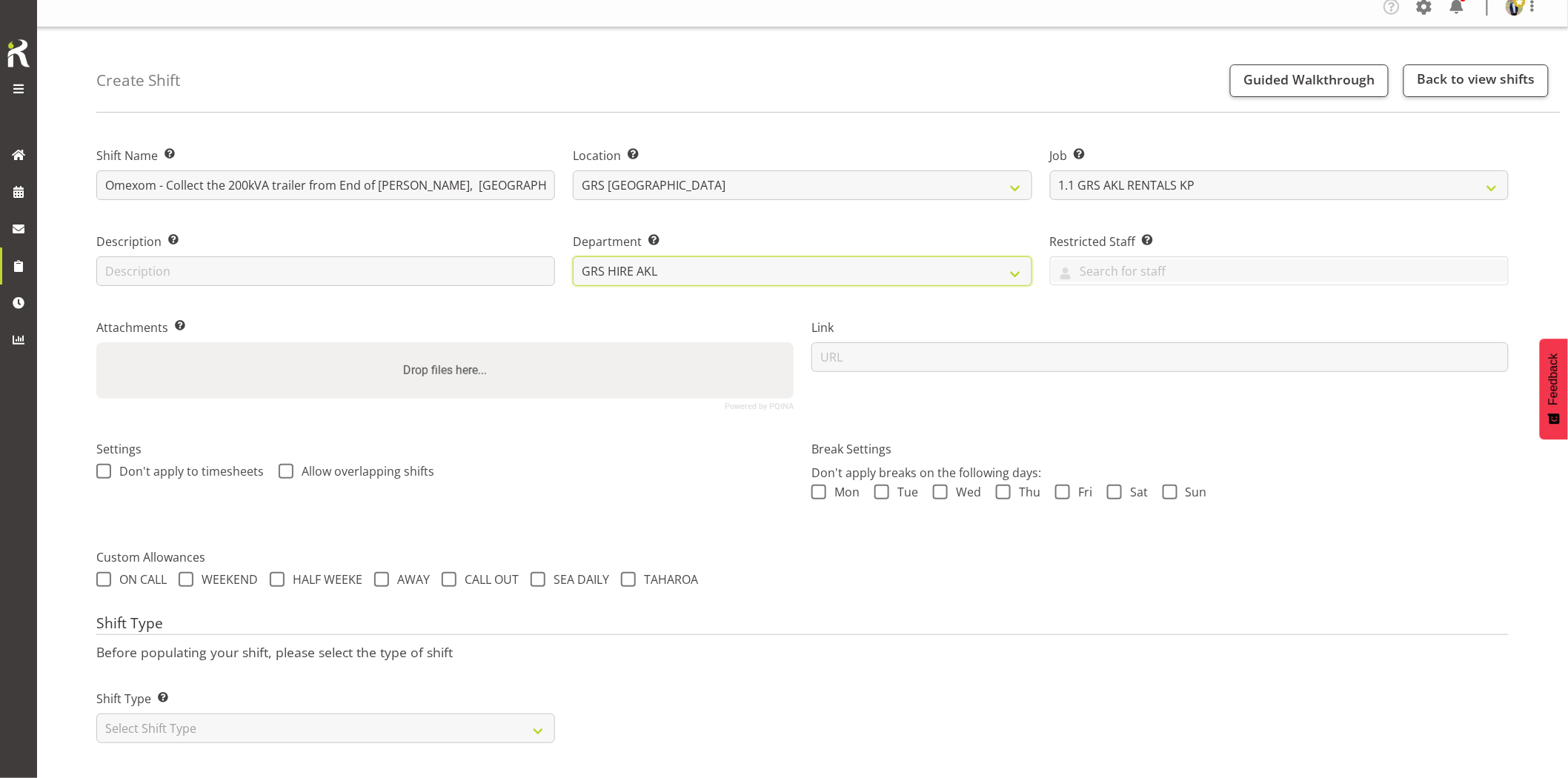
scroll to position [25, 0]
click at [296, 715] on select "Select Shift Type One Off Shift Recurring Shift Rotating Shift" at bounding box center [325, 728] width 458 height 30
select select "one_off"
click at [96, 713] on select "Select Shift Type One Off Shift Recurring Shift Rotating Shift" at bounding box center [325, 728] width 458 height 30
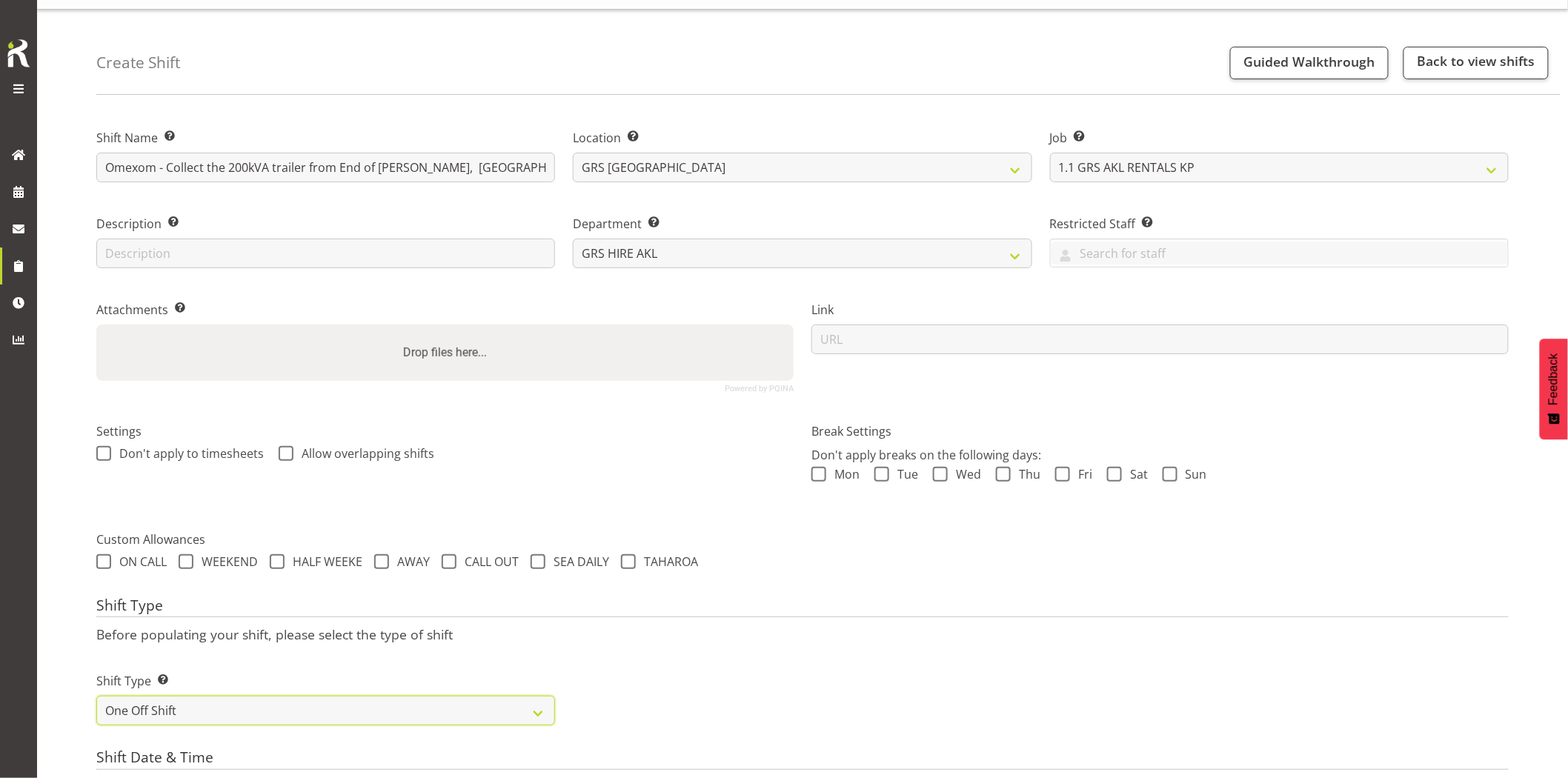
scroll to position [190, 0]
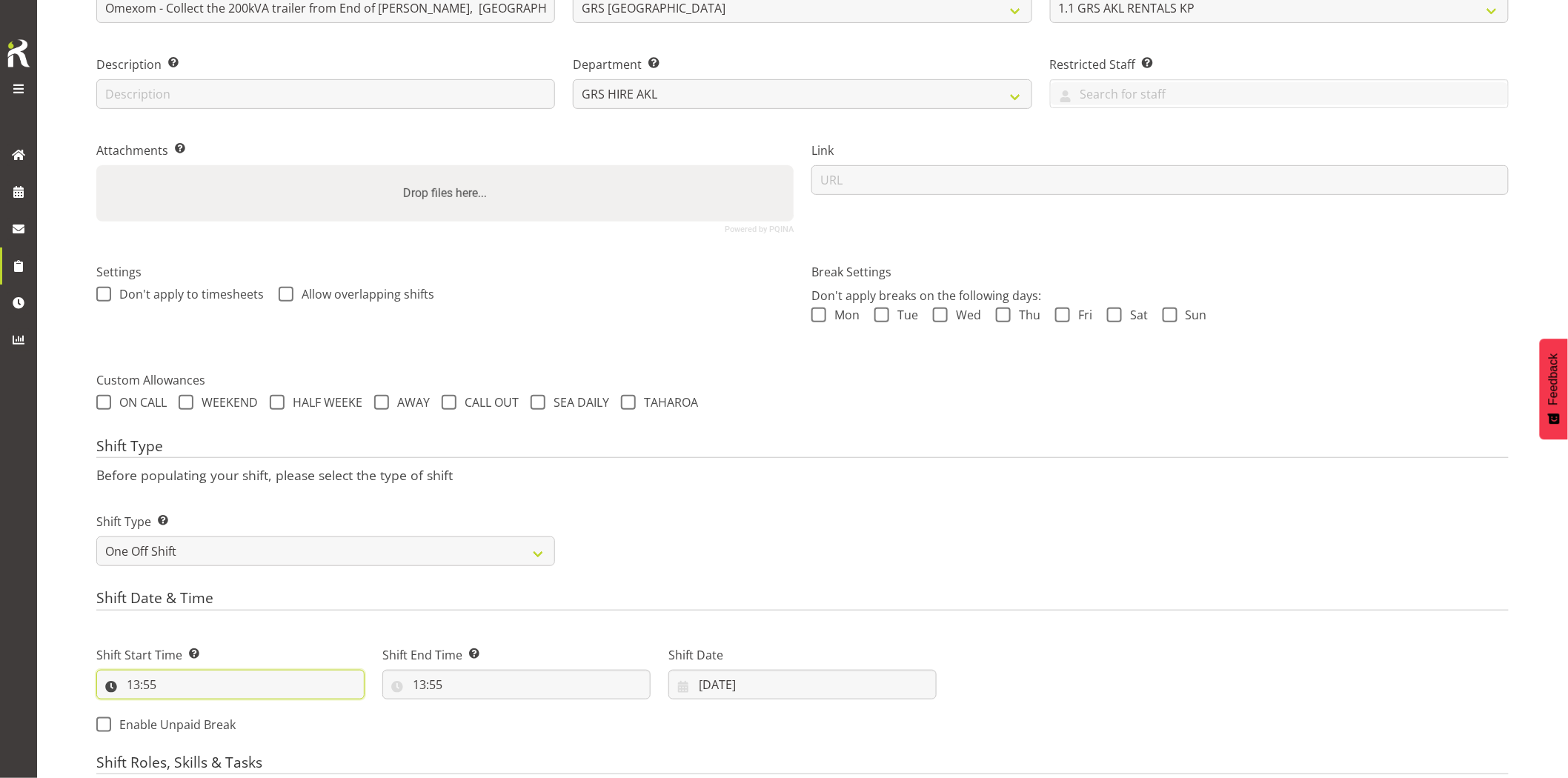
click at [188, 685] on input "13:55" at bounding box center [230, 685] width 268 height 30
click at [189, 722] on select "00 01 02 03 04 05 06 07 08 09 10 11 12 13 14 15 16 17 18 19 20 21 22 23" at bounding box center [197, 723] width 33 height 30
select select "14"
click at [181, 708] on select "00 01 02 03 04 05 06 07 08 09 10 11 12 13 14 15 16 17 18 19 20 21 22 23" at bounding box center [197, 723] width 33 height 30
type input "14:55"
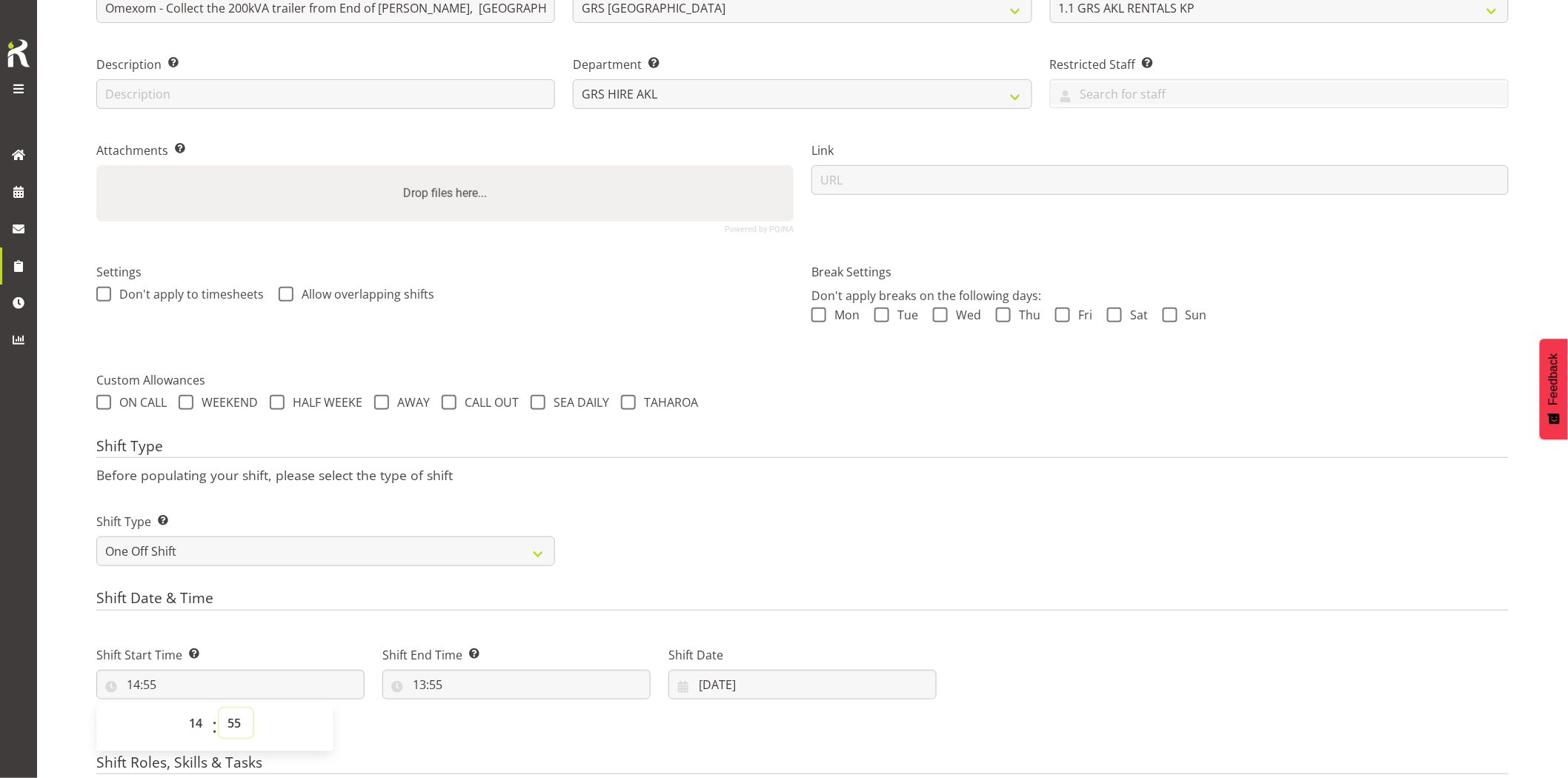
drag, startPoint x: 235, startPoint y: 719, endPoint x: 237, endPoint y: 708, distance: 11.2
click at [235, 715] on select "00 01 02 03 04 05 06 07 08 09 10 11 12 13 14 15 16 17 18 19 20 21 22 23 24 25 2…" at bounding box center [235, 723] width 33 height 30
select select "0"
click at [219, 708] on select "00 01 02 03 04 05 06 07 08 09 10 11 12 13 14 15 16 17 18 19 20 21 22 23 24 25 2…" at bounding box center [235, 723] width 33 height 30
type input "14:00"
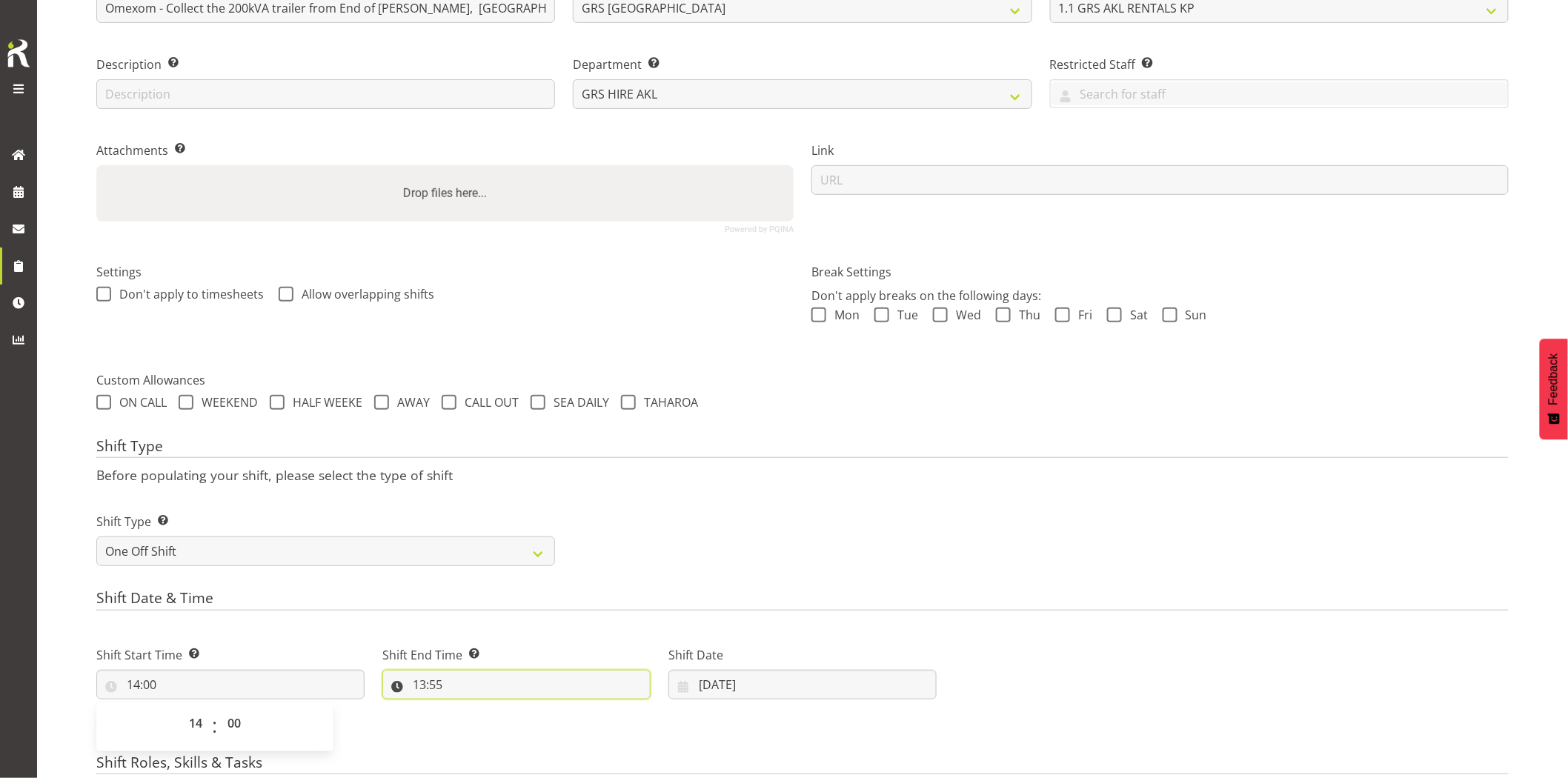
drag, startPoint x: 501, startPoint y: 687, endPoint x: 504, endPoint y: 703, distance: 16.3
click at [501, 686] on input "13:55" at bounding box center [516, 685] width 268 height 30
click at [474, 722] on select "00 01 02 03 04 05 06 07 08 09 10 11 12 13 14 15 16 17 18 19 20 21 22 23" at bounding box center [483, 723] width 33 height 30
select select "17"
click at [467, 708] on select "00 01 02 03 04 05 06 07 08 09 10 11 12 13 14 15 16 17 18 19 20 21 22 23" at bounding box center [483, 723] width 33 height 30
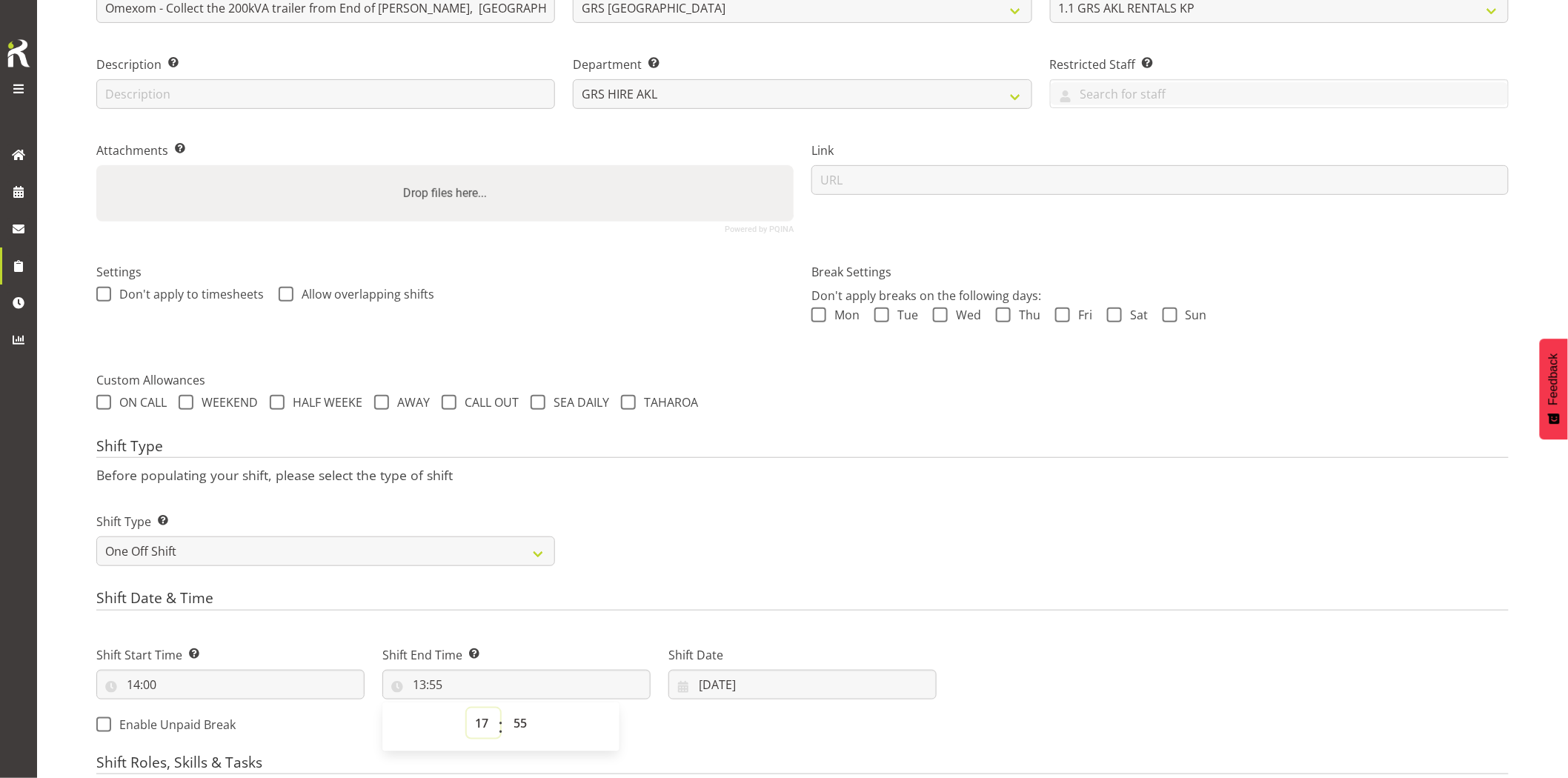
type input "17:55"
click at [528, 728] on select "00 01 02 03 04 05 06 07 08 09 10 11 12 13 14 15 16 17 18 19 20 21 22 23 24 25 2…" at bounding box center [521, 723] width 33 height 30
select select "0"
click at [505, 708] on select "00 01 02 03 04 05 06 07 08 09 10 11 12 13 14 15 16 17 18 19 20 21 22 23 24 25 2…" at bounding box center [521, 723] width 33 height 30
type input "17:00"
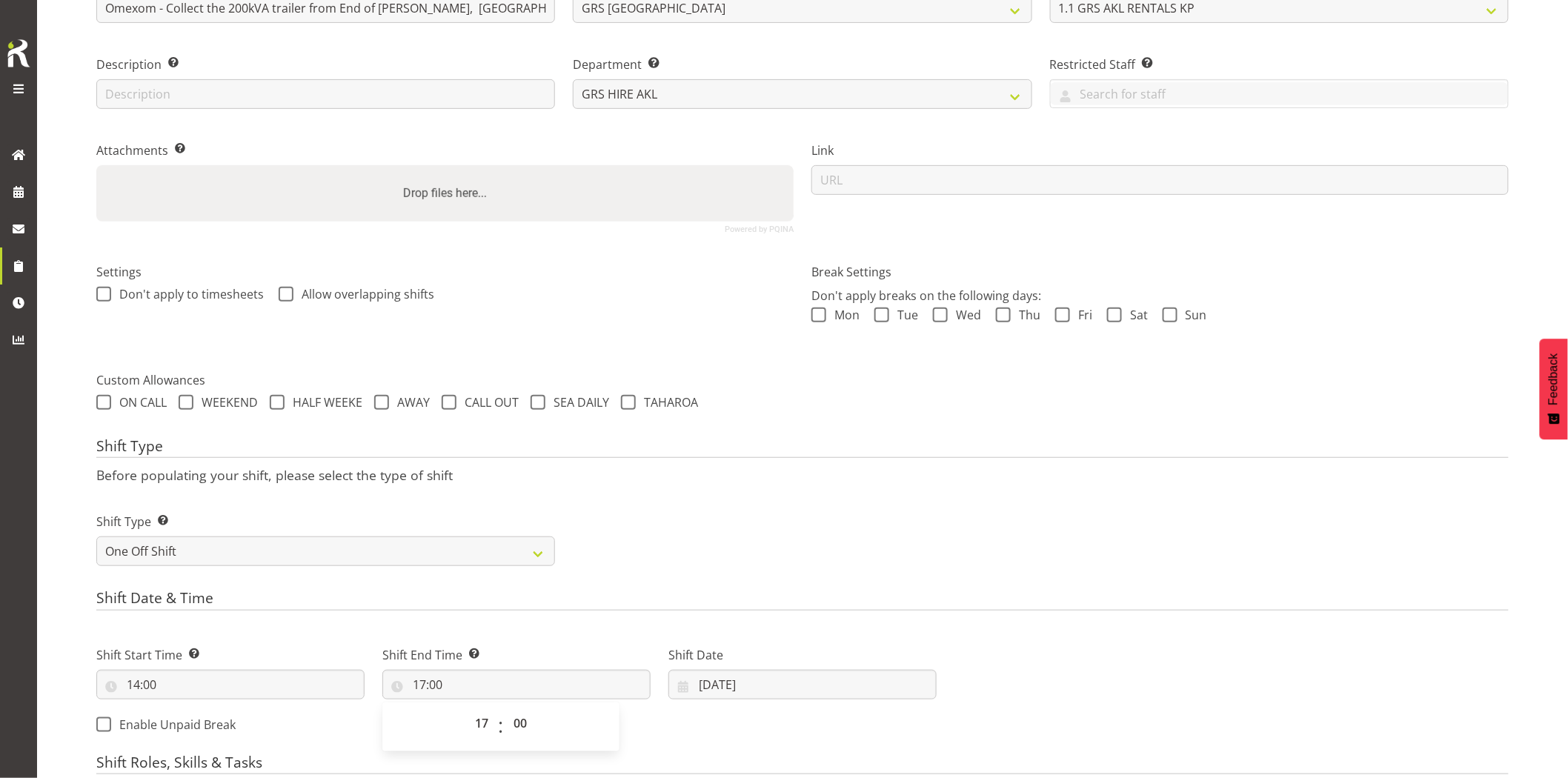
click at [759, 494] on div "Shift Type Shift Types: One Off – Select this if you would like a single shift …" at bounding box center [803, 533] width 1431 height 83
click at [552, 690] on input "17:00" at bounding box center [516, 685] width 268 height 30
click at [472, 723] on select "00 01 02 03 04 05 06 07 08 09 10 11 12 13 14 15 16 17 18 19 20 21 22 23" at bounding box center [483, 723] width 33 height 30
select select "16"
click at [467, 708] on select "00 01 02 03 04 05 06 07 08 09 10 11 12 13 14 15 16 17 18 19 20 21 22 23" at bounding box center [483, 723] width 33 height 30
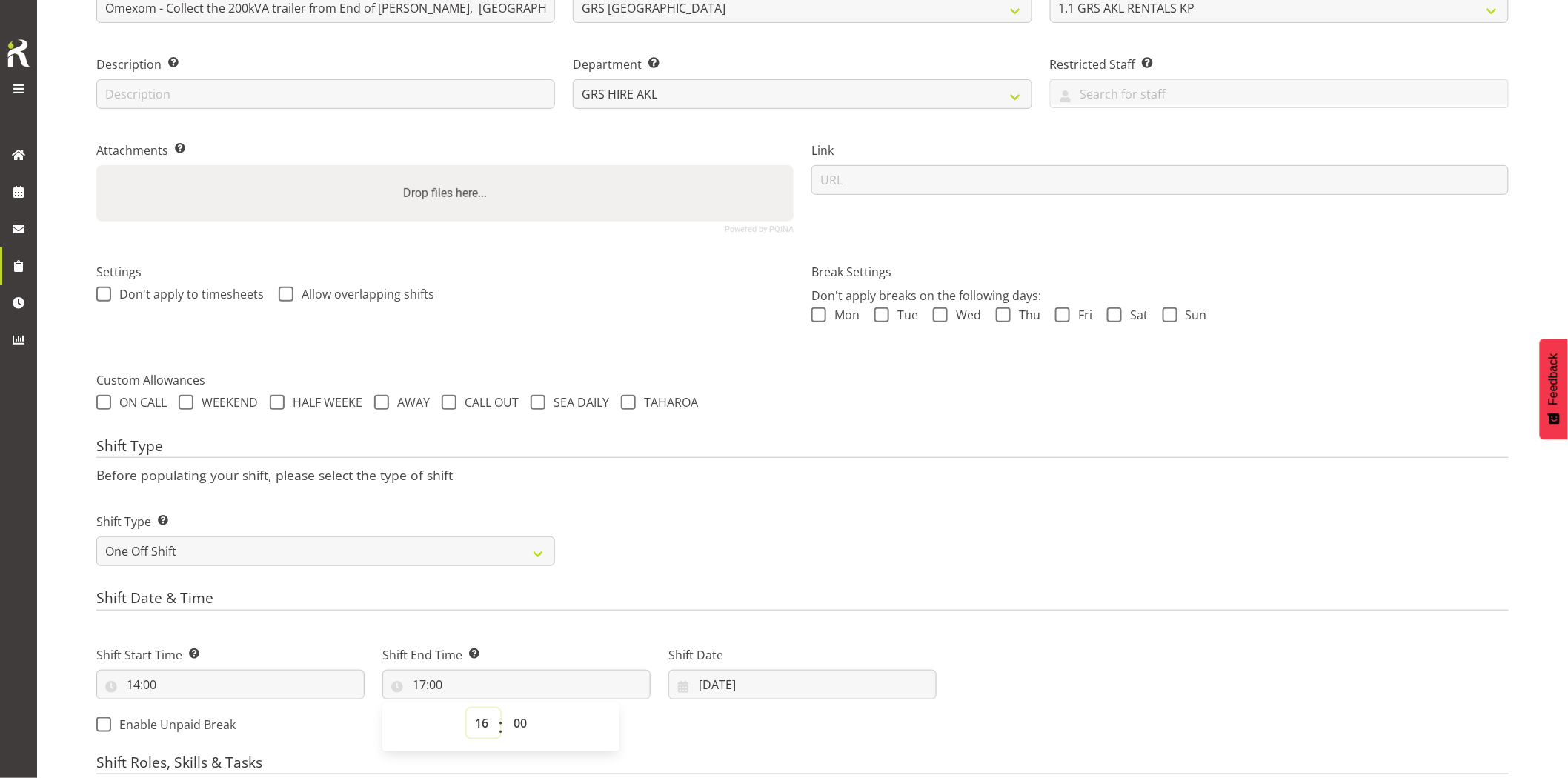
type input "16:00"
drag, startPoint x: 522, startPoint y: 734, endPoint x: 517, endPoint y: 708, distance: 26.5
click at [522, 734] on select "00 01 02 03 04 05 06 07 08 09 10 11 12 13 14 15 16 17 18 19 20 21 22 23 24 25 2…" at bounding box center [521, 723] width 33 height 30
select select "30"
click at [505, 708] on select "00 01 02 03 04 05 06 07 08 09 10 11 12 13 14 15 16 17 18 19 20 21 22 23 24 25 2…" at bounding box center [521, 723] width 33 height 30
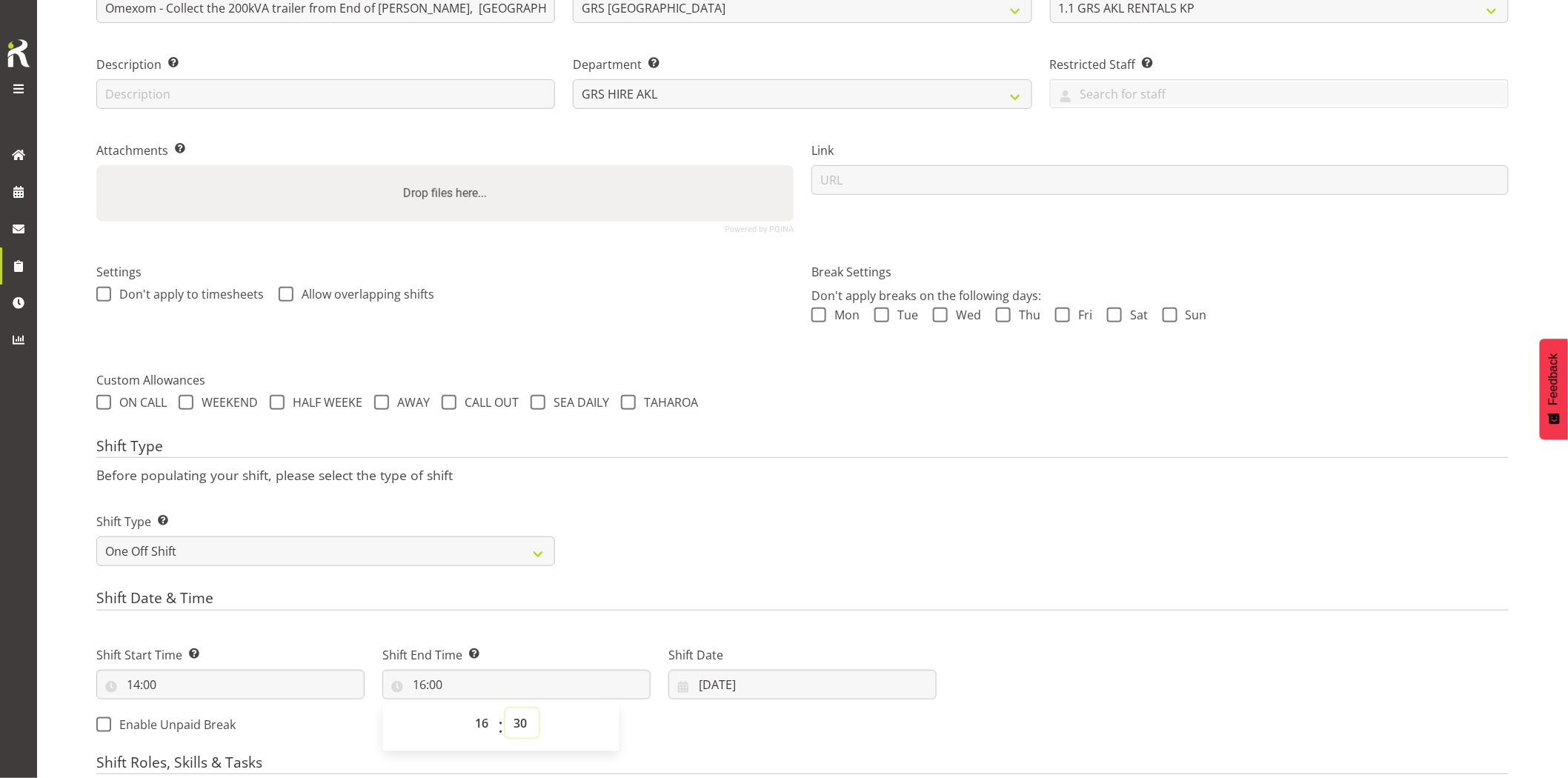
type input "16:30"
click at [544, 606] on h4 "Shift Date & Time" at bounding box center [802, 600] width 1413 height 21
click at [776, 692] on input "19/08/2025" at bounding box center [802, 685] width 268 height 30
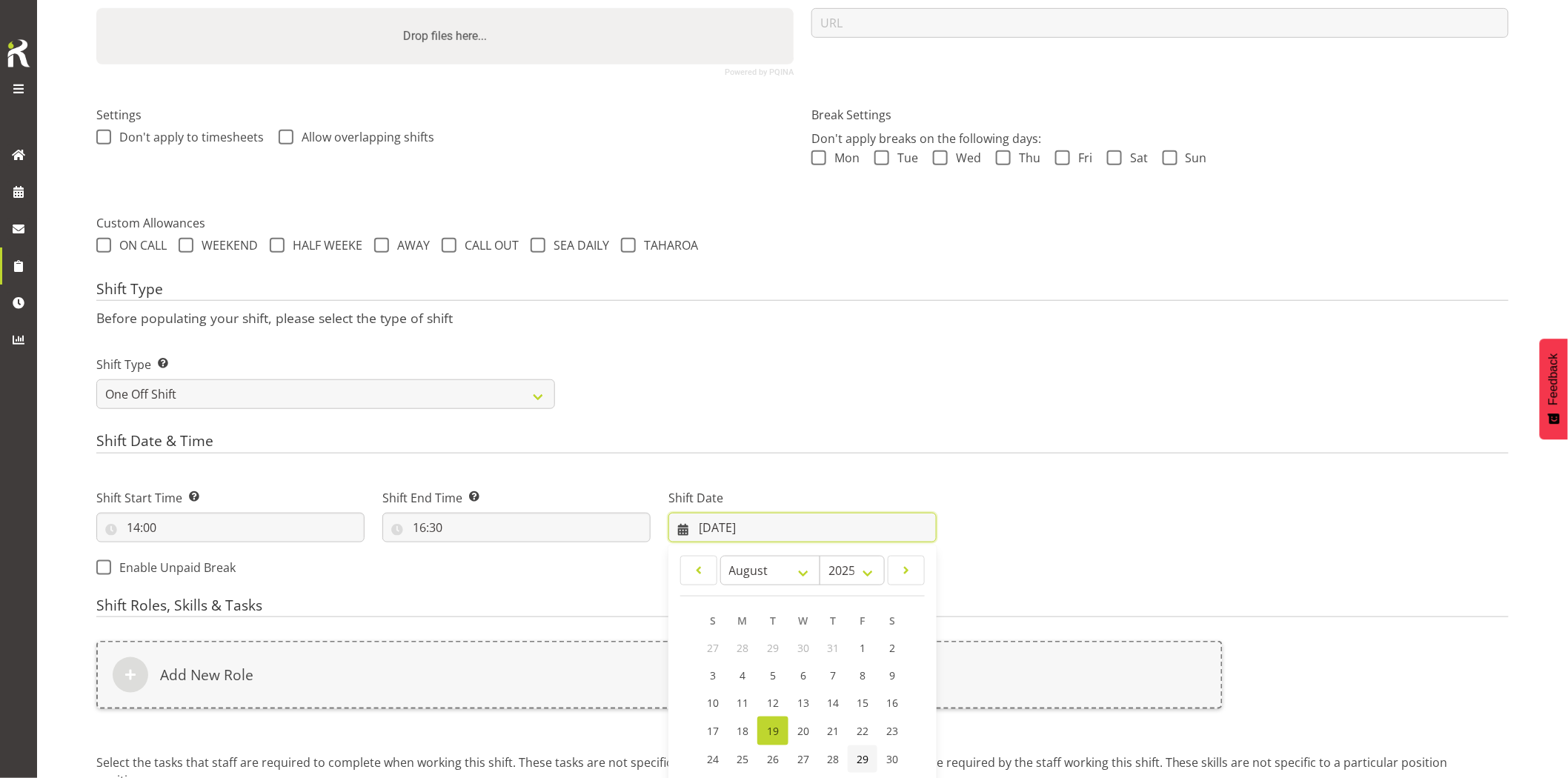
scroll to position [437, 0]
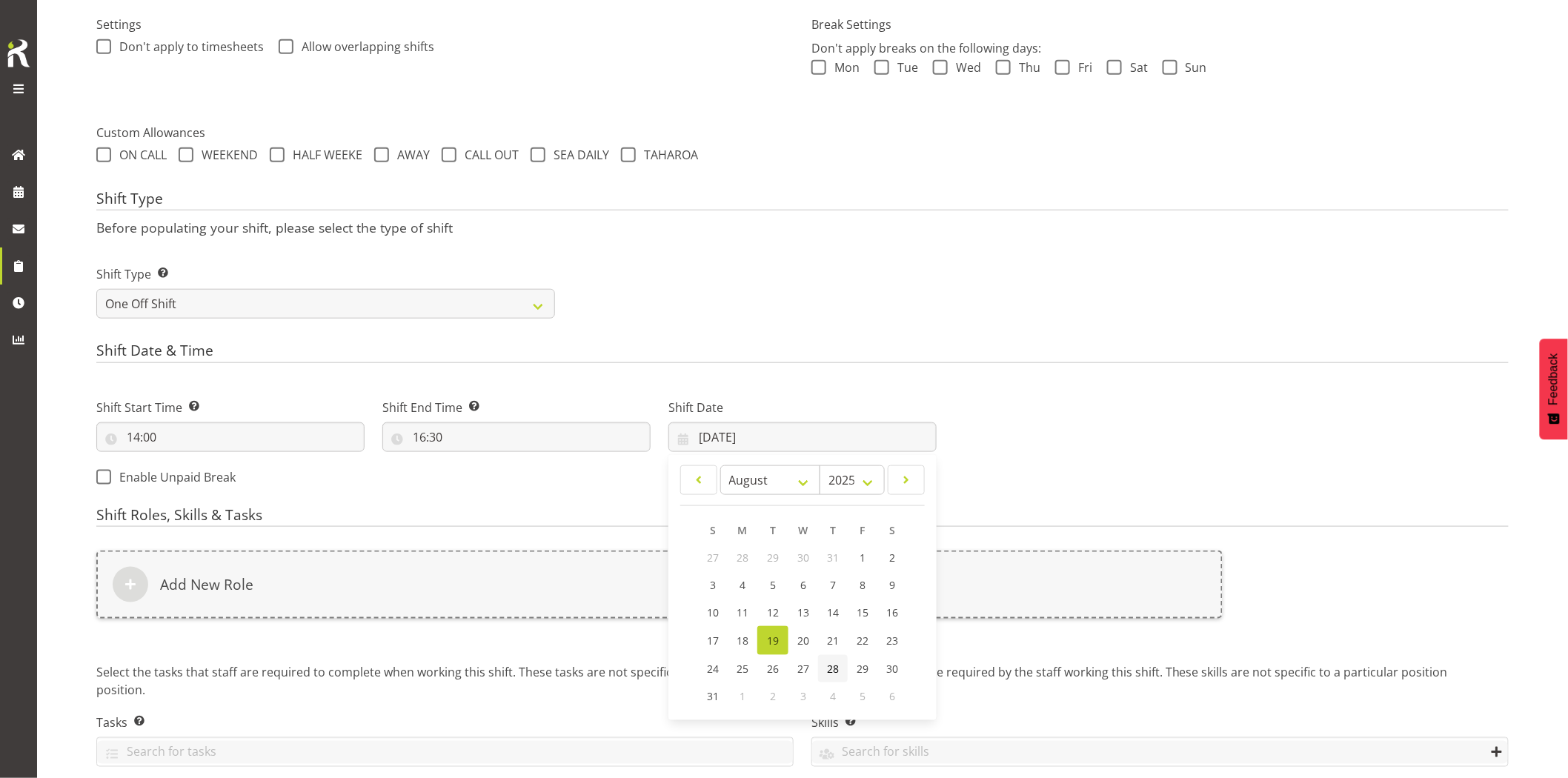
click at [843, 671] on link "28" at bounding box center [833, 668] width 30 height 27
type input "28/08/2025"
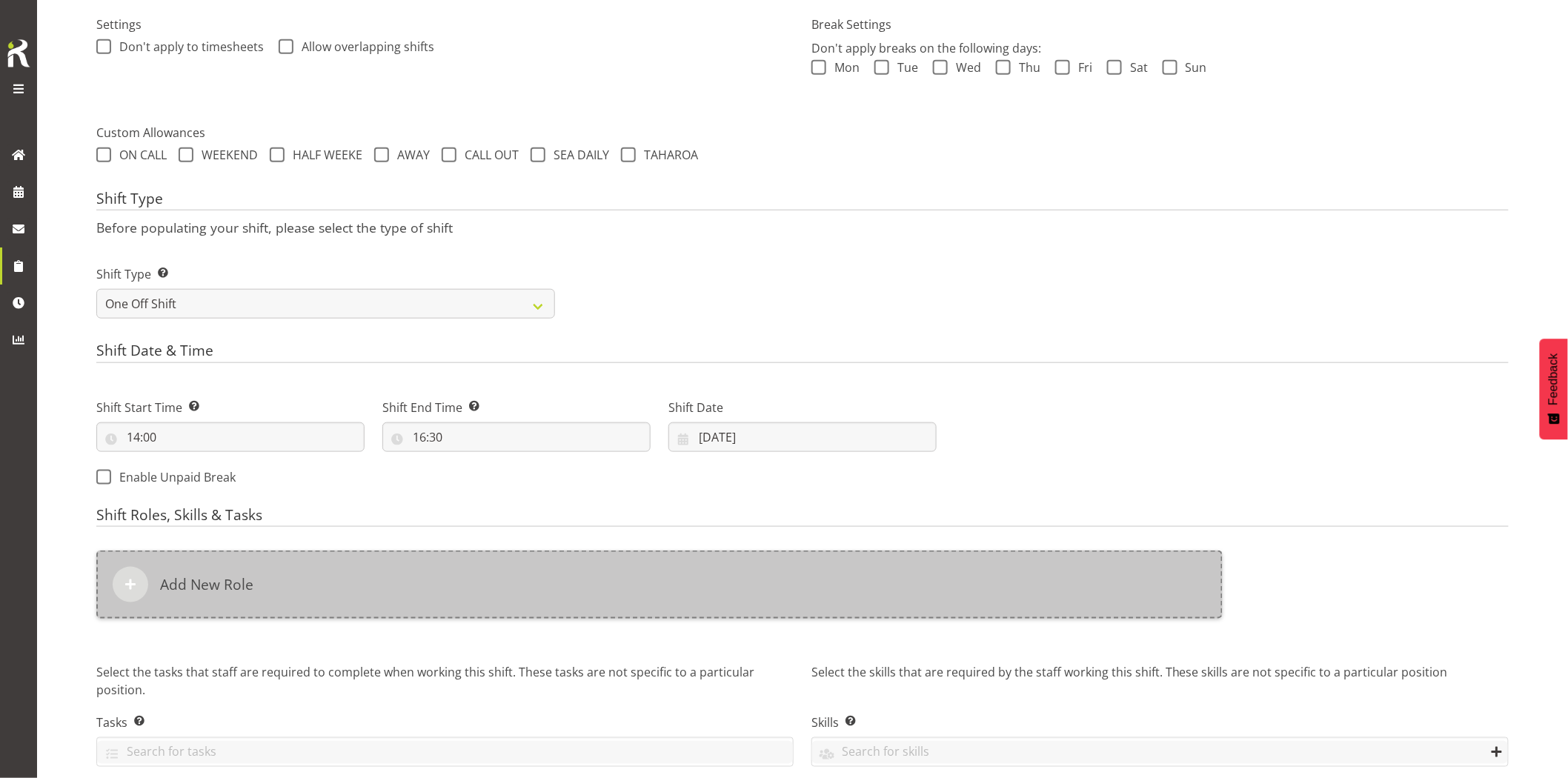
click at [748, 613] on div "Add New Role" at bounding box center [659, 584] width 1127 height 68
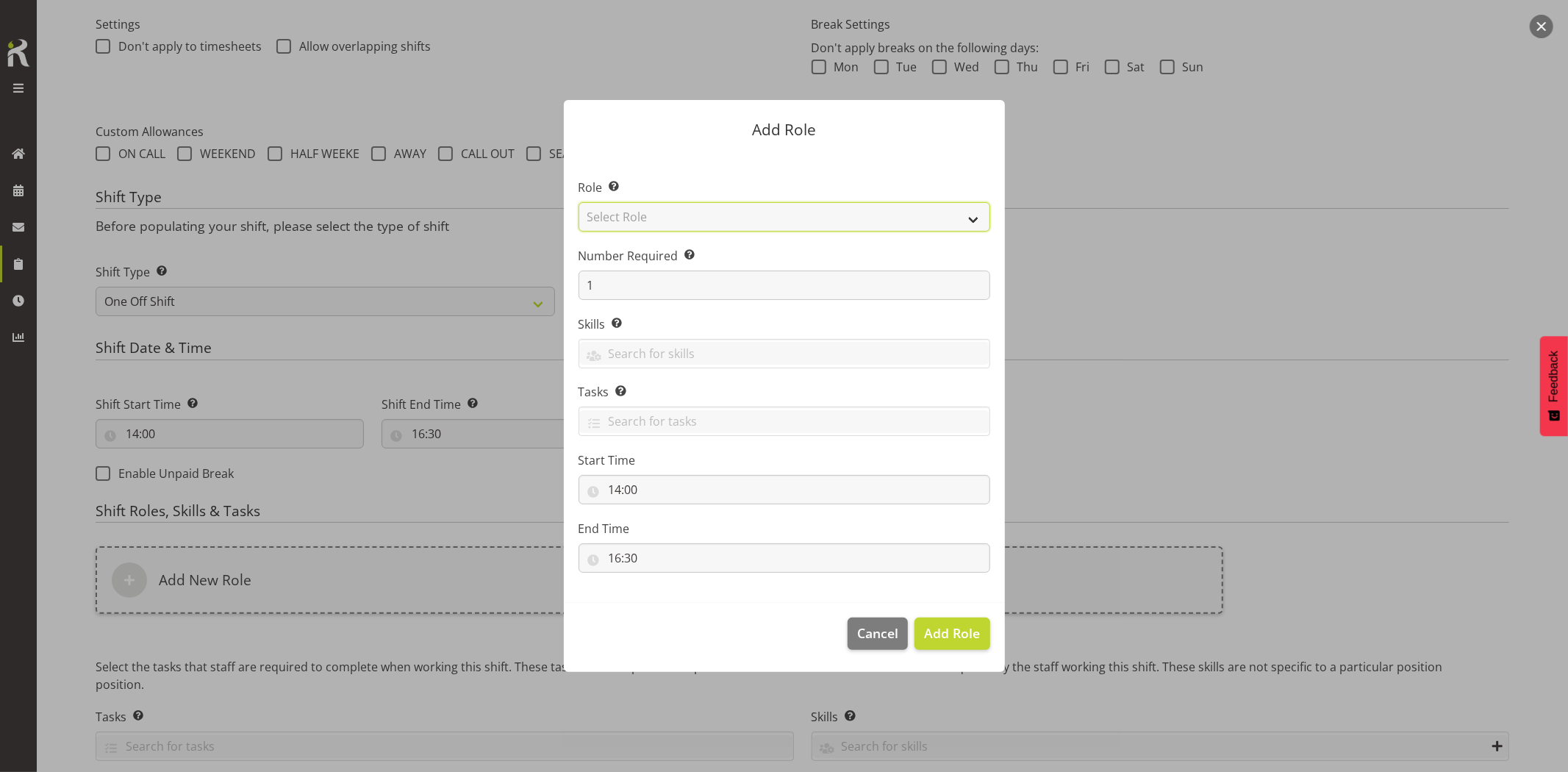
click at [655, 218] on select "Select Role Account Manager Electrician Engineering GM HSEQ manager MECH Mechan…" at bounding box center [784, 218] width 412 height 30
select select "20"
click at [579, 203] on select "Select Role Account Manager Electrician Engineering GM HSEQ manager MECH Mechan…" at bounding box center [784, 218] width 412 height 30
click at [966, 631] on span "Add Role" at bounding box center [952, 633] width 56 height 18
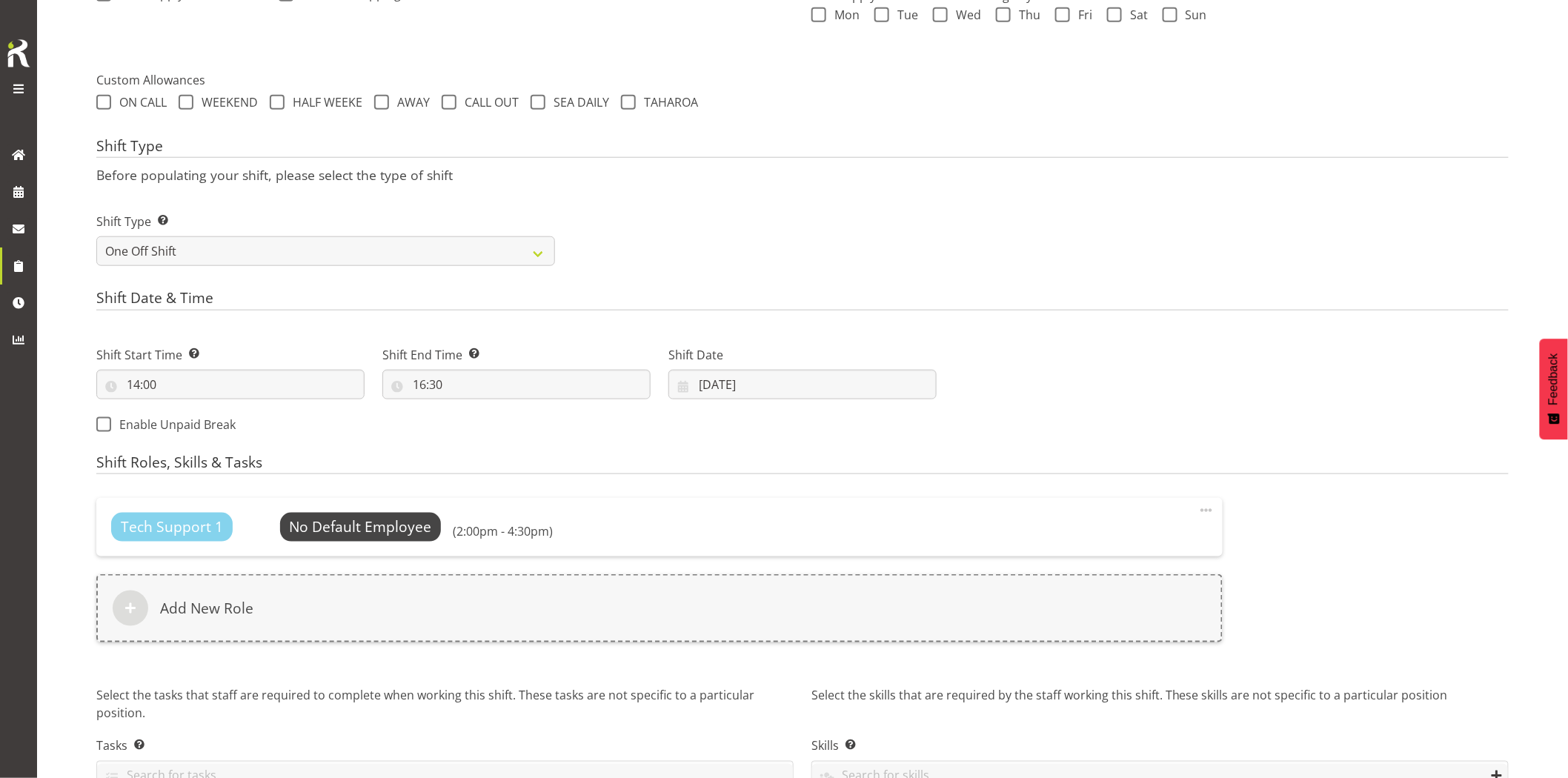
scroll to position [576, 0]
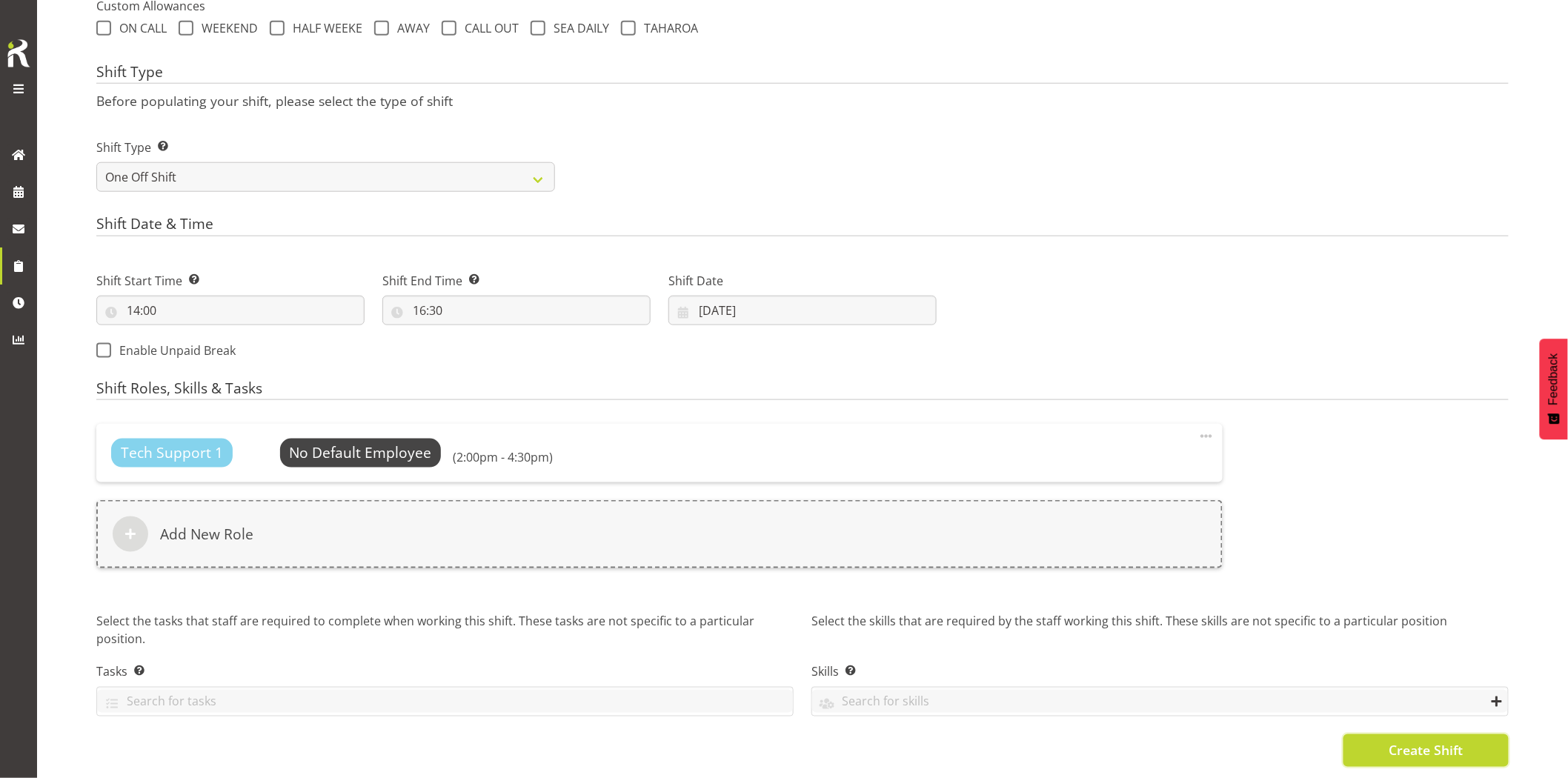
click at [1427, 743] on span "Create Shift" at bounding box center [1426, 751] width 74 height 19
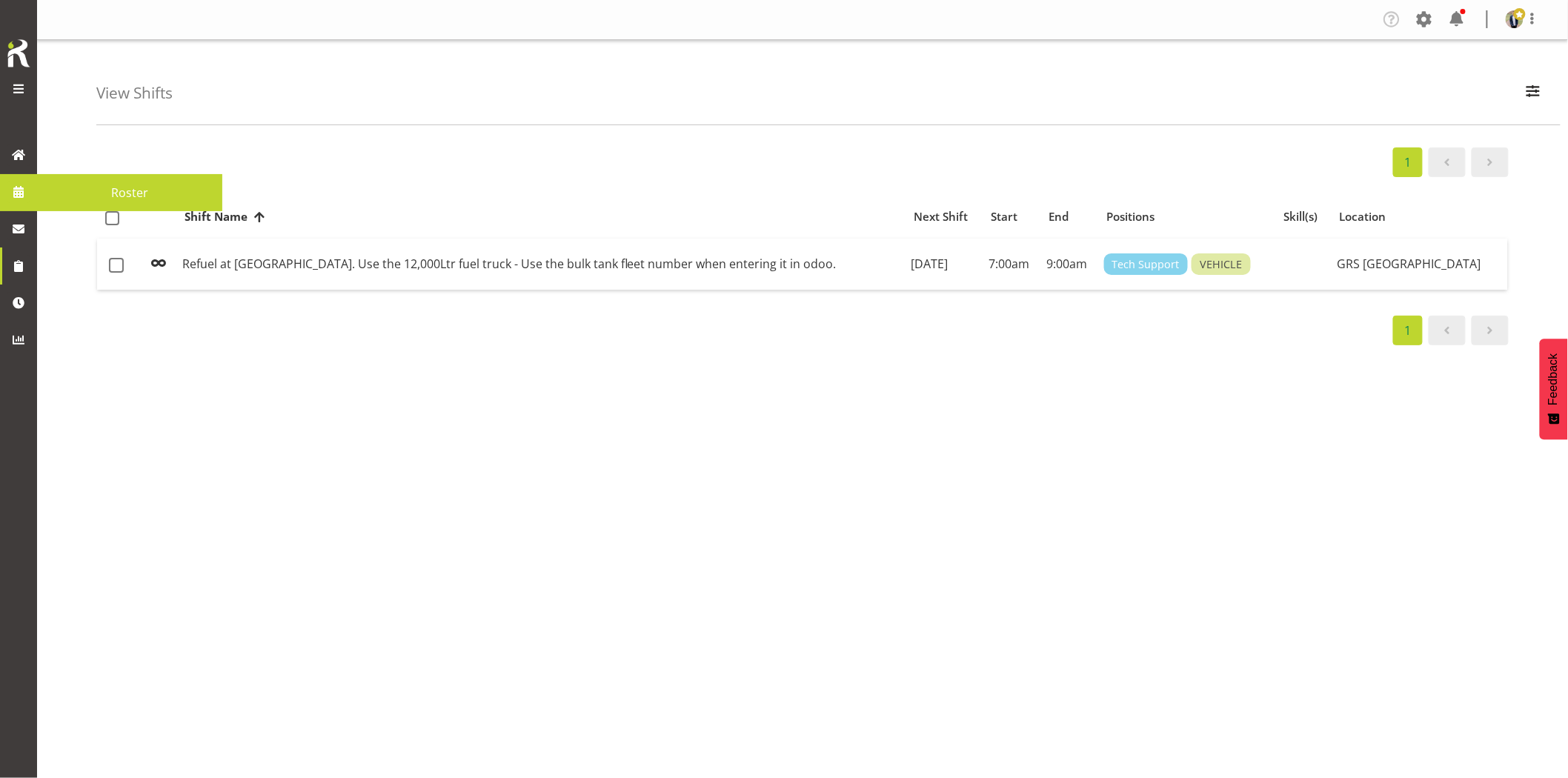
click at [30, 197] on link at bounding box center [18, 191] width 37 height 37
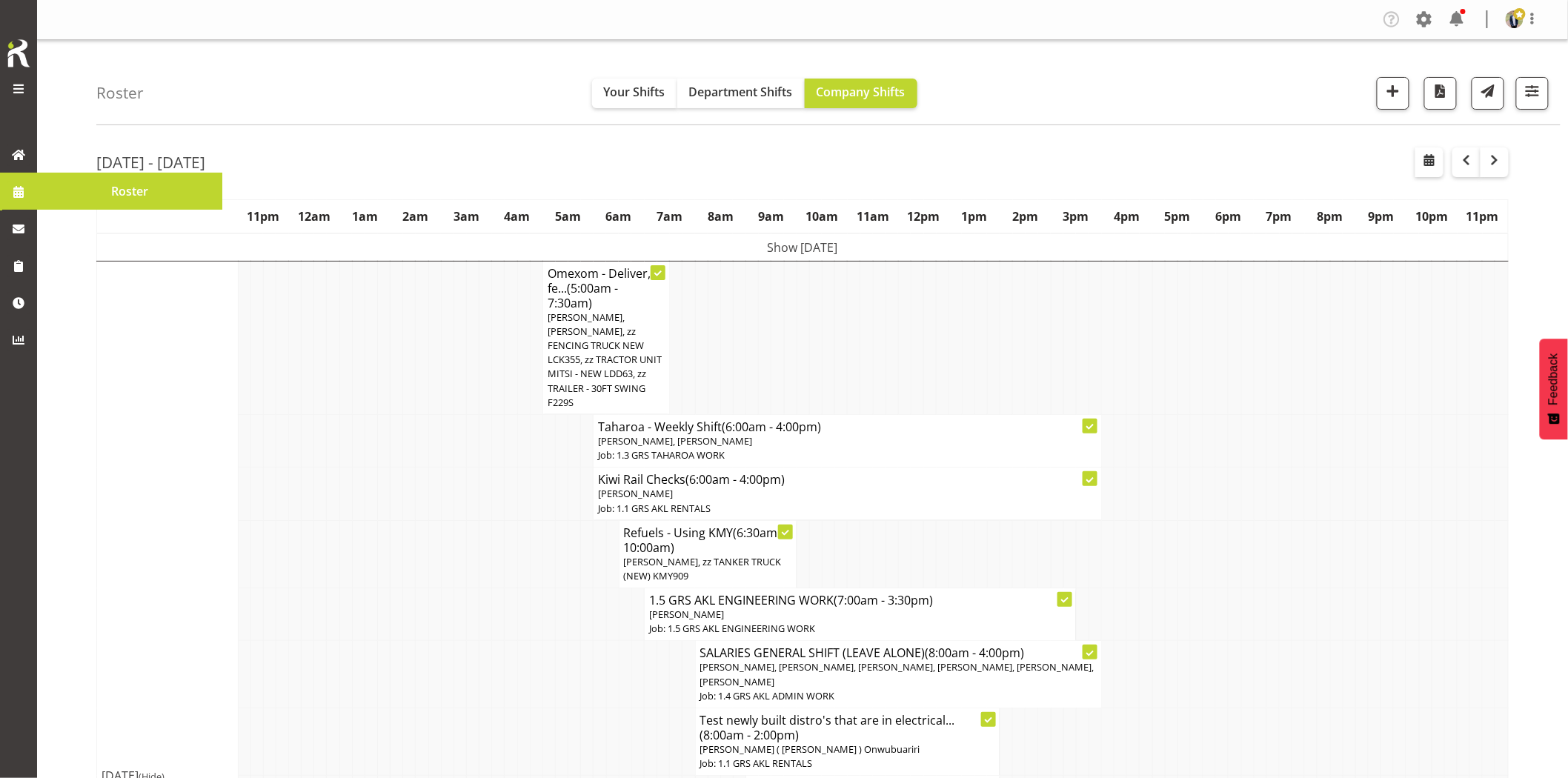
drag, startPoint x: 328, startPoint y: 535, endPoint x: 347, endPoint y: 537, distance: 19.1
click at [328, 535] on td at bounding box center [332, 554] width 12 height 68
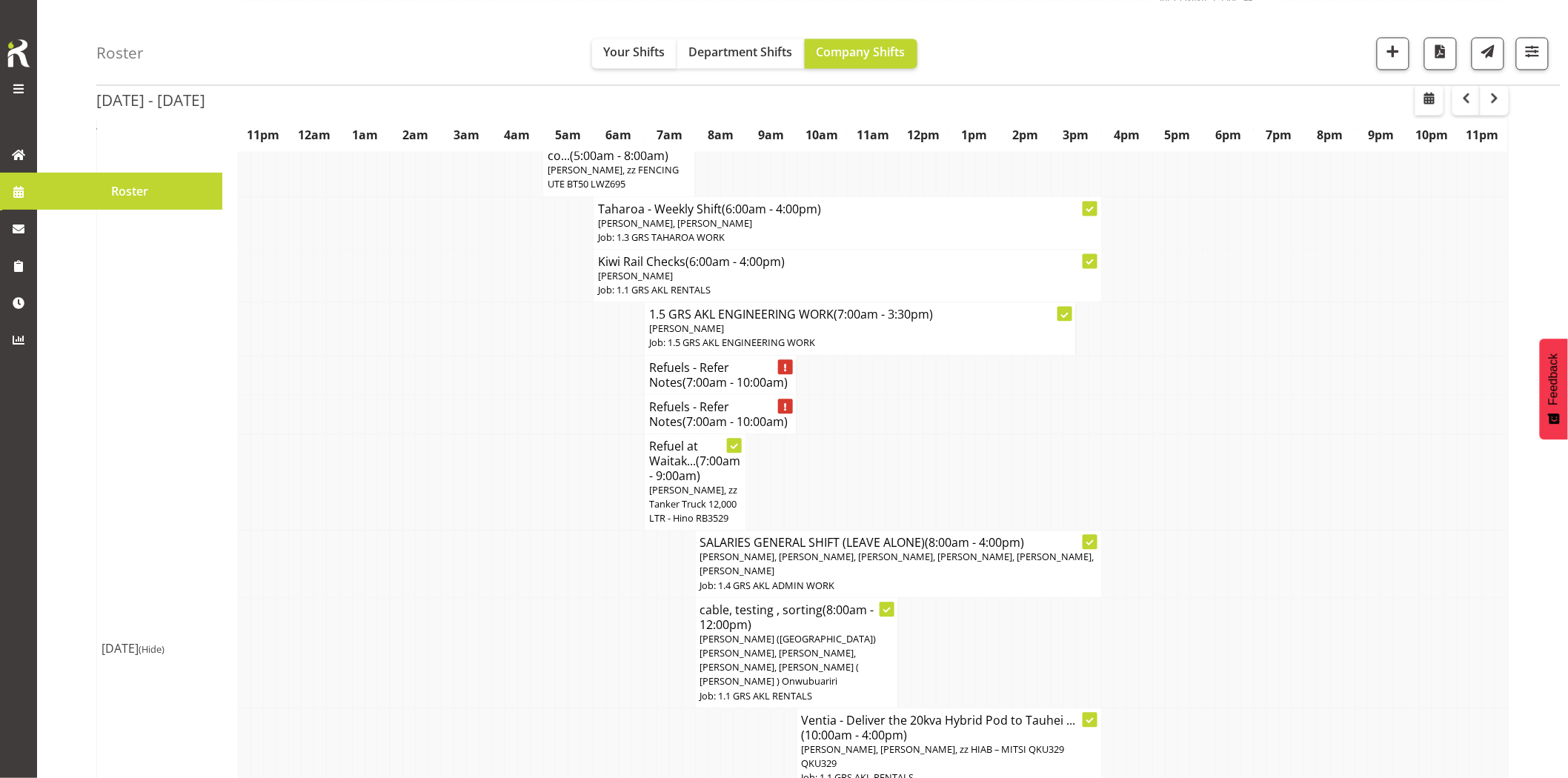
scroll to position [1234, 0]
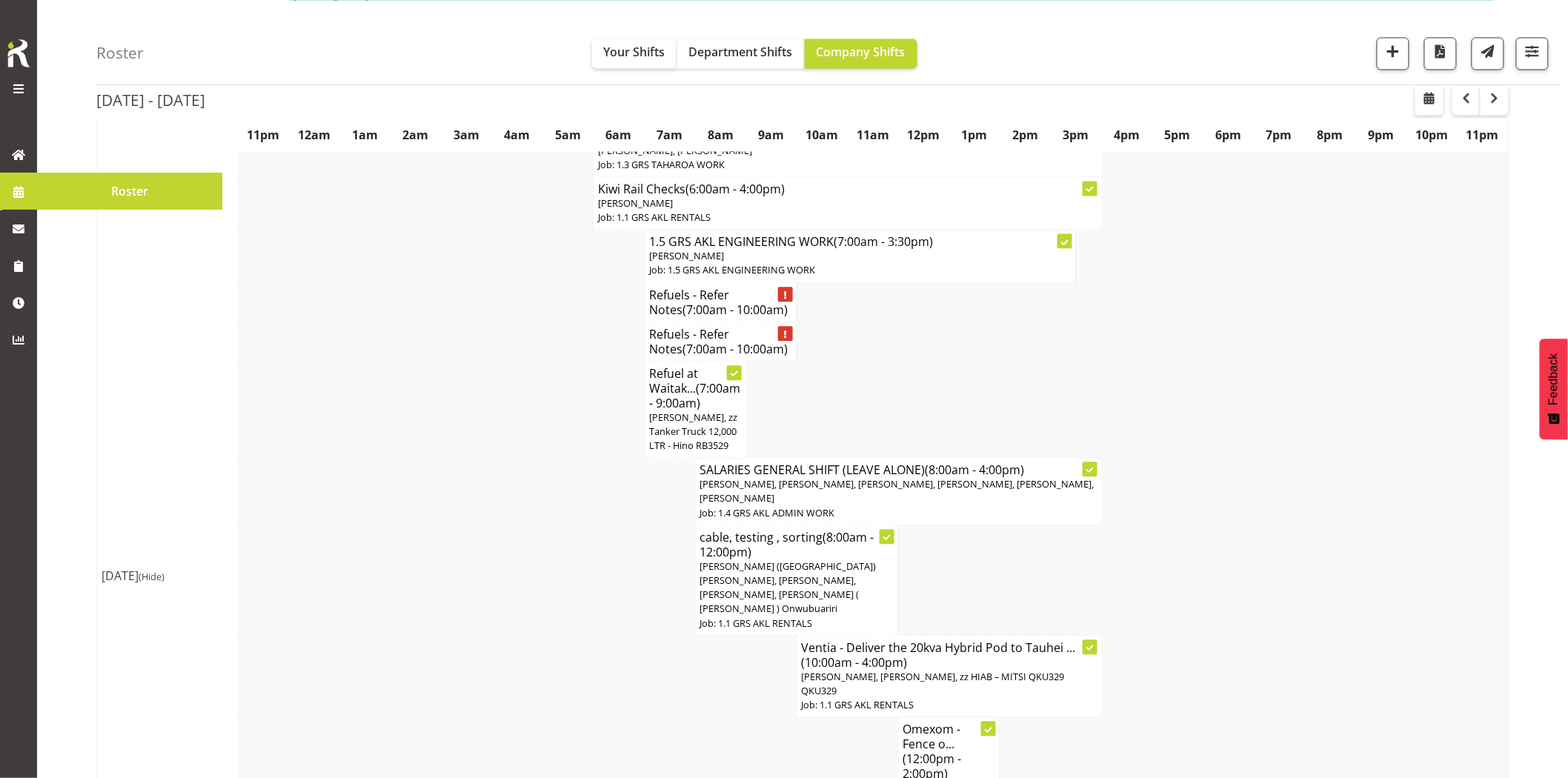
click at [504, 635] on td at bounding box center [510, 675] width 12 height 82
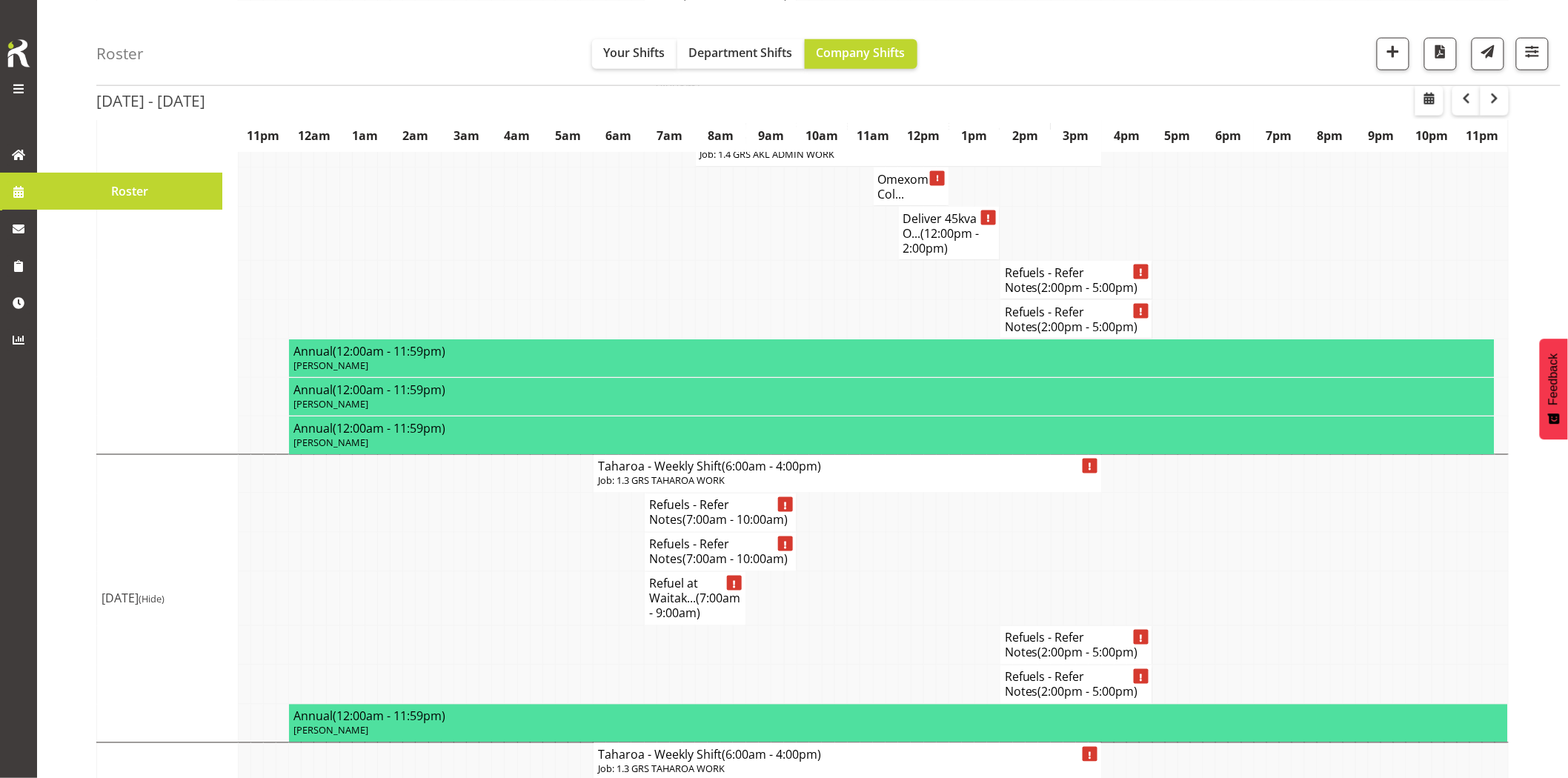
scroll to position [3295, 0]
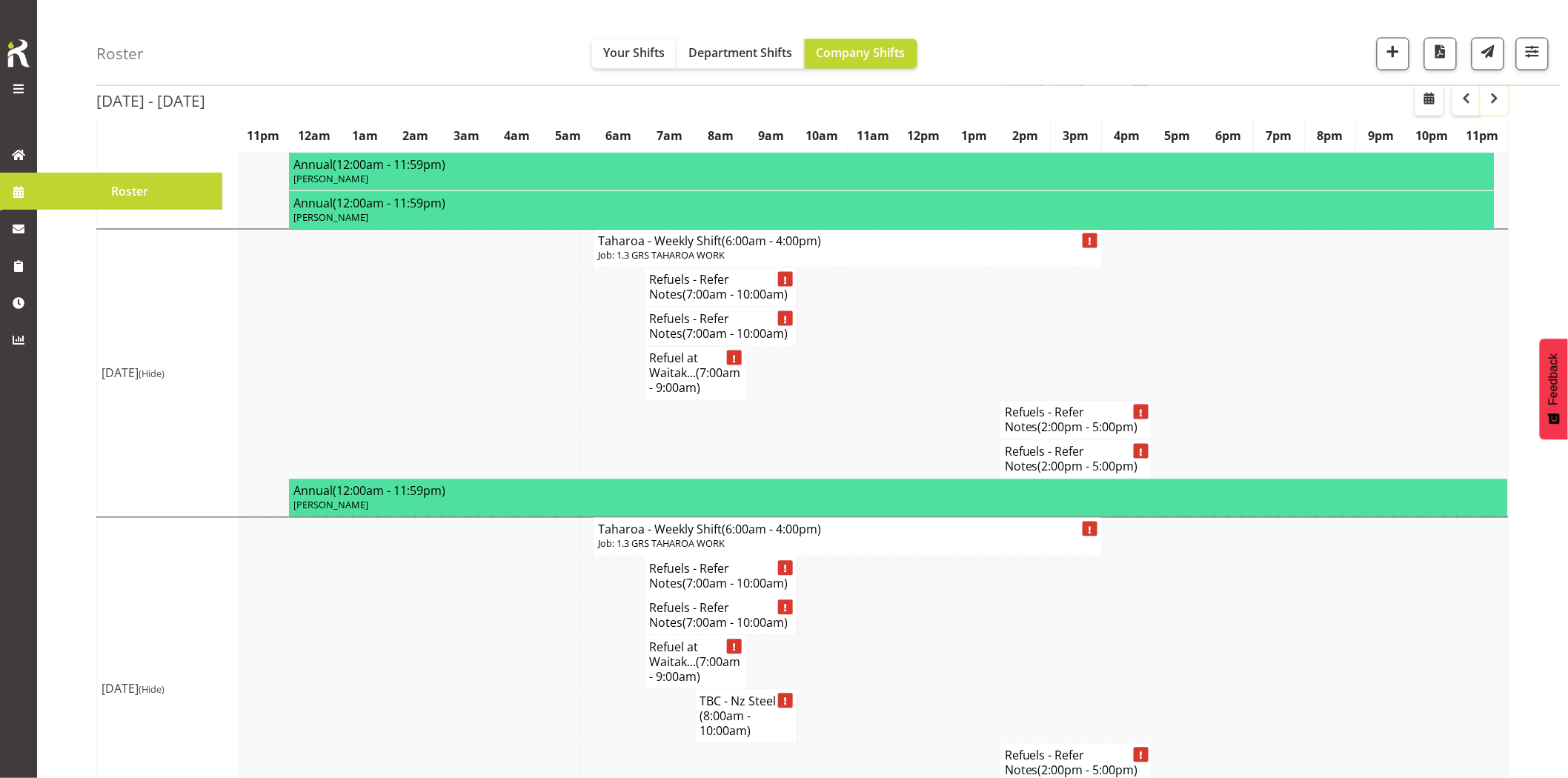
click at [1505, 97] on button "button" at bounding box center [1496, 101] width 28 height 30
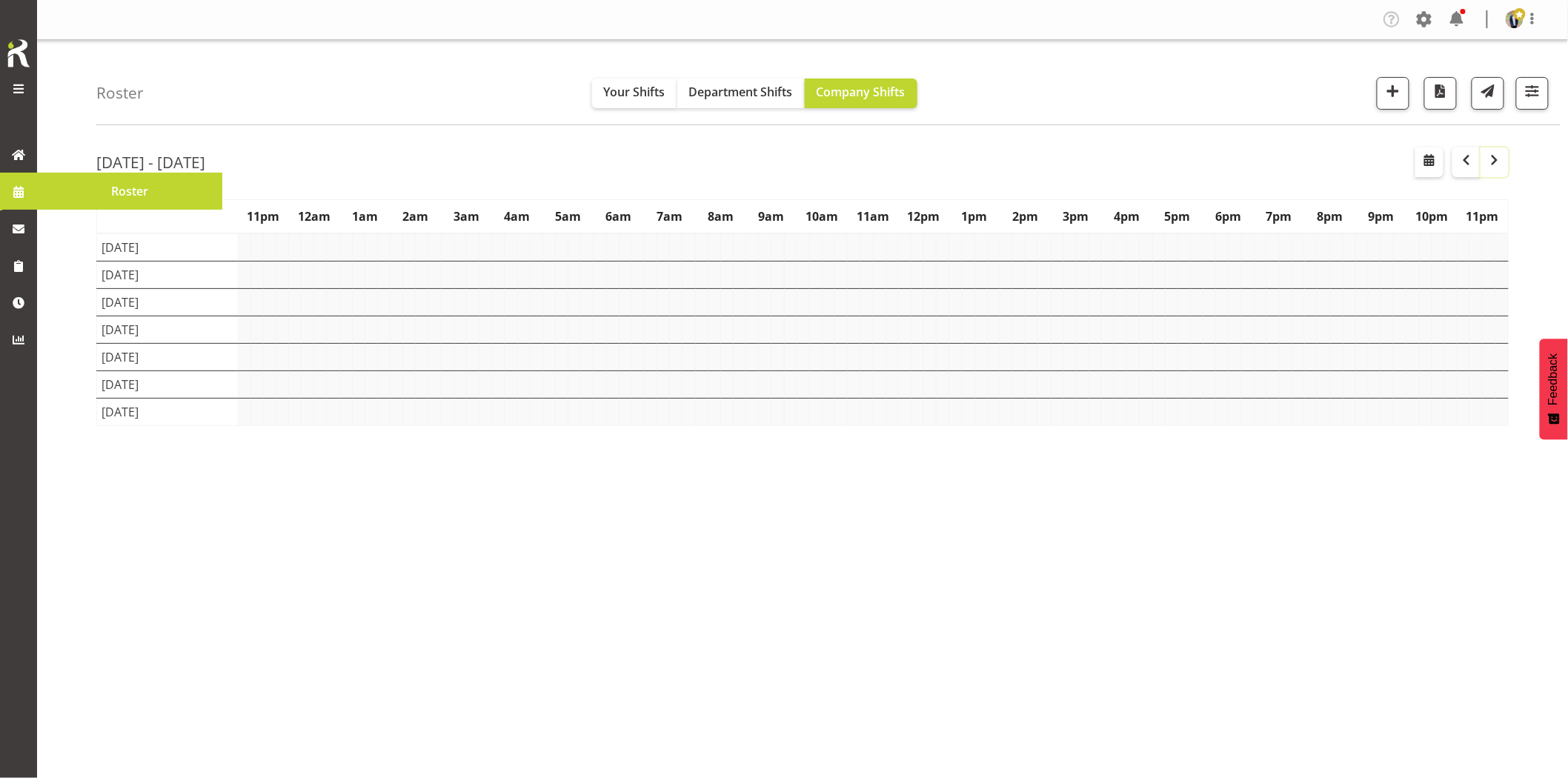
scroll to position [0, 0]
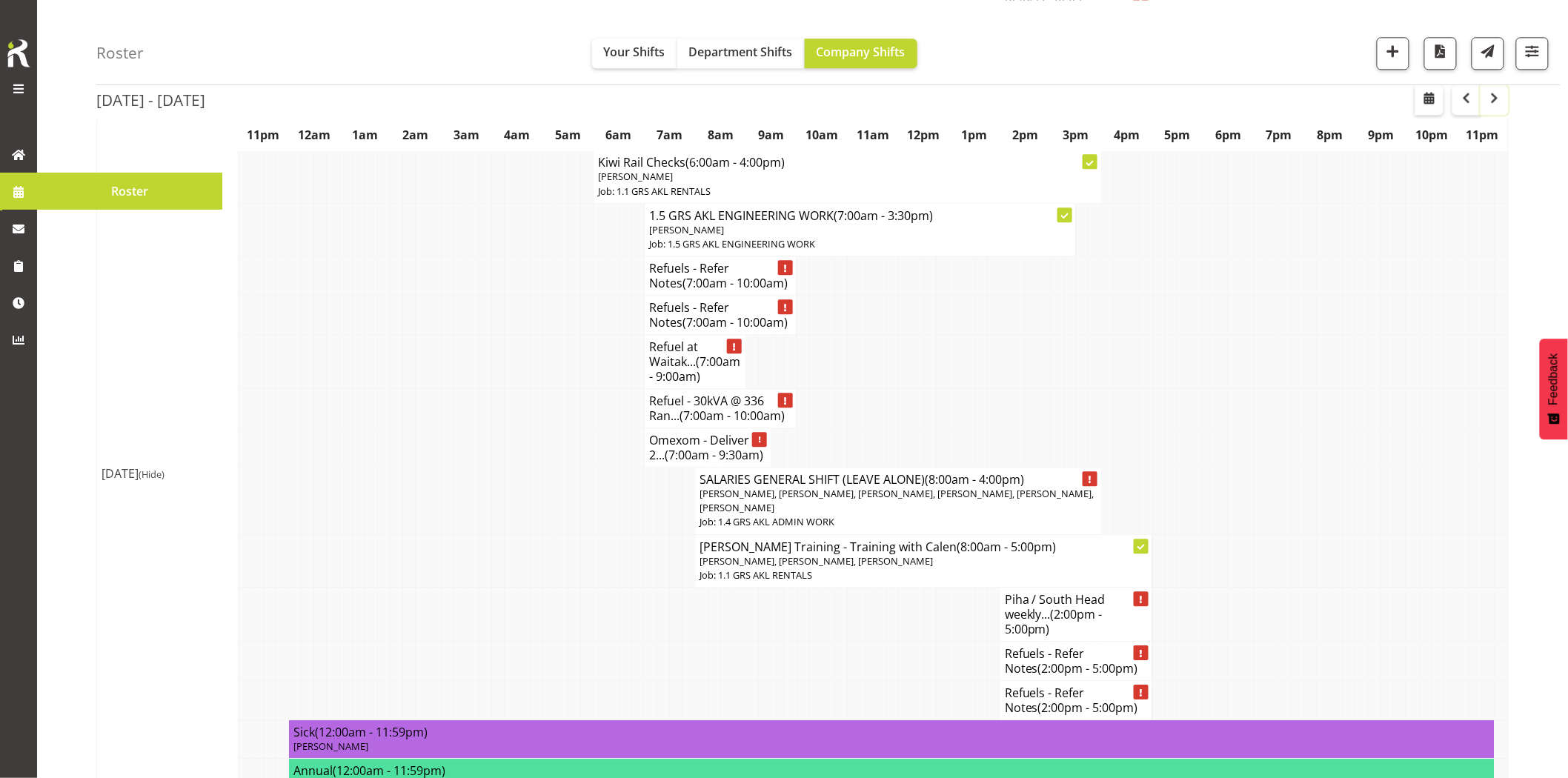
scroll to position [1564, 0]
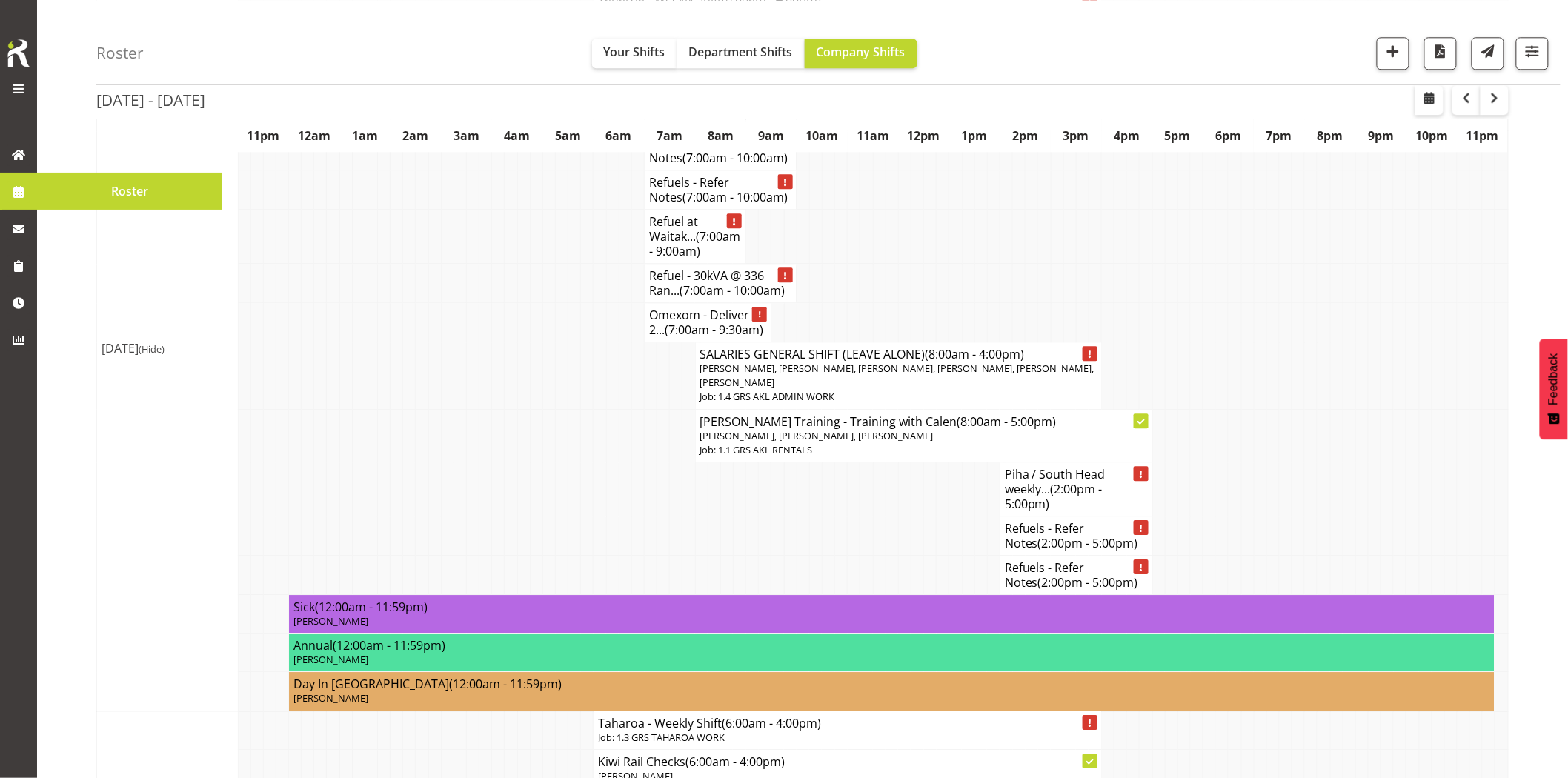
click at [424, 462] on td at bounding box center [422, 436] width 12 height 53
click at [472, 410] on td at bounding box center [472, 376] width 12 height 68
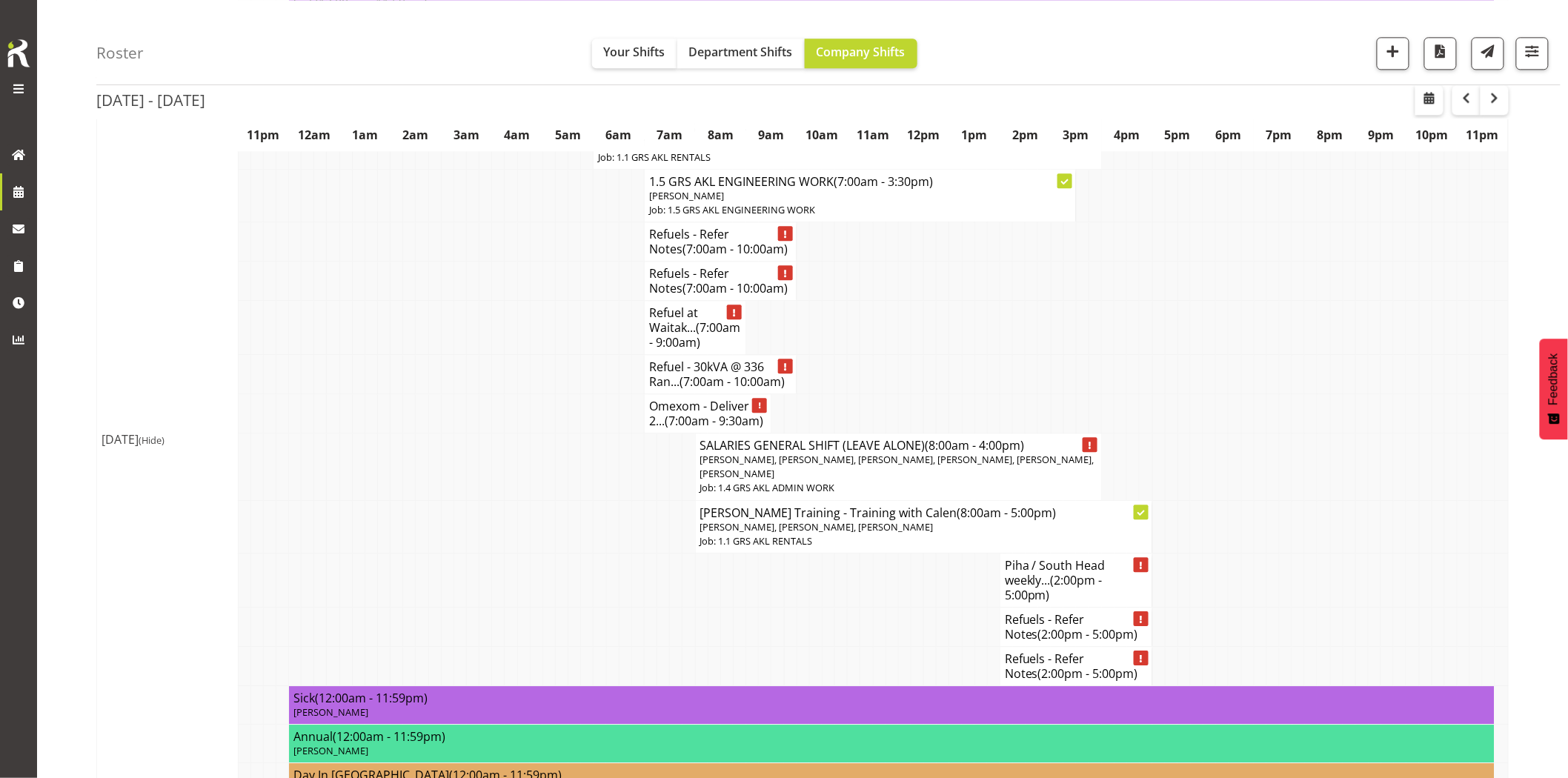
scroll to position [1399, 0]
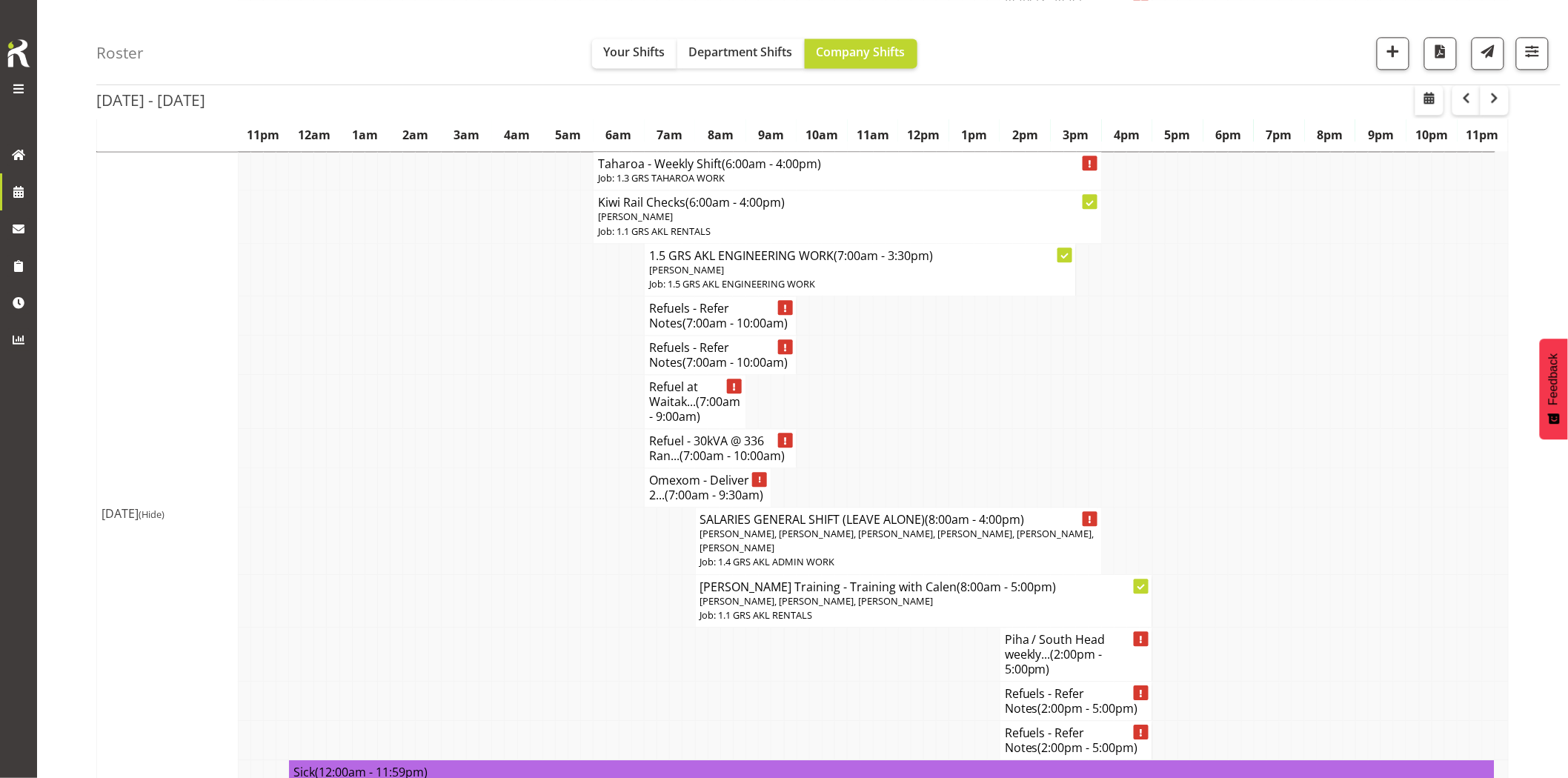
click at [541, 507] on td at bounding box center [536, 488] width 12 height 40
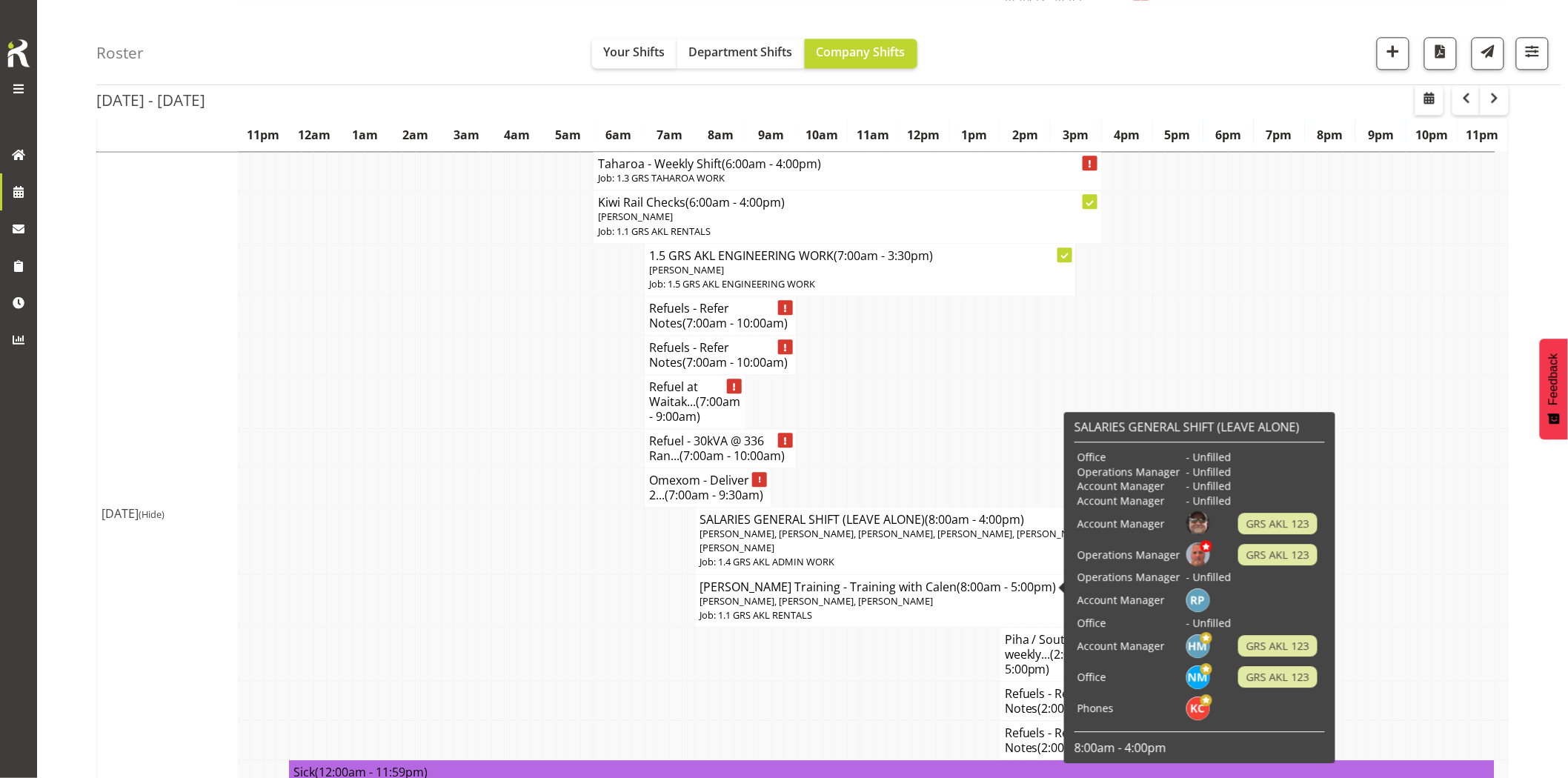
click at [912, 429] on td at bounding box center [917, 401] width 12 height 54
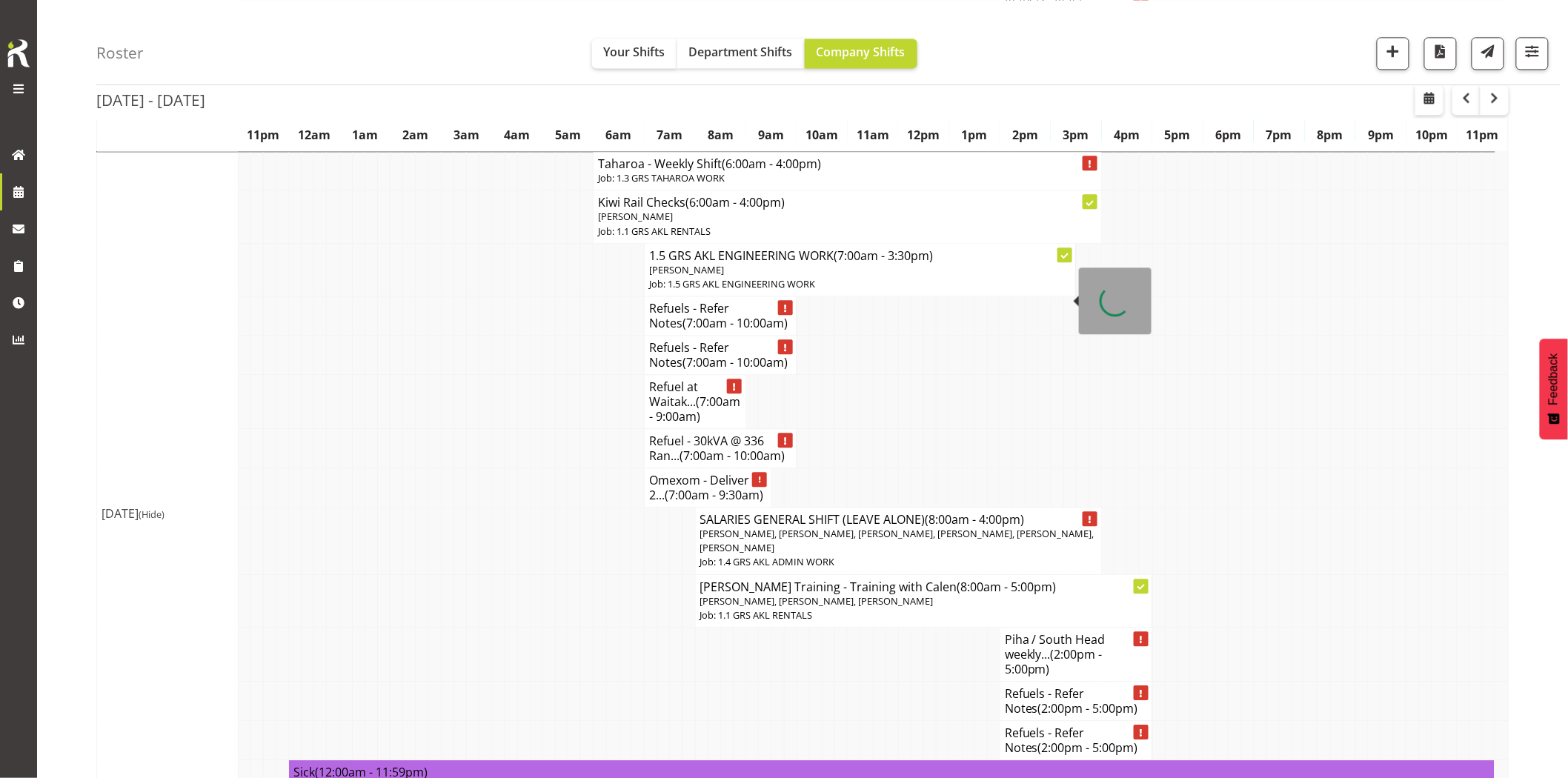
click at [542, 461] on td at bounding box center [548, 449] width 12 height 40
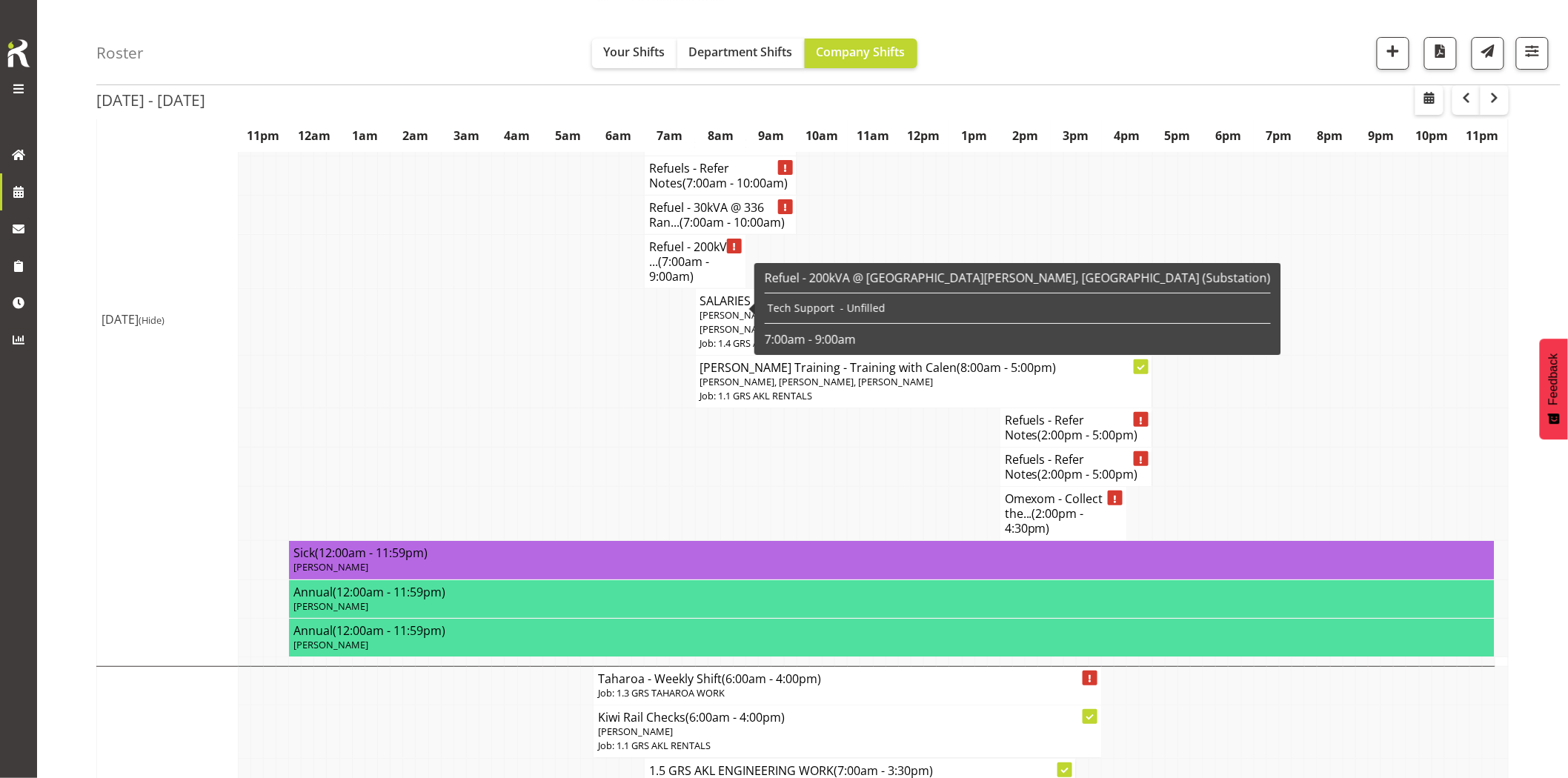
scroll to position [2305, 0]
